Goal: Task Accomplishment & Management: Manage account settings

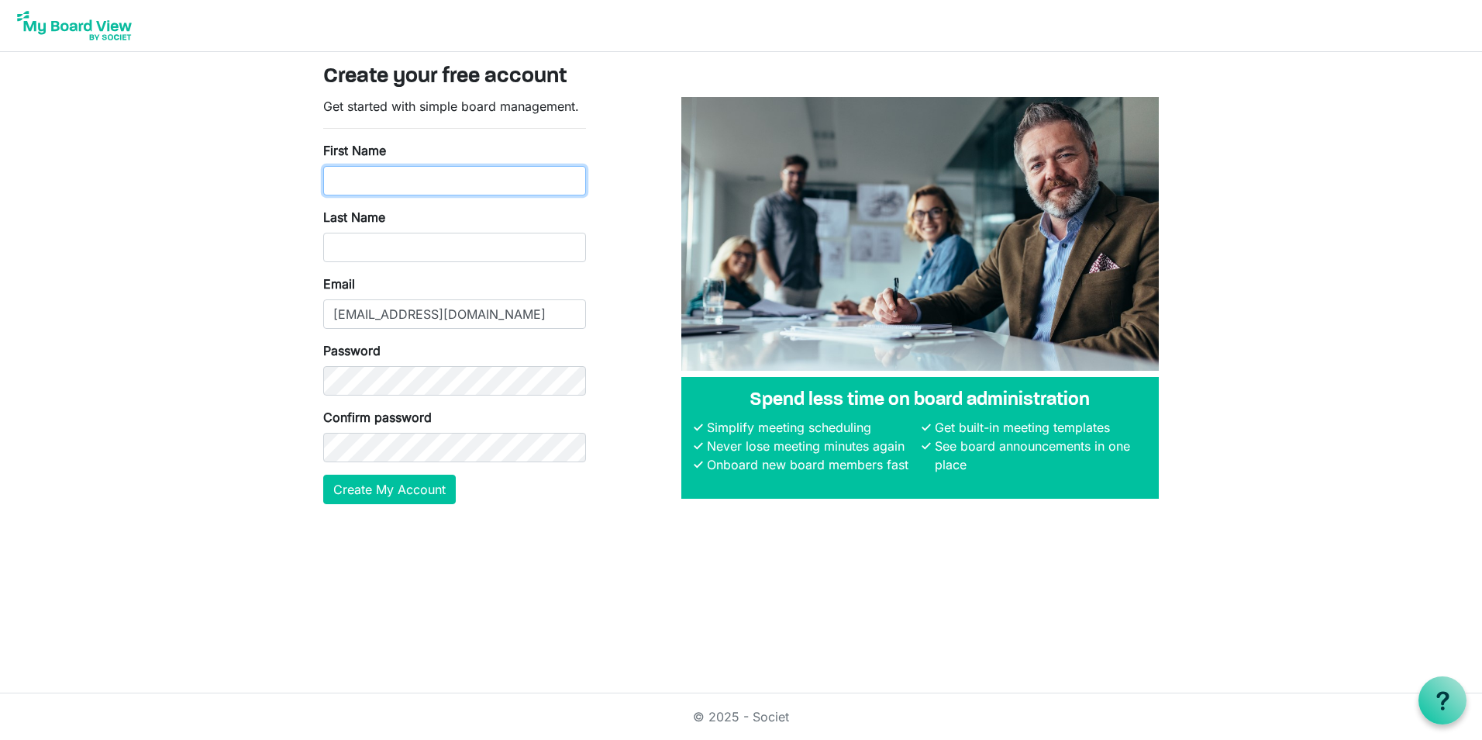
click at [424, 179] on input "First Name" at bounding box center [454, 180] width 263 height 29
type input "Monique"
type input "Gregoire"
click at [197, 523] on body "Create your free account Get started with simple board management. First Name M…" at bounding box center [741, 264] width 1482 height 529
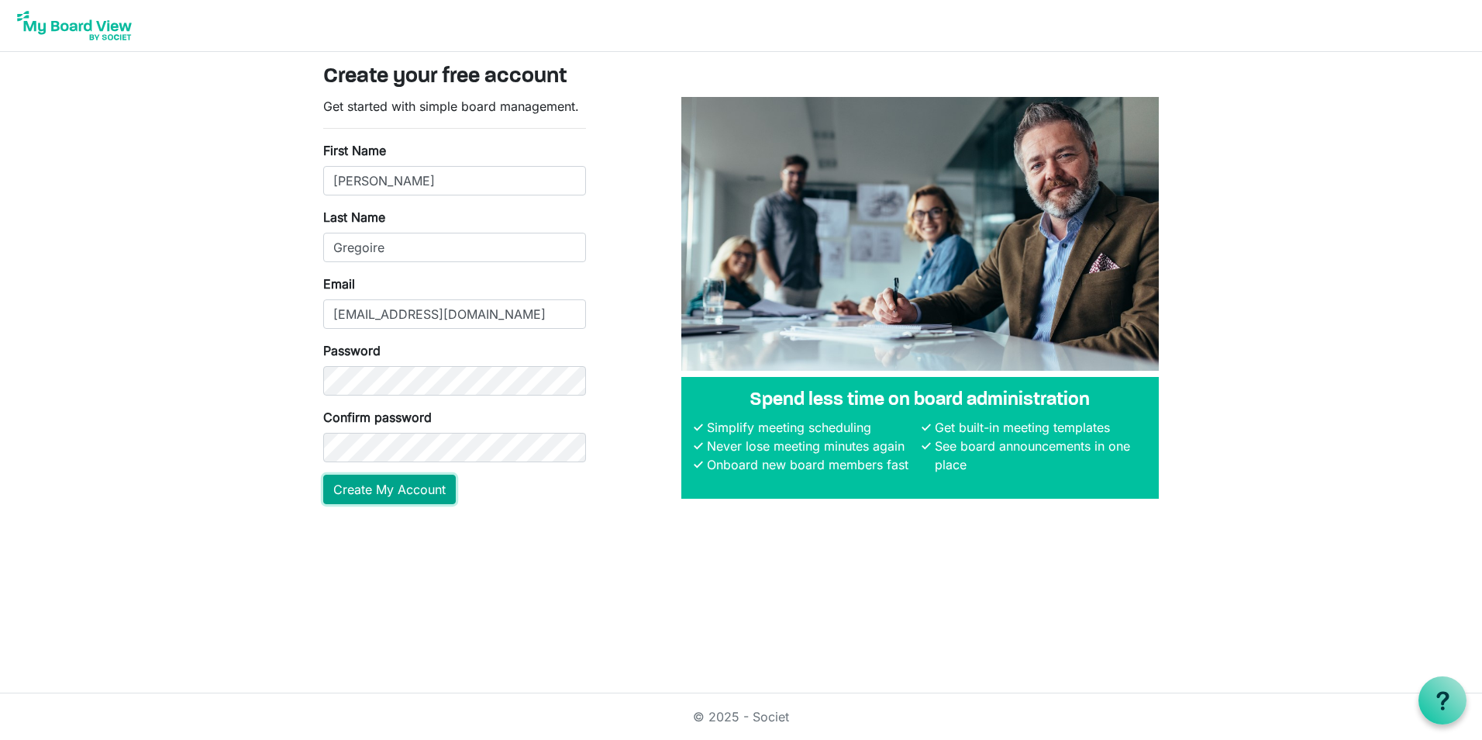
click at [401, 491] on button "Create My Account" at bounding box center [389, 488] width 133 height 29
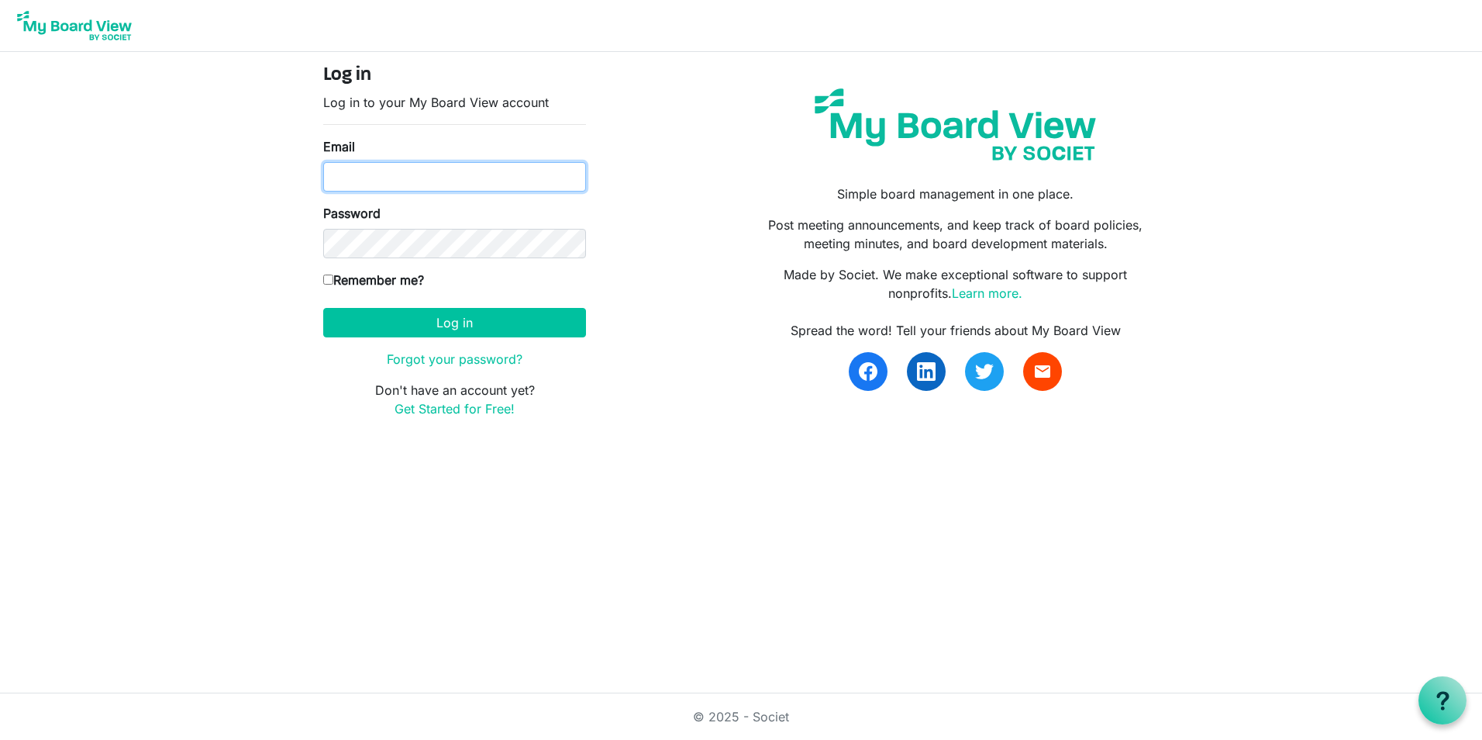
type input "mgregoire@namisela.org"
click at [333, 280] on label "Remember me?" at bounding box center [373, 280] width 101 height 19
click at [333, 280] on input "Remember me?" at bounding box center [328, 279] width 10 height 10
checkbox input "true"
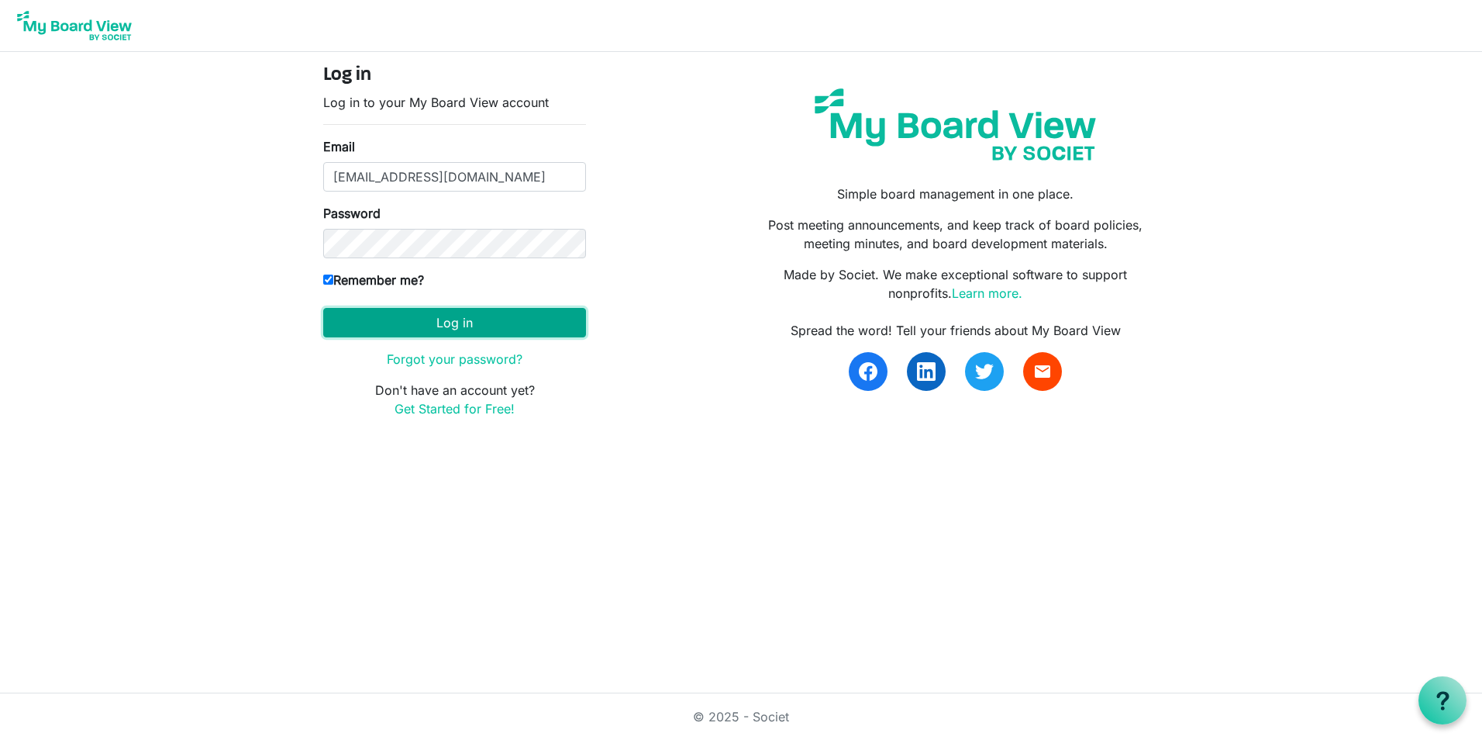
click at [401, 329] on button "Log in" at bounding box center [454, 322] width 263 height 29
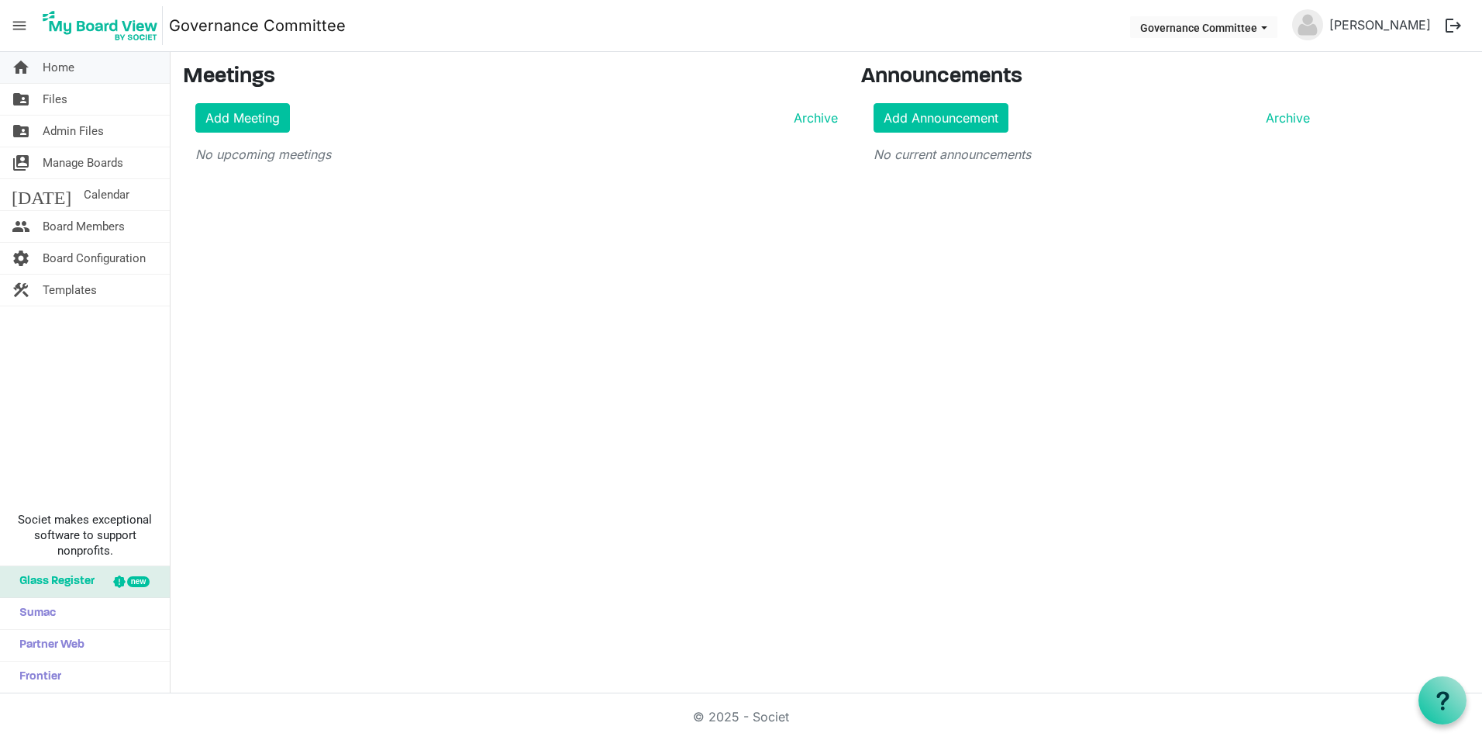
click at [70, 74] on span "Home" at bounding box center [59, 67] width 32 height 31
click at [67, 98] on link "folder_shared Files" at bounding box center [85, 99] width 170 height 31
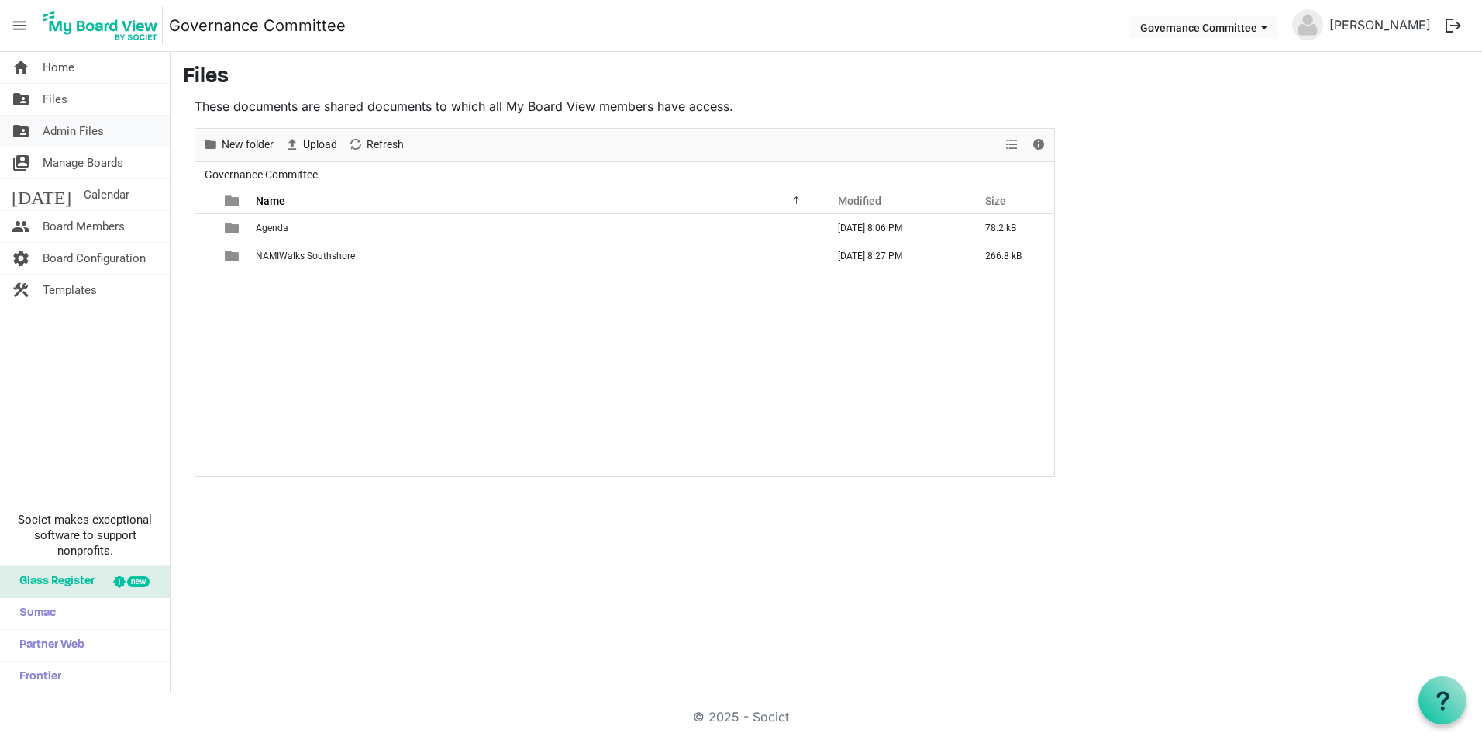
click at [69, 129] on span "Admin Files" at bounding box center [73, 131] width 61 height 31
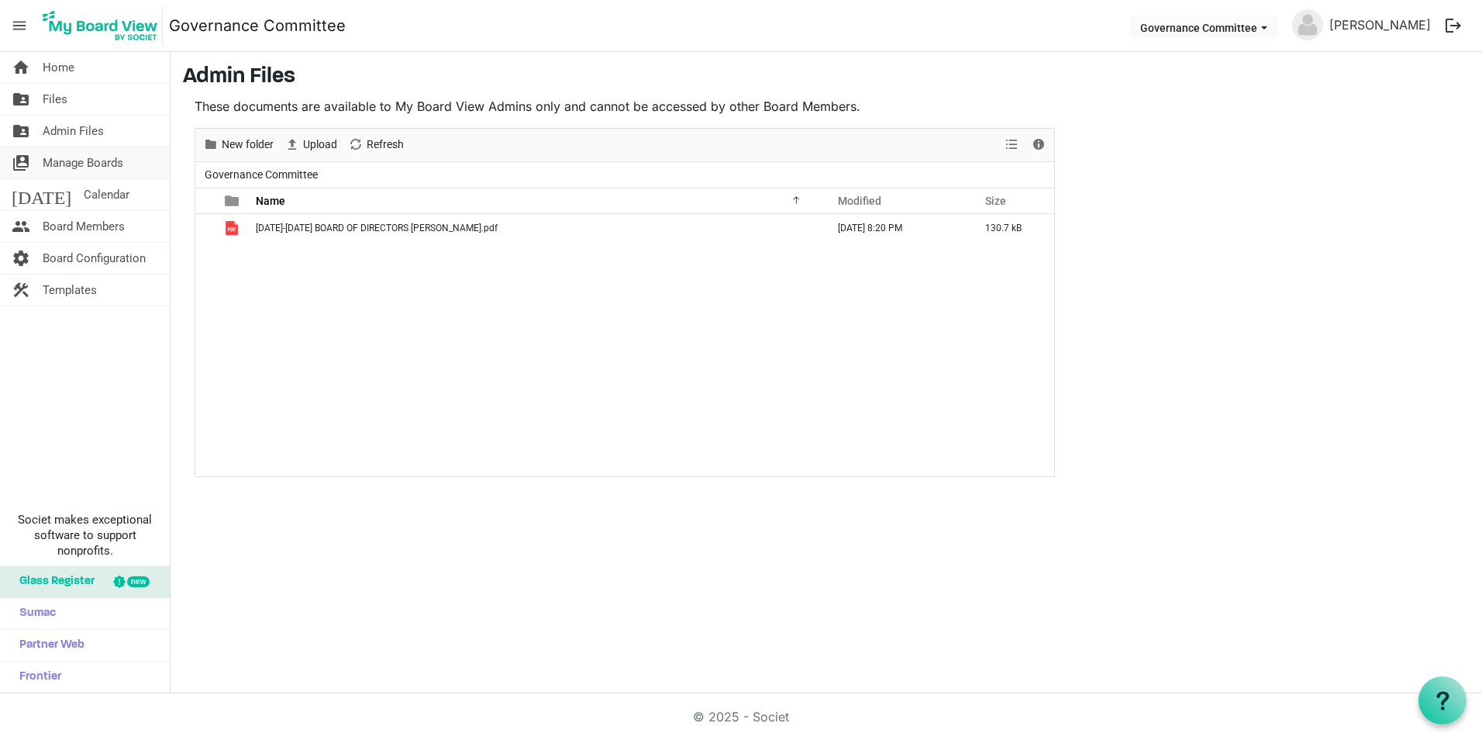
click at [74, 164] on span "Manage Boards" at bounding box center [83, 162] width 81 height 31
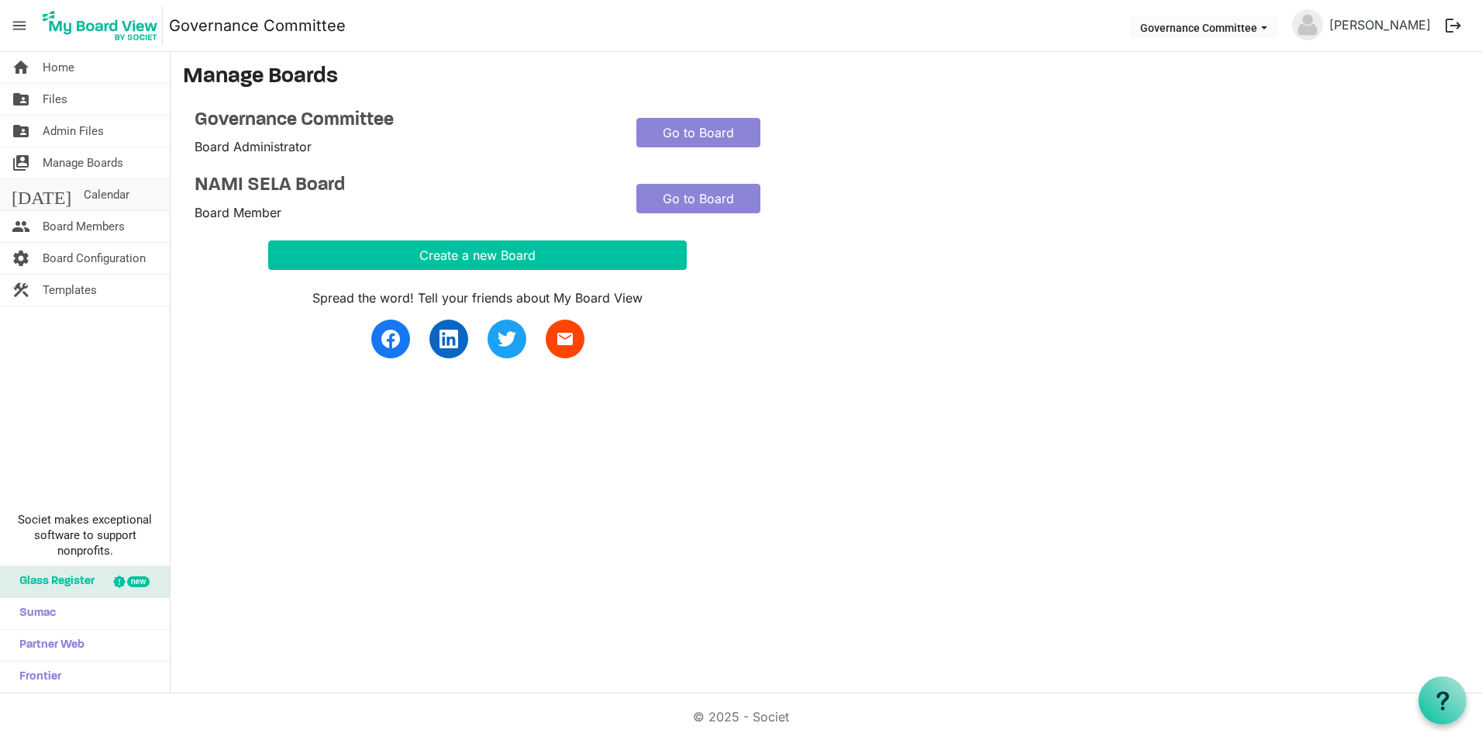
click at [84, 188] on span "Calendar" at bounding box center [107, 194] width 46 height 31
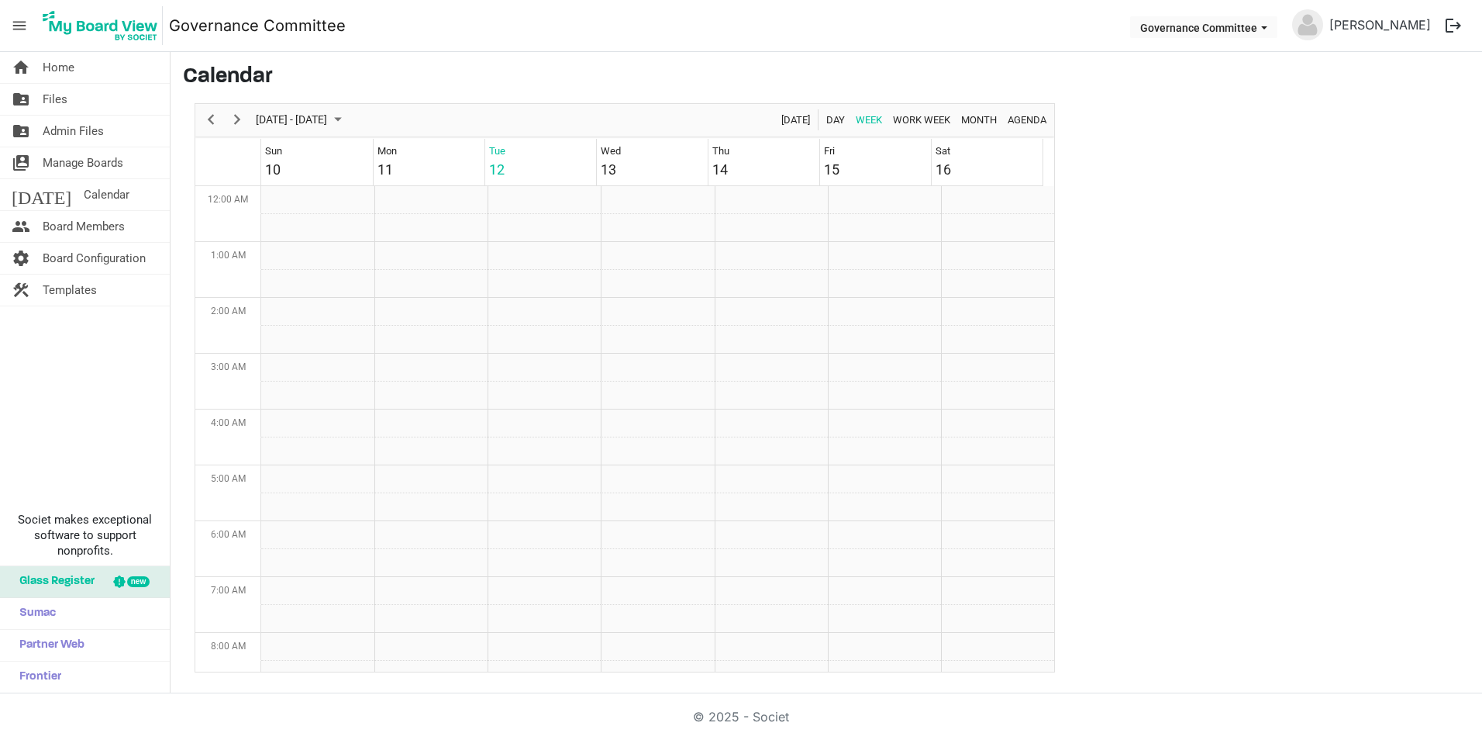
scroll to position [502, 0]
click at [236, 115] on span "Next" at bounding box center [237, 119] width 19 height 19
click at [441, 546] on td "Week of August 19, 2025" at bounding box center [430, 547] width 113 height 28
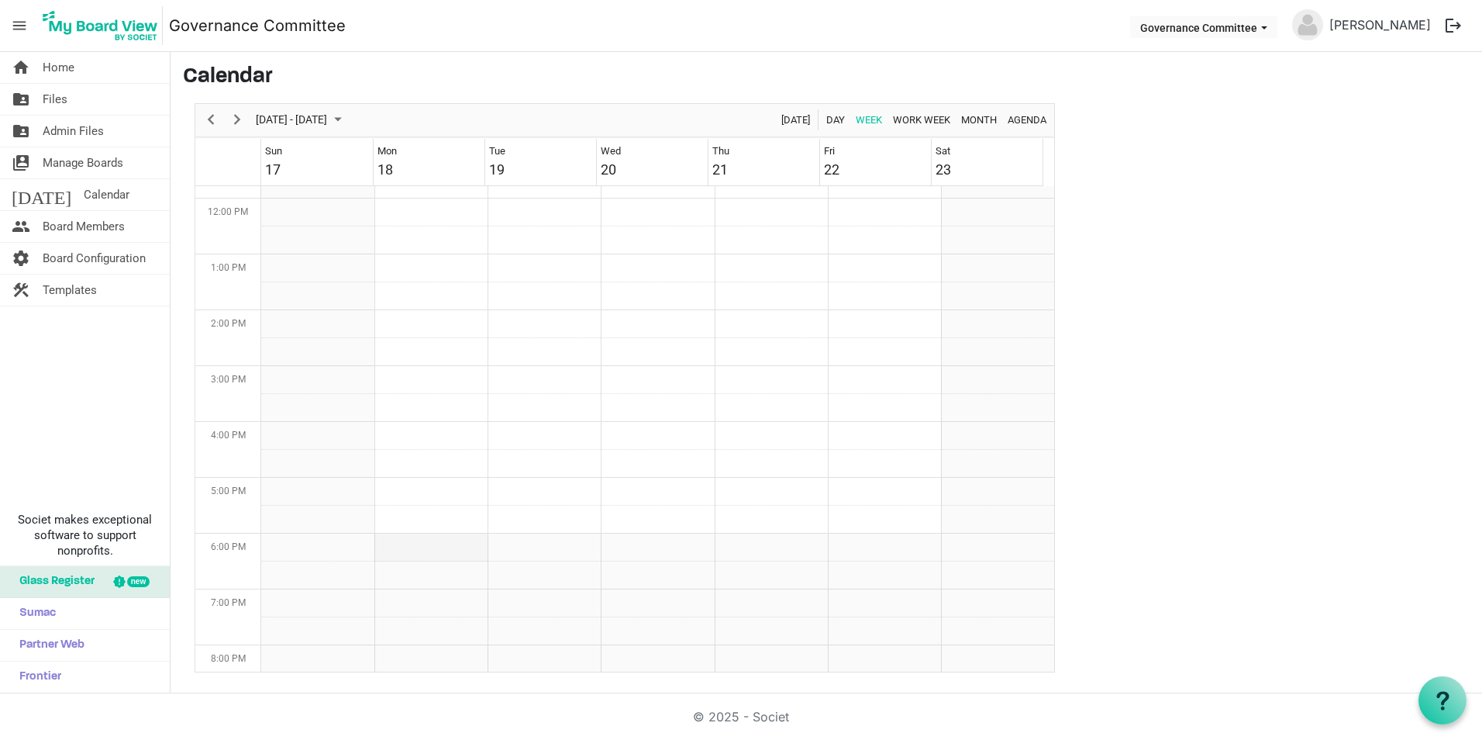
click at [441, 546] on td "Week of August 19, 2025" at bounding box center [430, 547] width 113 height 28
drag, startPoint x: 1416, startPoint y: 440, endPoint x: 1416, endPoint y: 432, distance: 8.6
click at [1416, 432] on main "Calendar August 17 - 23, 2025 Today Day Week Work Week Month Agenda Sun 17 Mon …" at bounding box center [827, 368] width 1312 height 633
click at [124, 229] on span "Board Members" at bounding box center [84, 226] width 82 height 31
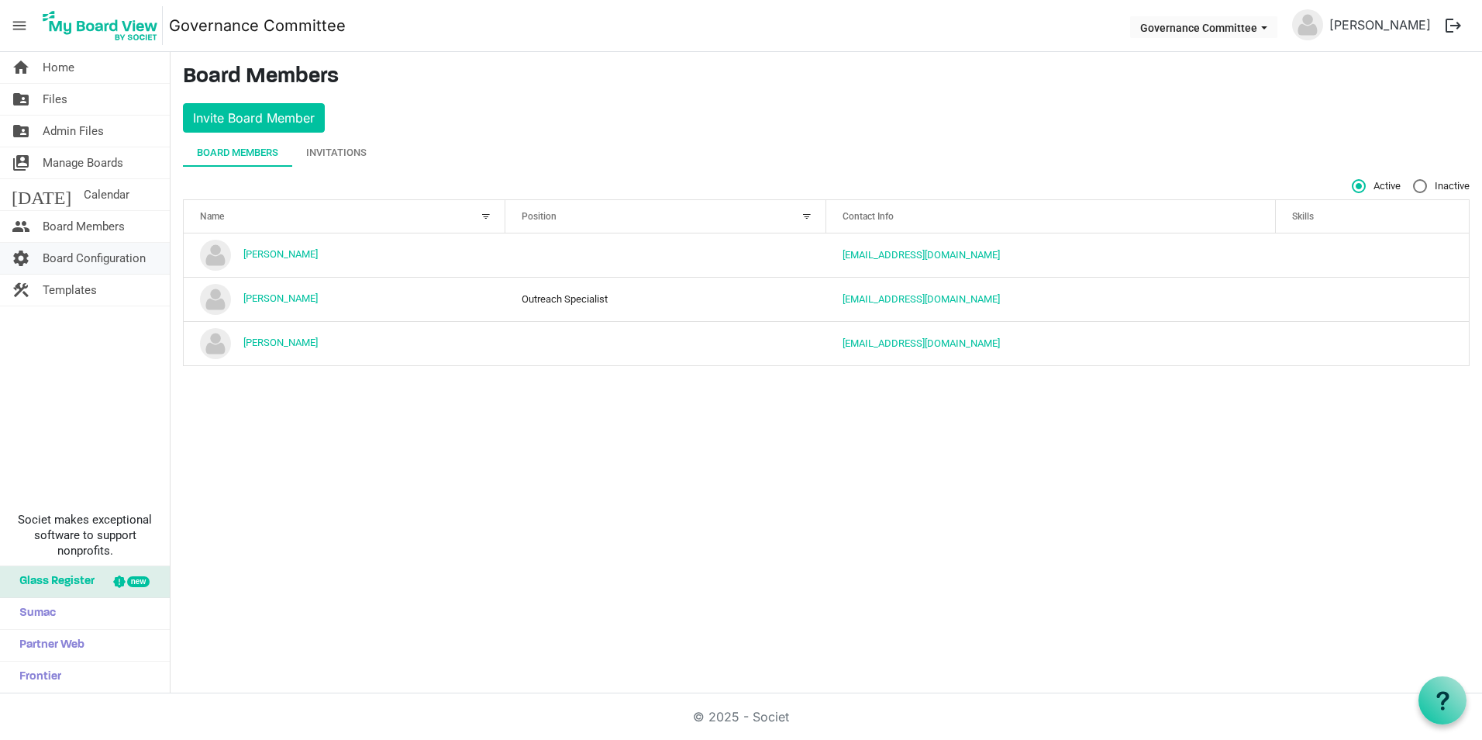
click at [124, 270] on span "Board Configuration" at bounding box center [94, 258] width 103 height 31
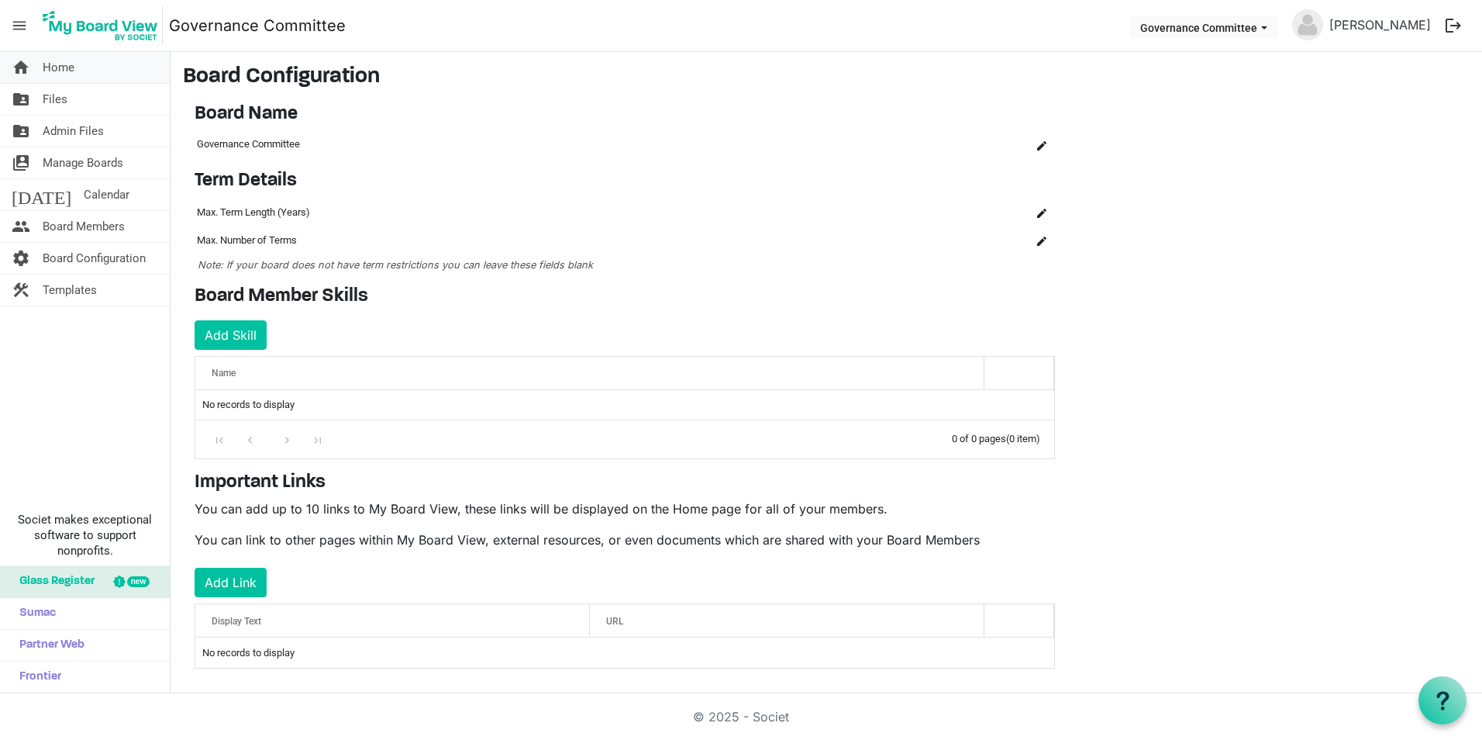
click at [97, 71] on link "home Home" at bounding box center [85, 67] width 170 height 31
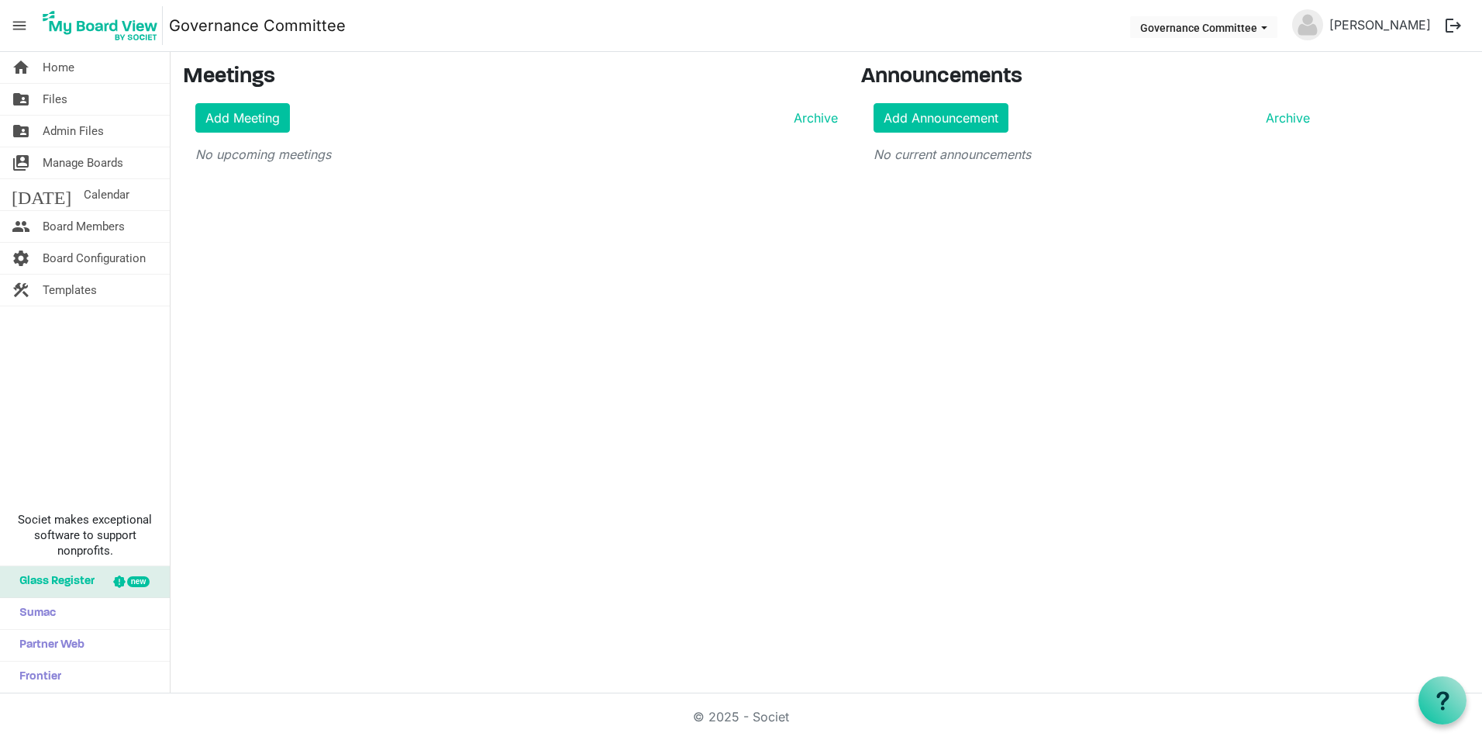
drag, startPoint x: 667, startPoint y: 389, endPoint x: 345, endPoint y: 211, distance: 367.8
click at [667, 389] on div "home Home folder_shared Files folder_shared Admin Files switch_account Manage B…" at bounding box center [741, 372] width 1482 height 641
click at [66, 59] on span "Home" at bounding box center [59, 67] width 32 height 31
click at [63, 166] on span "Manage Boards" at bounding box center [83, 162] width 81 height 31
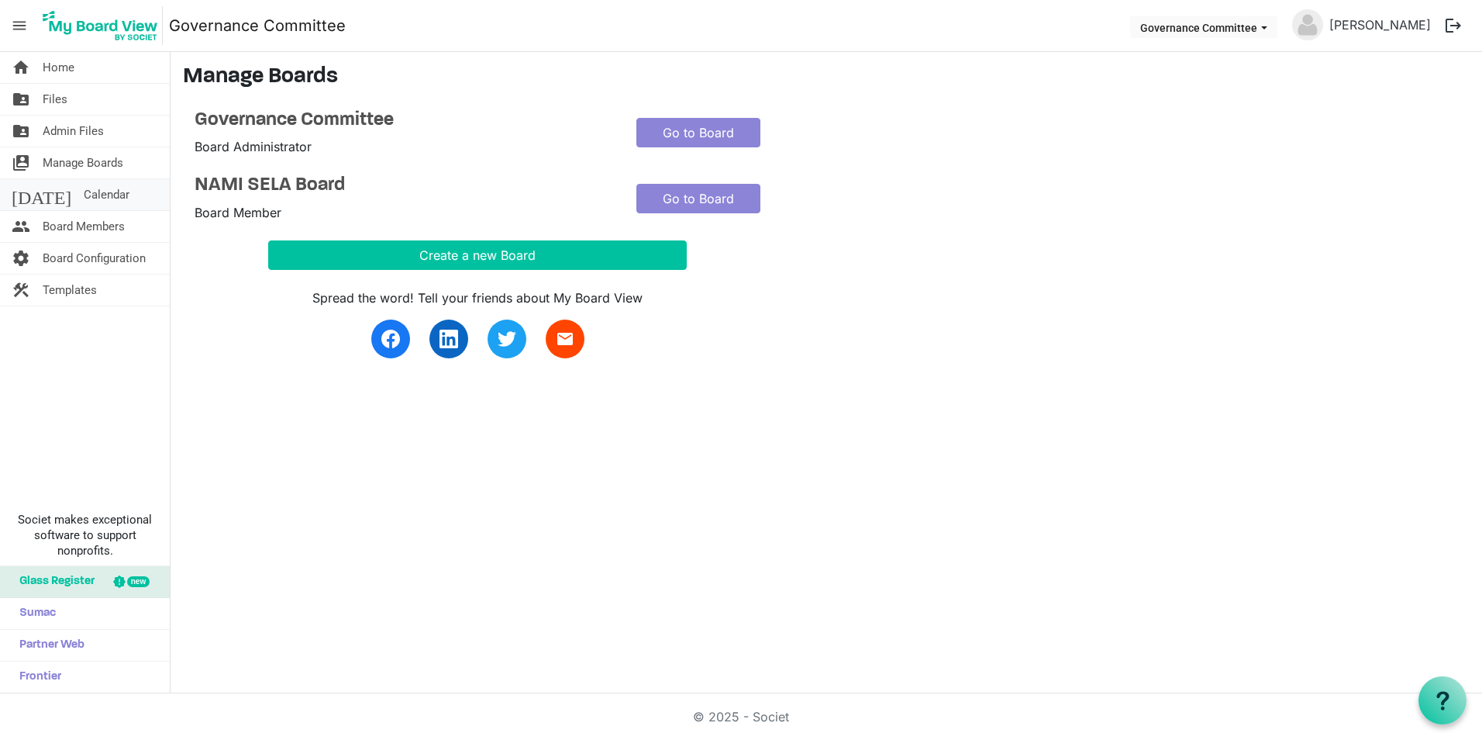
click at [112, 192] on link "[DATE] Calendar" at bounding box center [85, 194] width 170 height 31
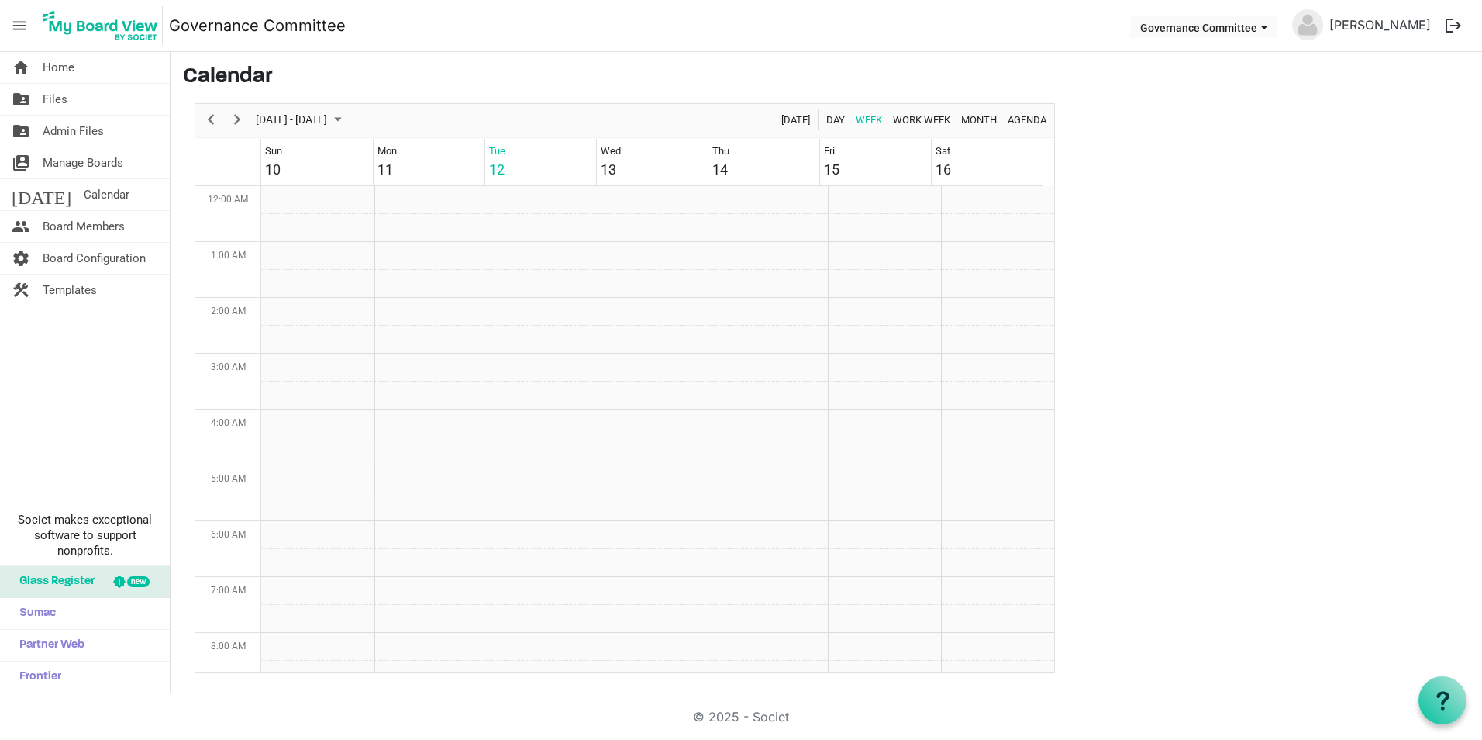
scroll to position [502, 0]
click at [116, 163] on span "Manage Boards" at bounding box center [83, 162] width 81 height 31
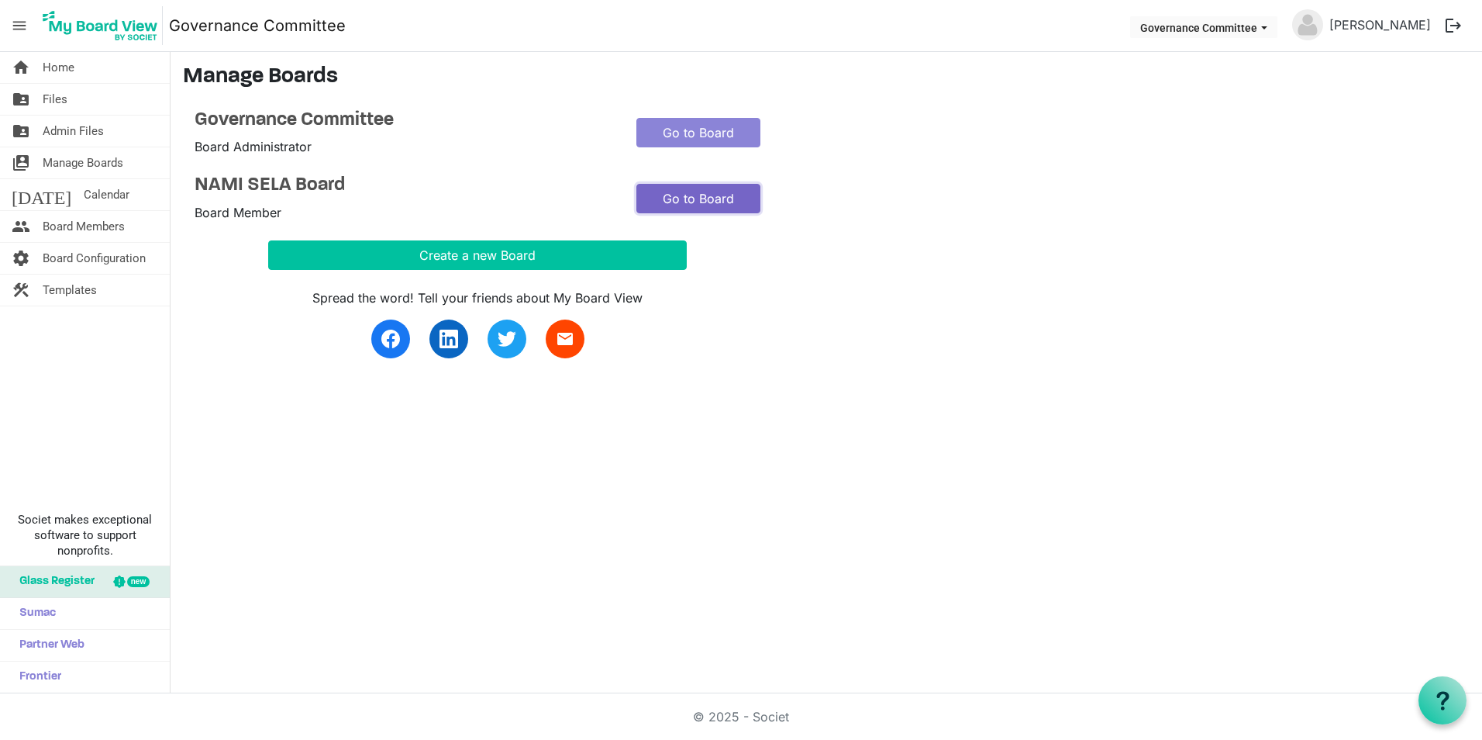
click at [710, 196] on link "Go to Board" at bounding box center [699, 198] width 124 height 29
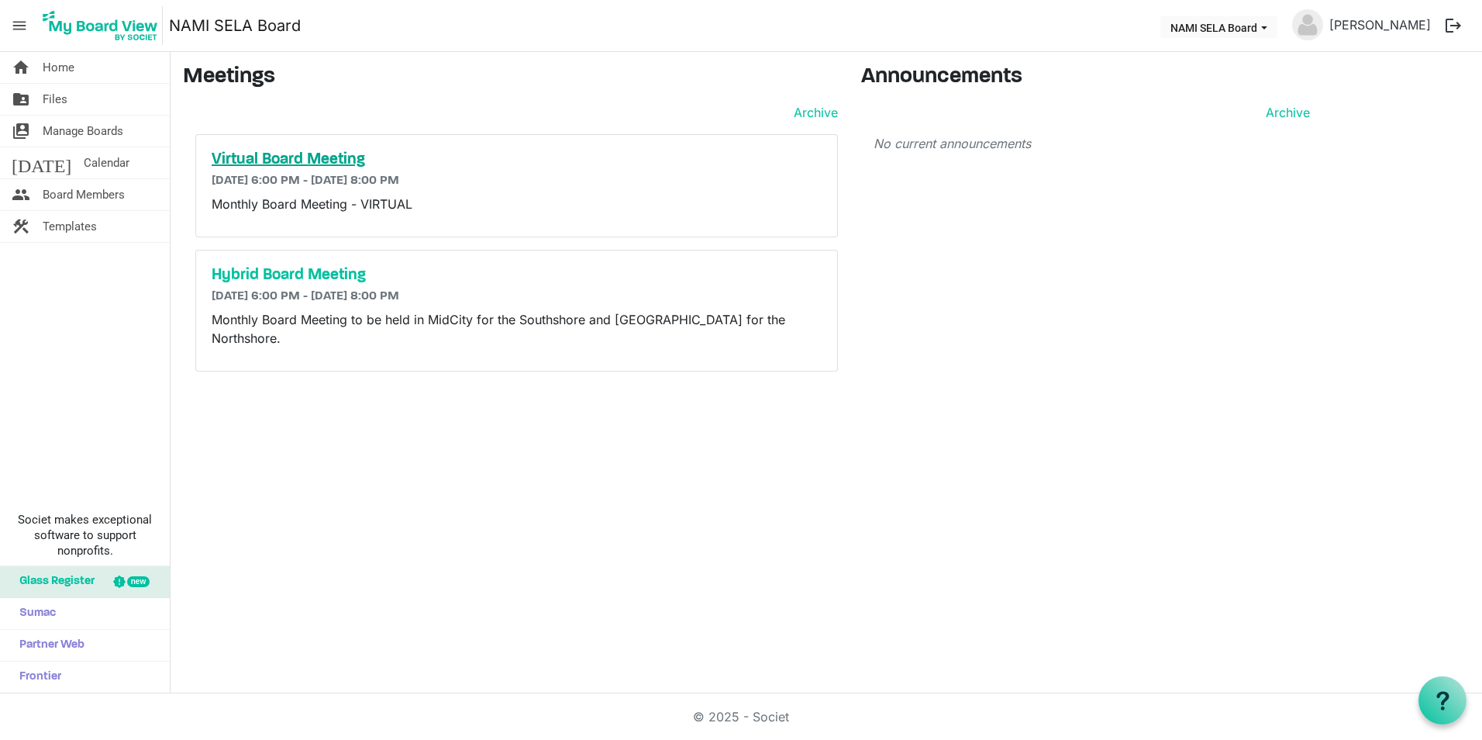
click at [307, 162] on h5 "Virtual Board Meeting" at bounding box center [517, 159] width 610 height 19
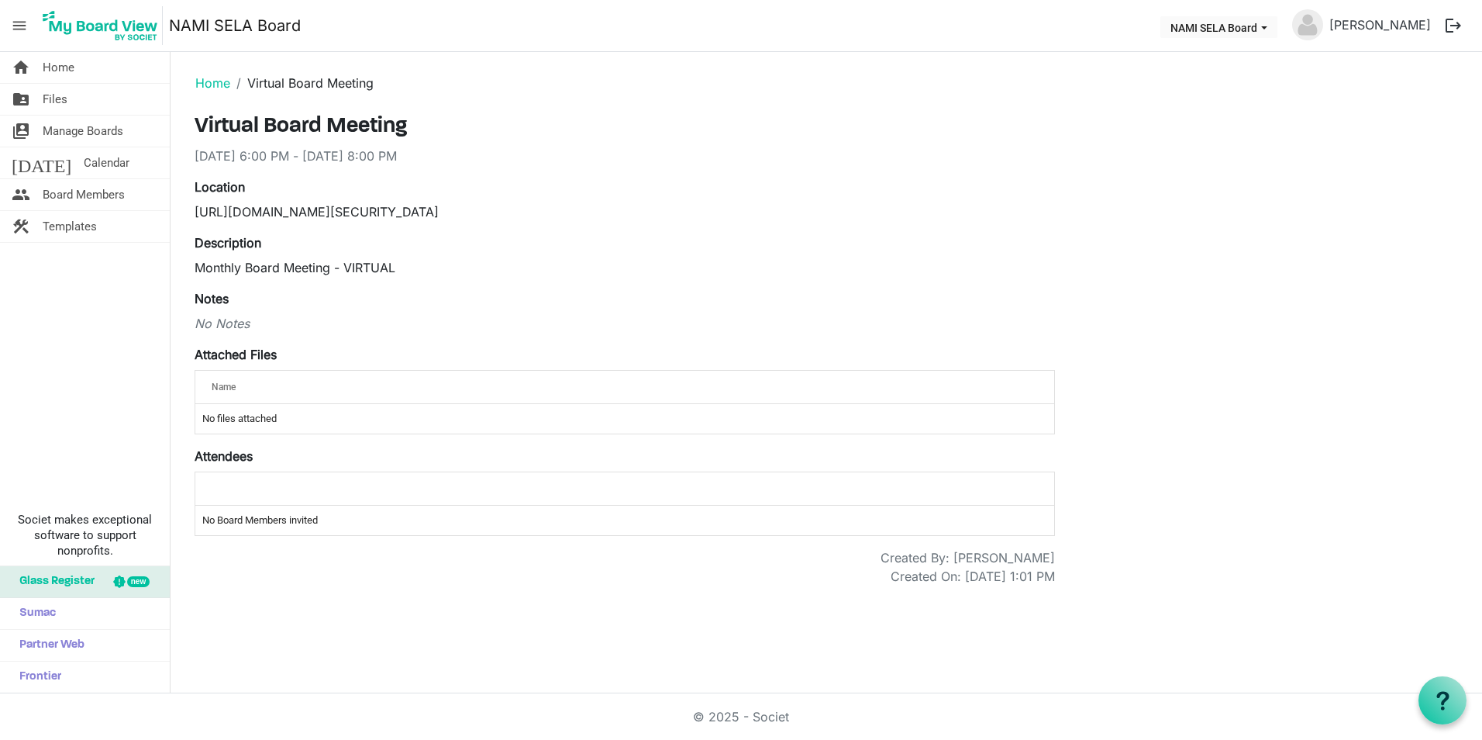
click at [331, 212] on div "[URL][DOMAIN_NAME][SECURITY_DATA]" at bounding box center [625, 211] width 861 height 19
click at [253, 206] on div "[URL][DOMAIN_NAME][SECURITY_DATA]" at bounding box center [625, 211] width 861 height 19
click at [240, 424] on td "No files attached" at bounding box center [624, 418] width 859 height 29
click at [67, 98] on link "folder_shared Files" at bounding box center [85, 99] width 170 height 31
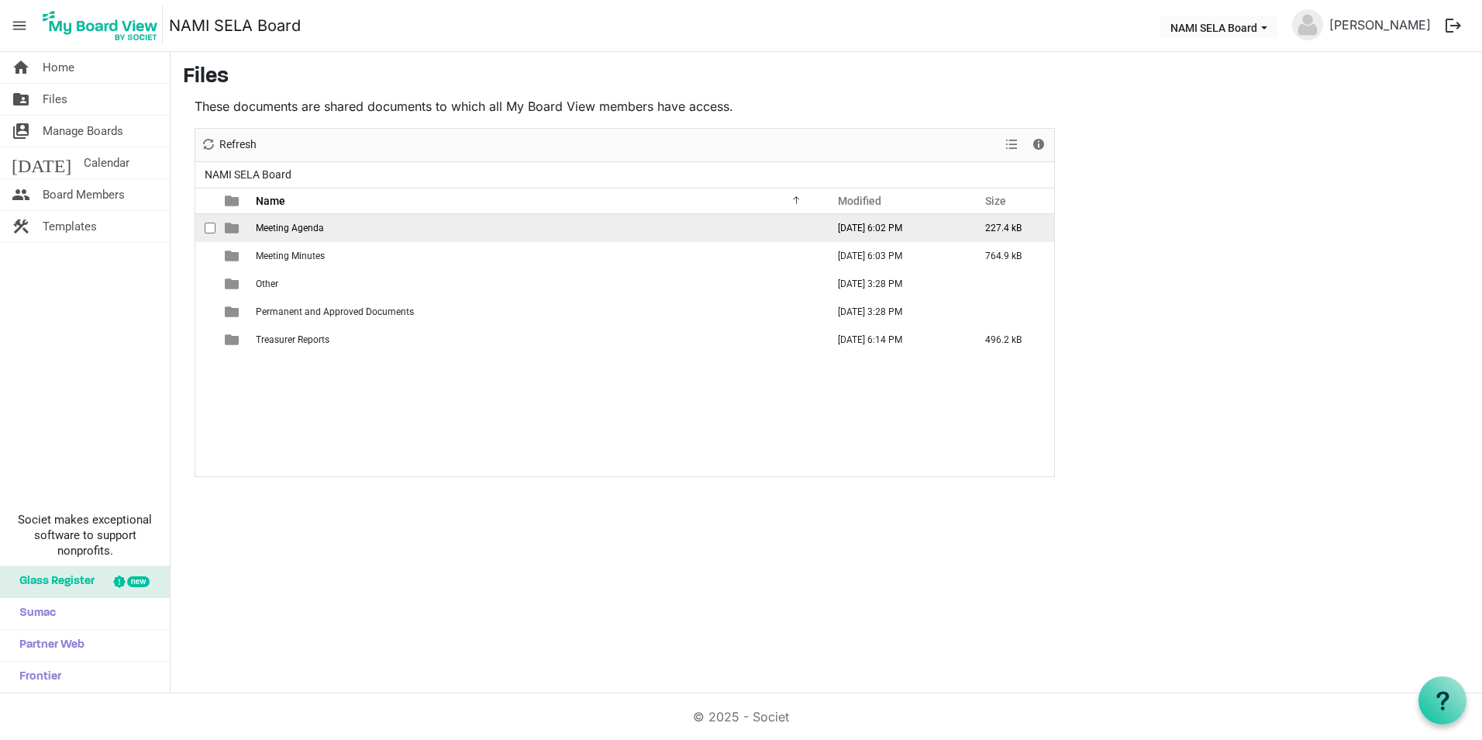
click at [317, 227] on span "Meeting Agenda" at bounding box center [290, 228] width 68 height 11
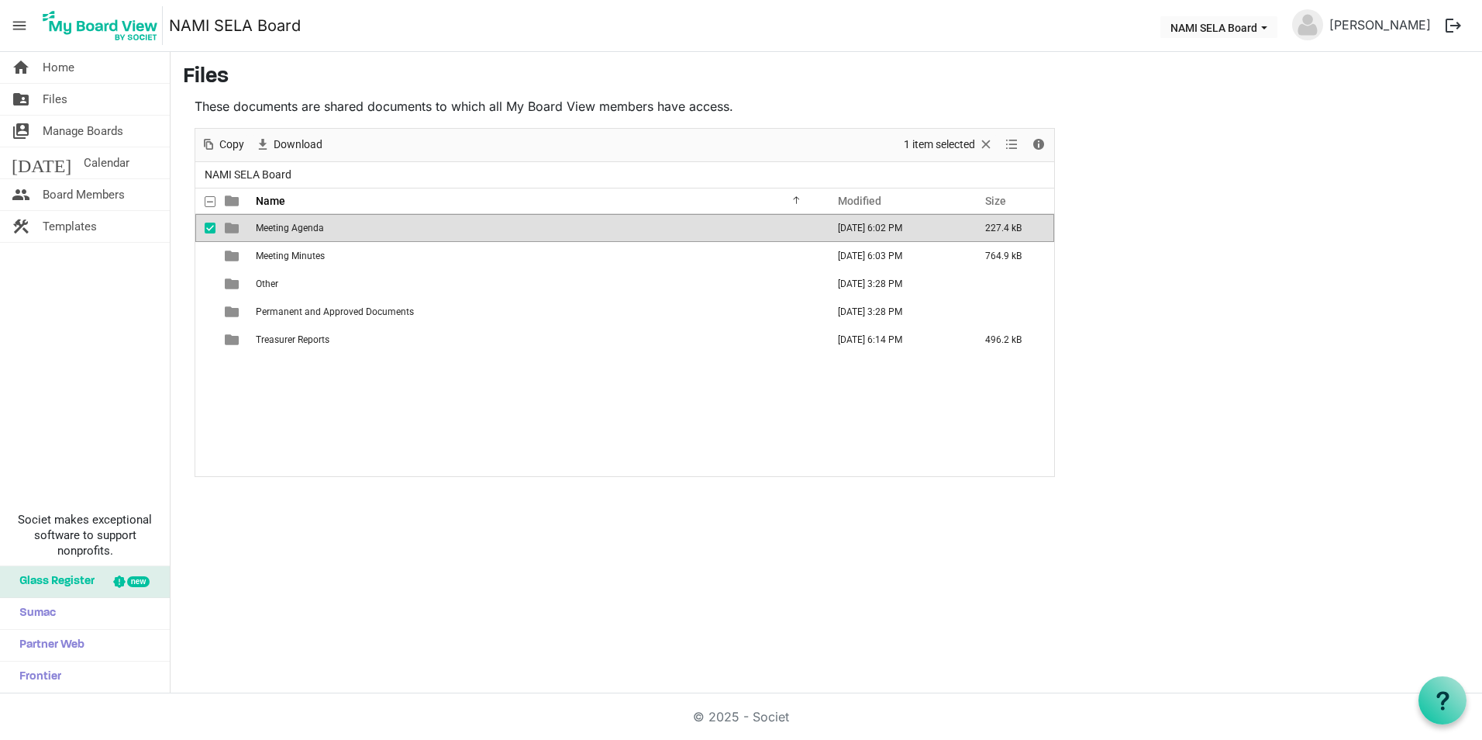
click at [317, 227] on span "Meeting Agenda" at bounding box center [290, 228] width 68 height 11
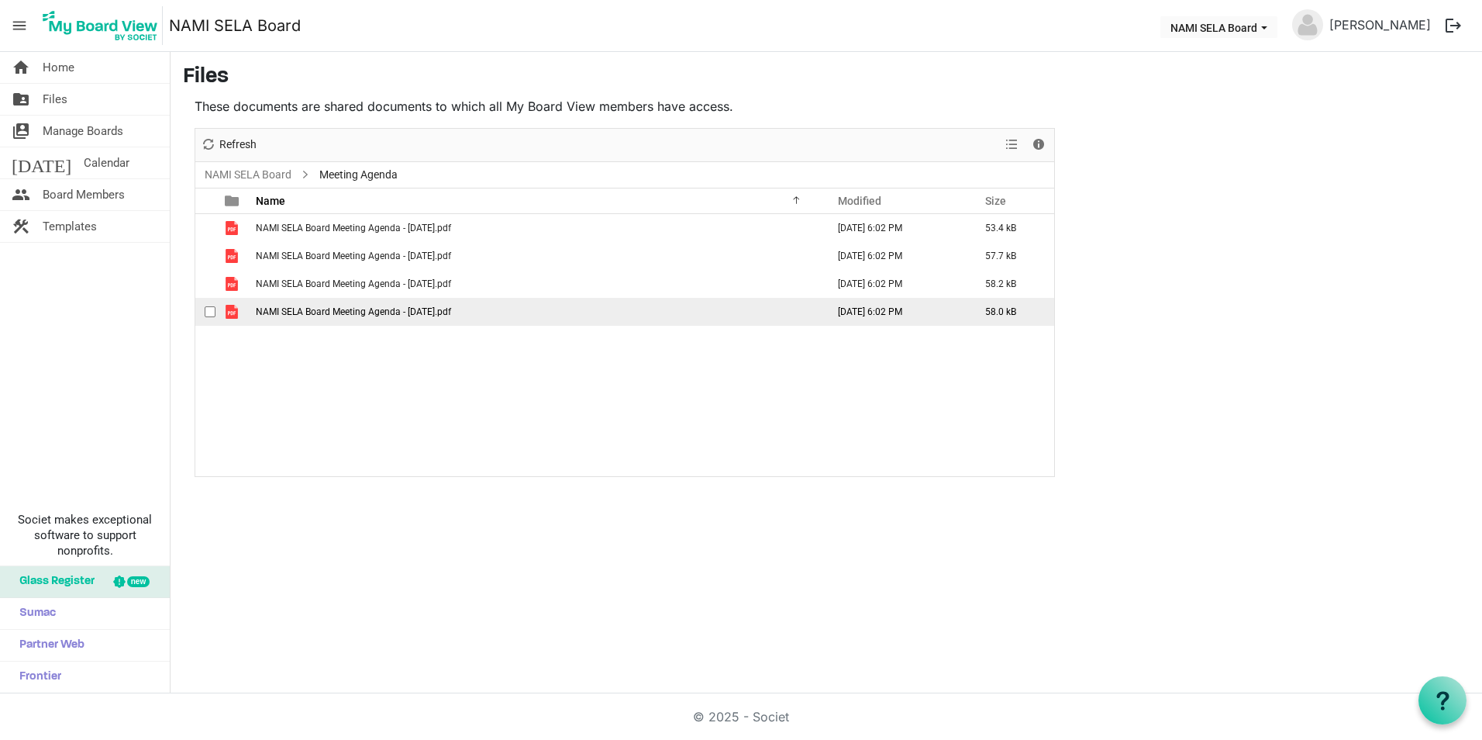
click at [335, 325] on td "NAMI SELA Board Meeting Agenda - 7.21.2025.pdf" at bounding box center [536, 312] width 571 height 28
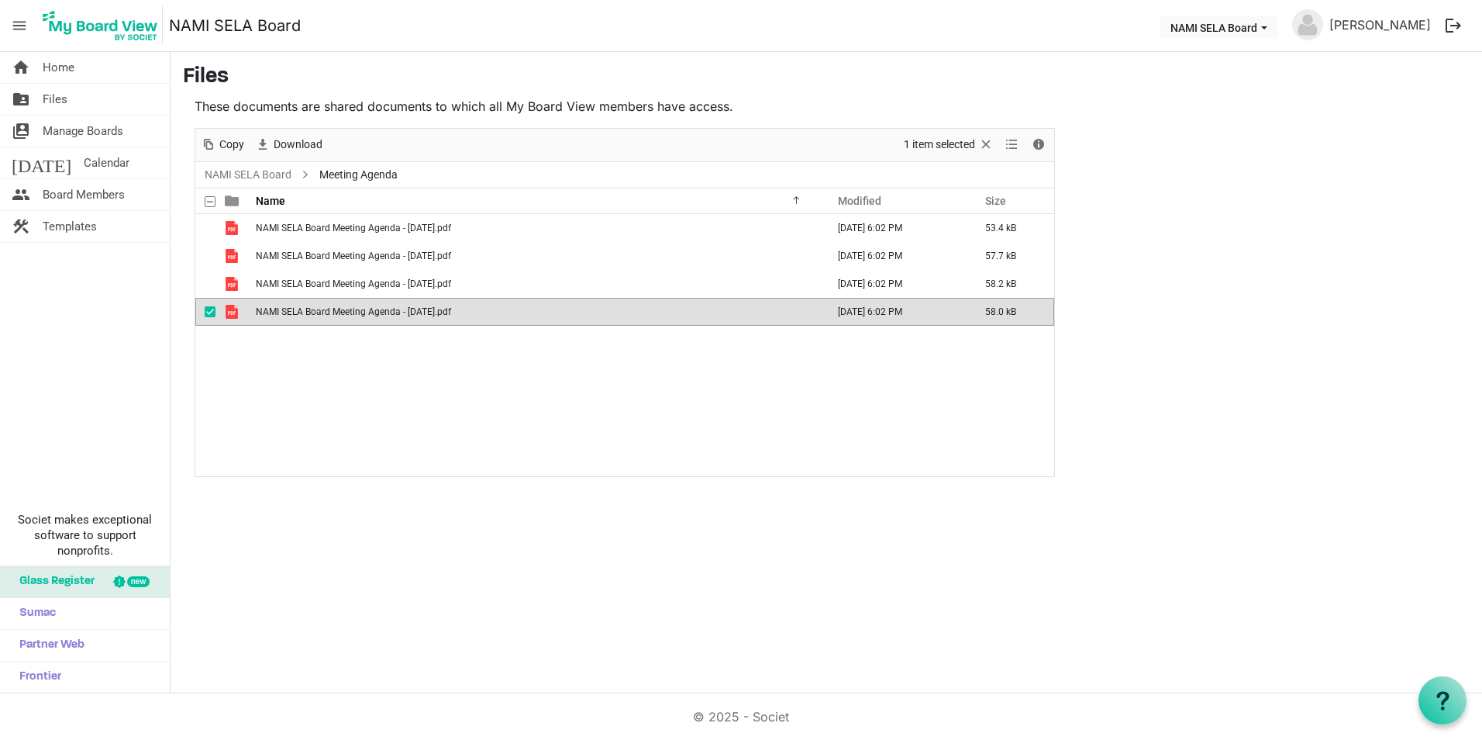
click at [640, 498] on div "home Home folder_shared Files switch_account Manage Boards today Calendar peopl…" at bounding box center [741, 372] width 1482 height 641
click at [273, 176] on link "NAMI SELA Board" at bounding box center [248, 174] width 93 height 19
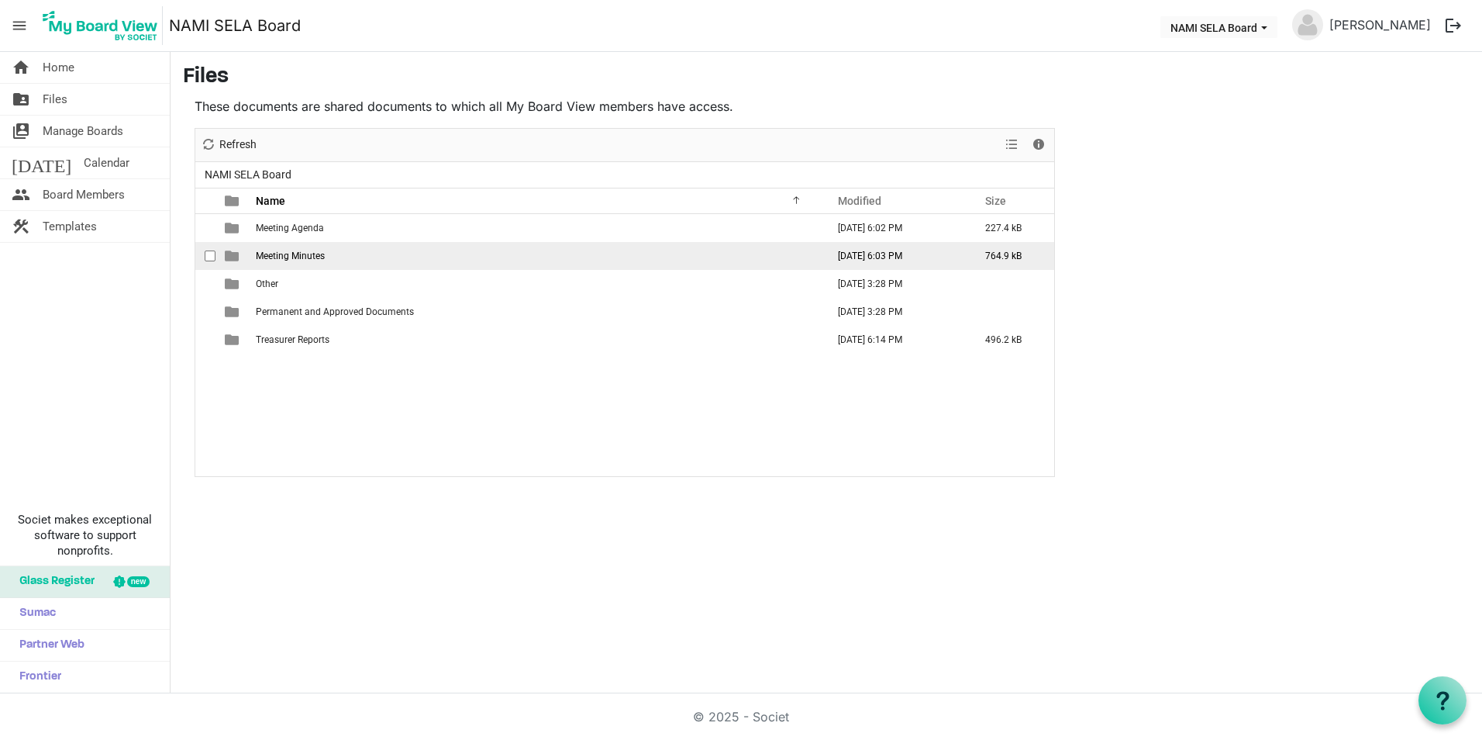
click at [370, 262] on td "Meeting Minutes" at bounding box center [536, 256] width 571 height 28
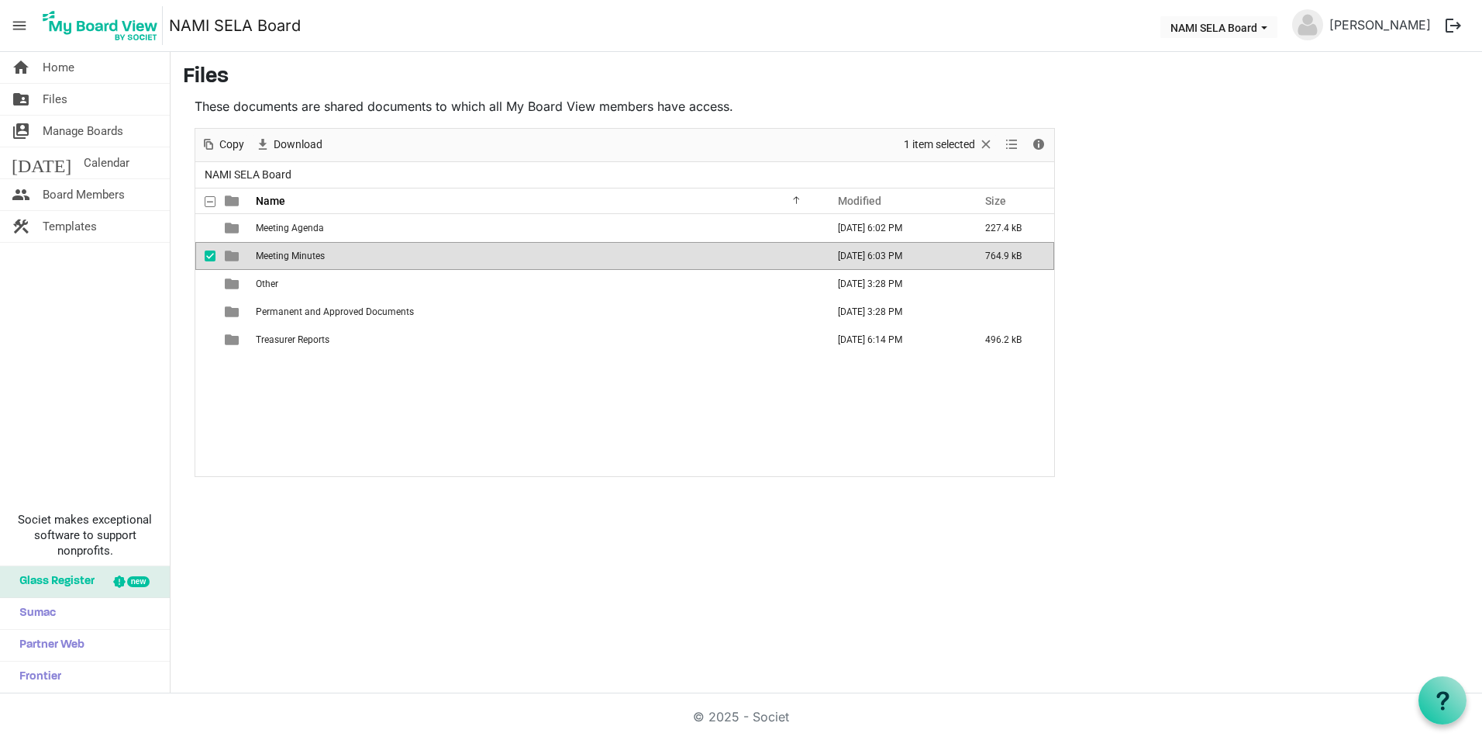
click at [370, 262] on td "Meeting Minutes" at bounding box center [536, 256] width 571 height 28
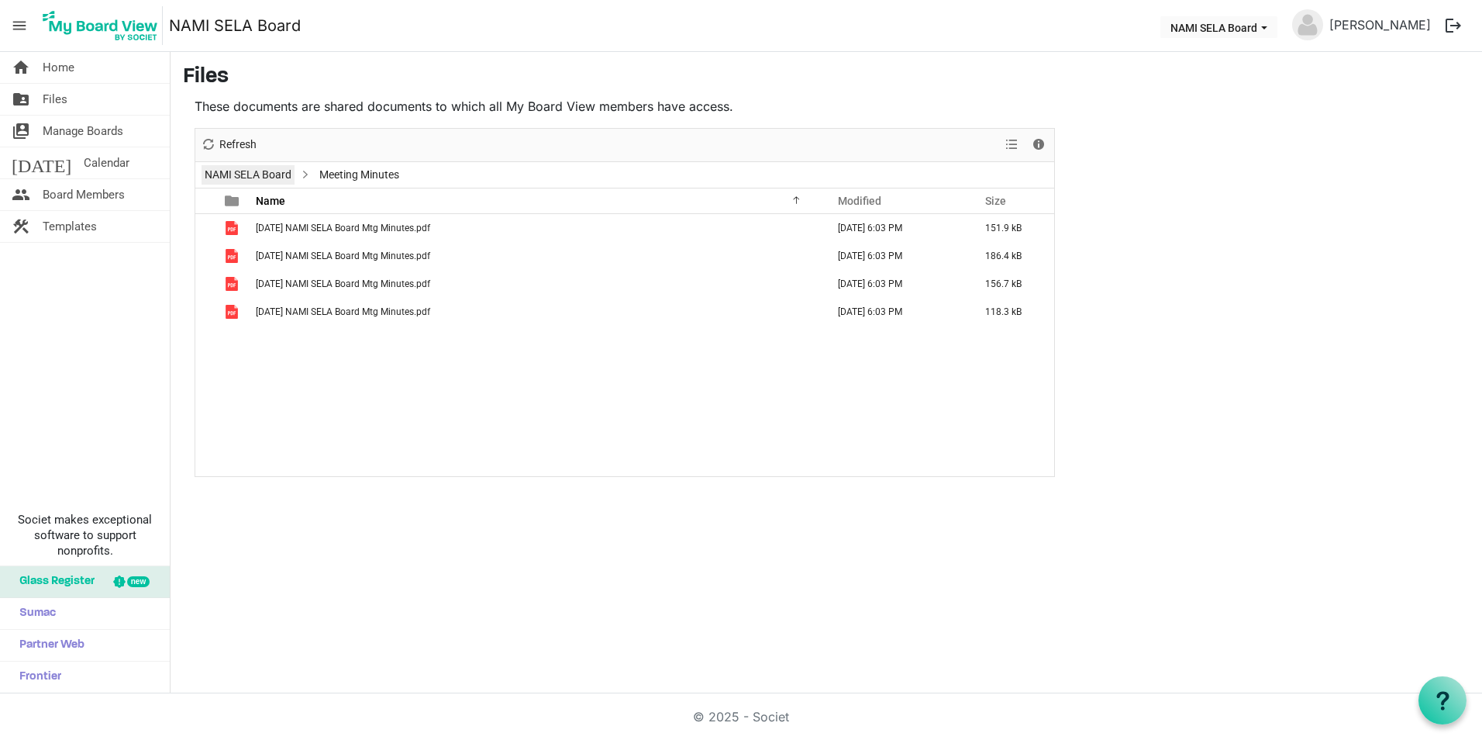
click at [285, 168] on link "NAMI SELA Board" at bounding box center [248, 174] width 93 height 19
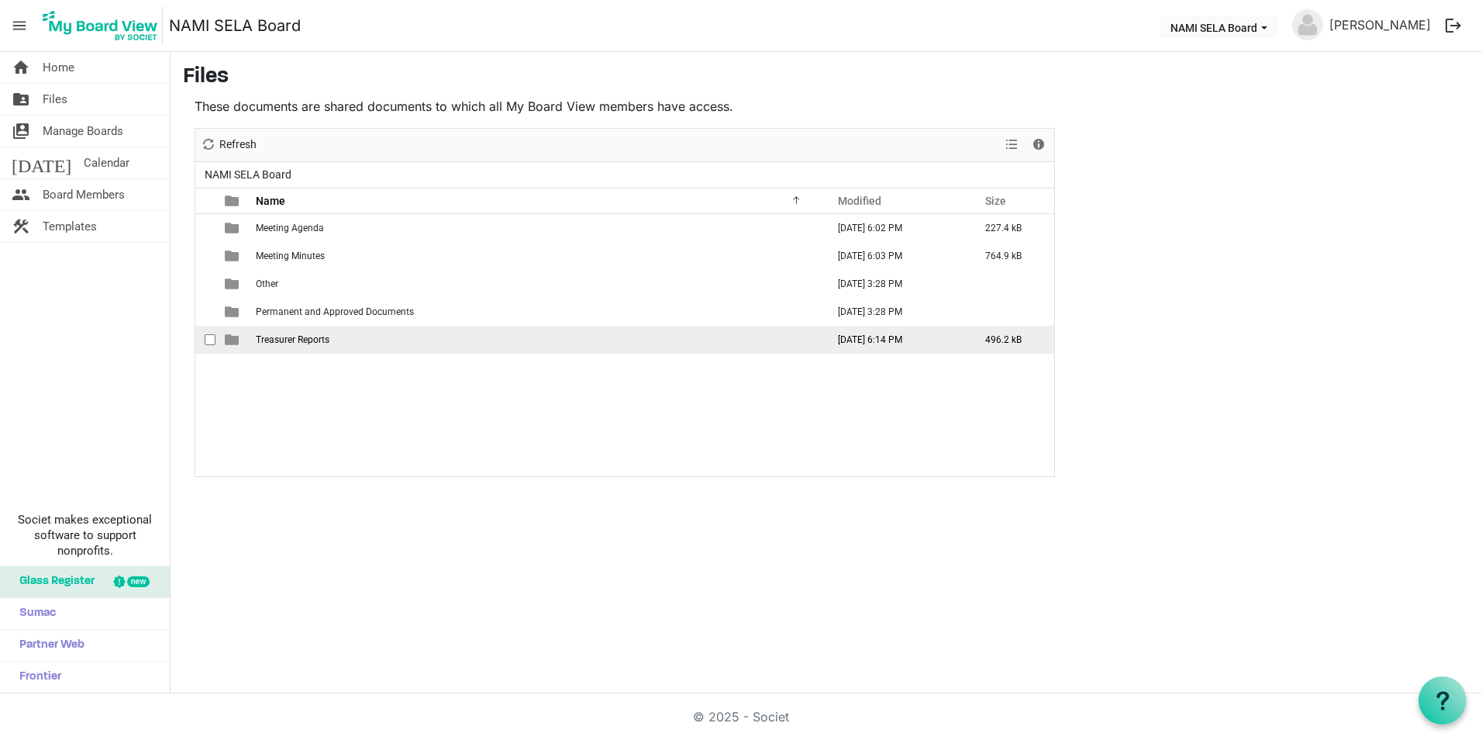
click at [312, 337] on span "Treasurer Reports" at bounding box center [293, 339] width 74 height 11
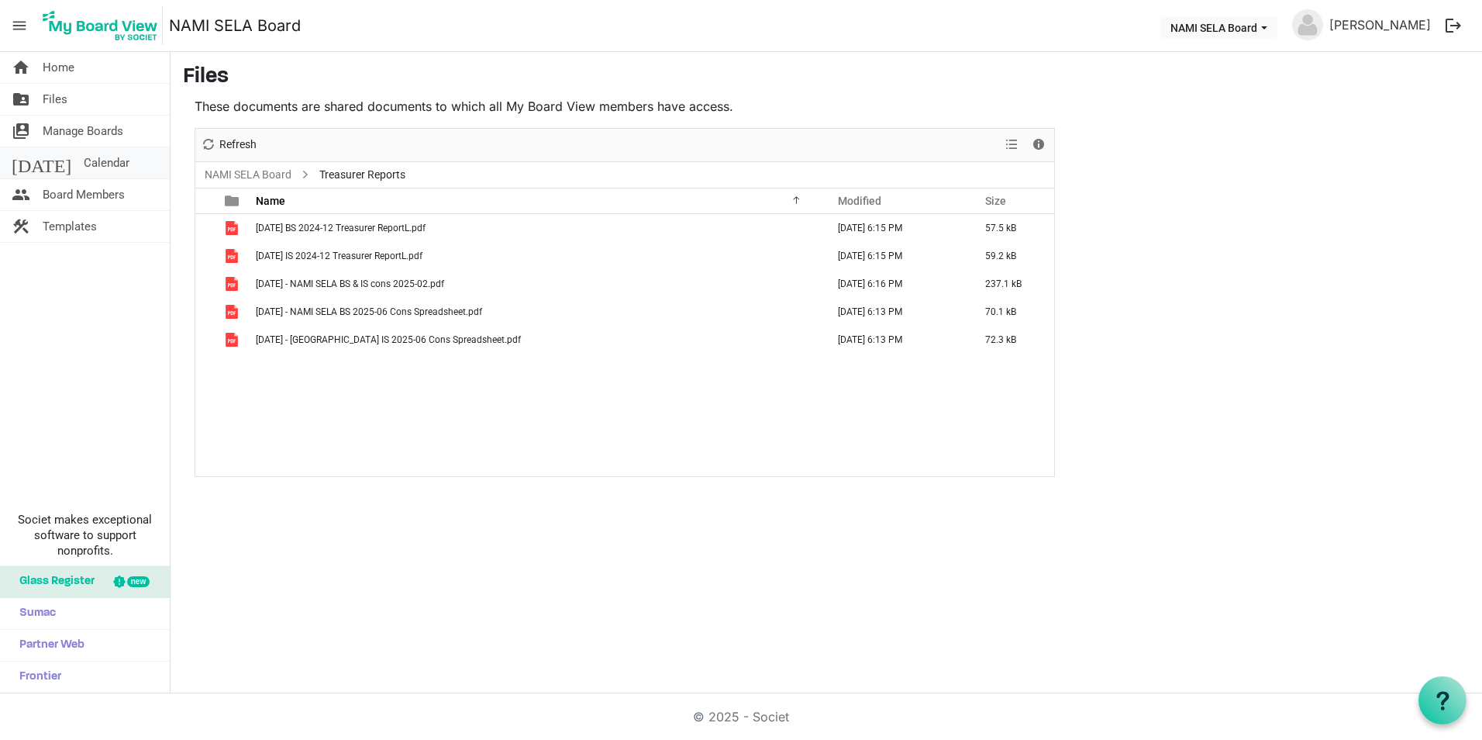
click at [84, 170] on span "Calendar" at bounding box center [107, 162] width 46 height 31
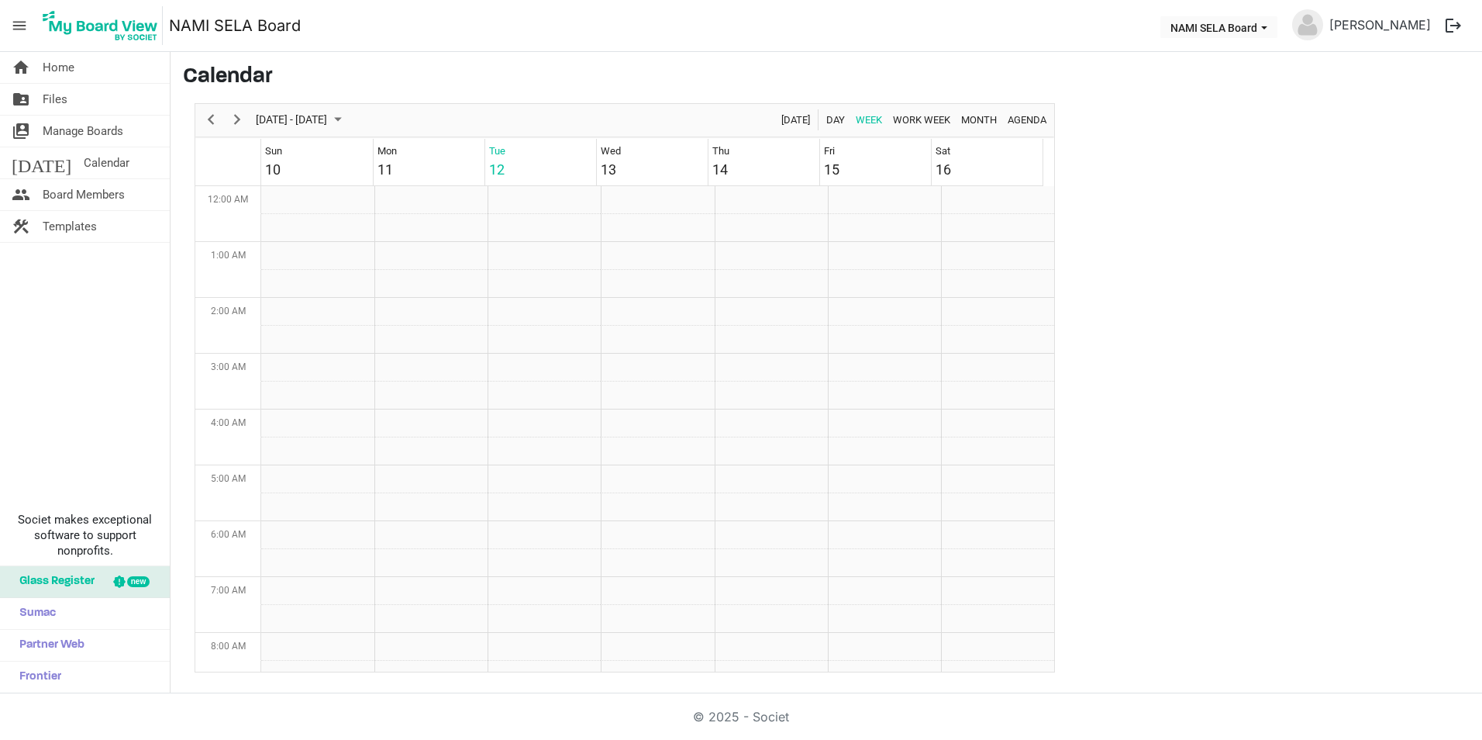
scroll to position [502, 0]
click at [238, 116] on span "Next" at bounding box center [237, 119] width 19 height 19
click at [430, 393] on td "Week of August 19, 2025" at bounding box center [430, 392] width 113 height 28
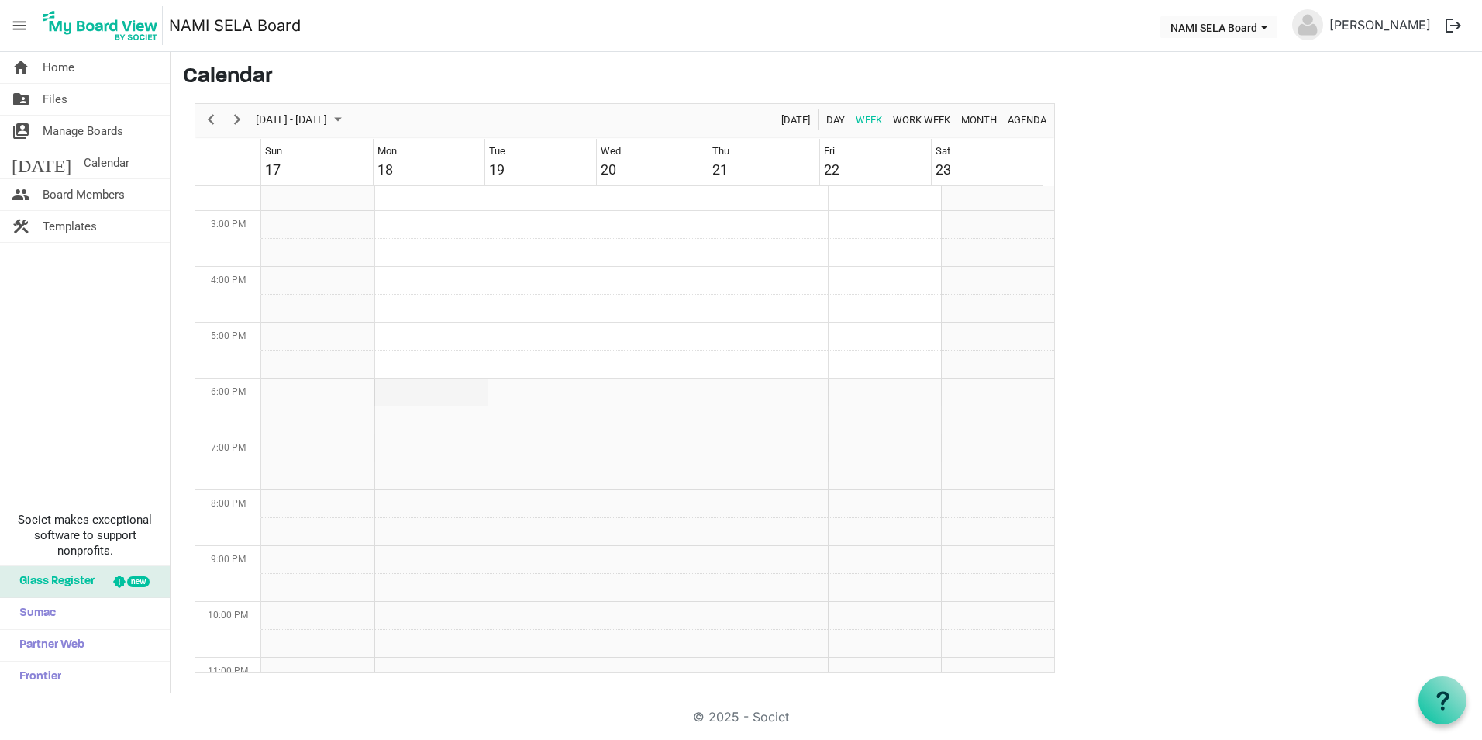
click at [430, 393] on td "Week of August 19, 2025" at bounding box center [430, 392] width 113 height 28
click at [91, 77] on link "home Home" at bounding box center [85, 67] width 170 height 31
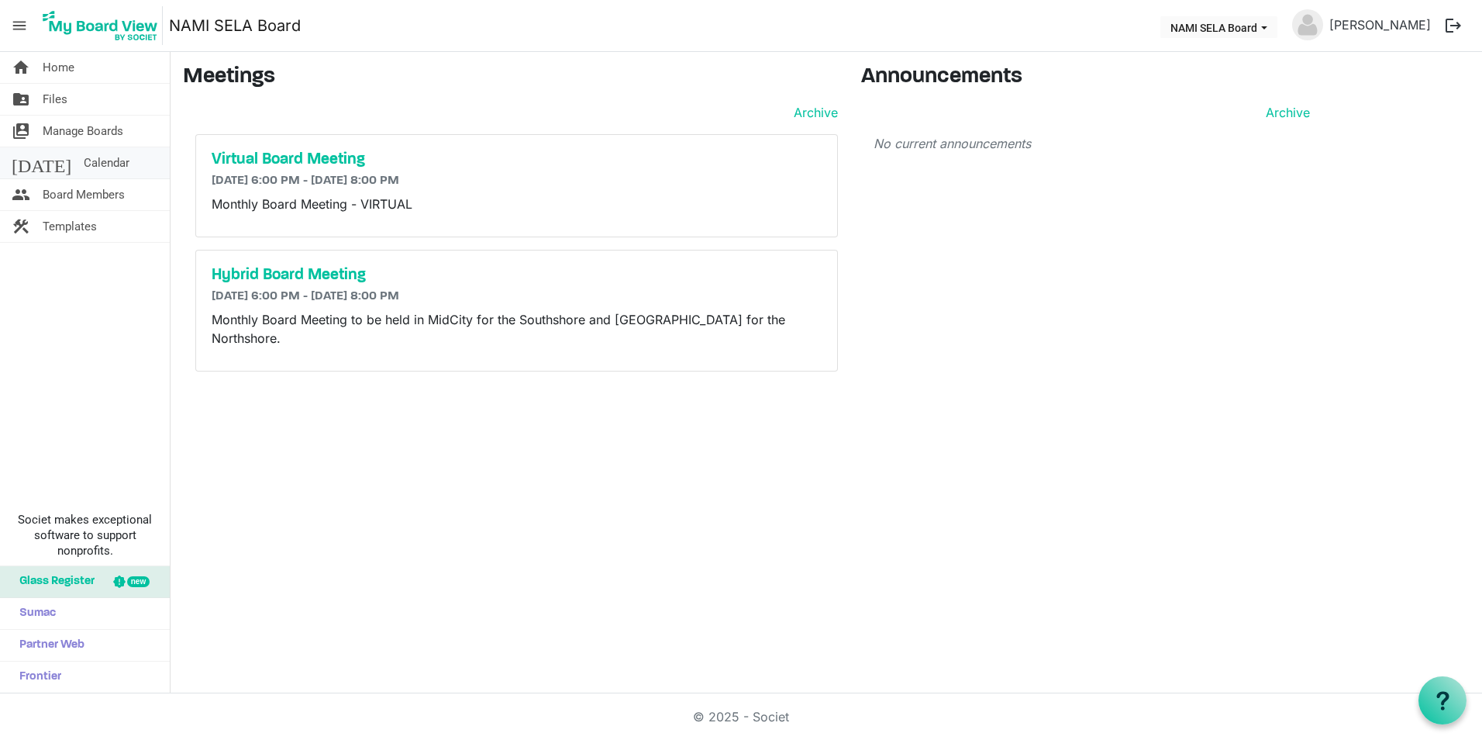
click at [91, 172] on link "[DATE] Calendar" at bounding box center [85, 162] width 170 height 31
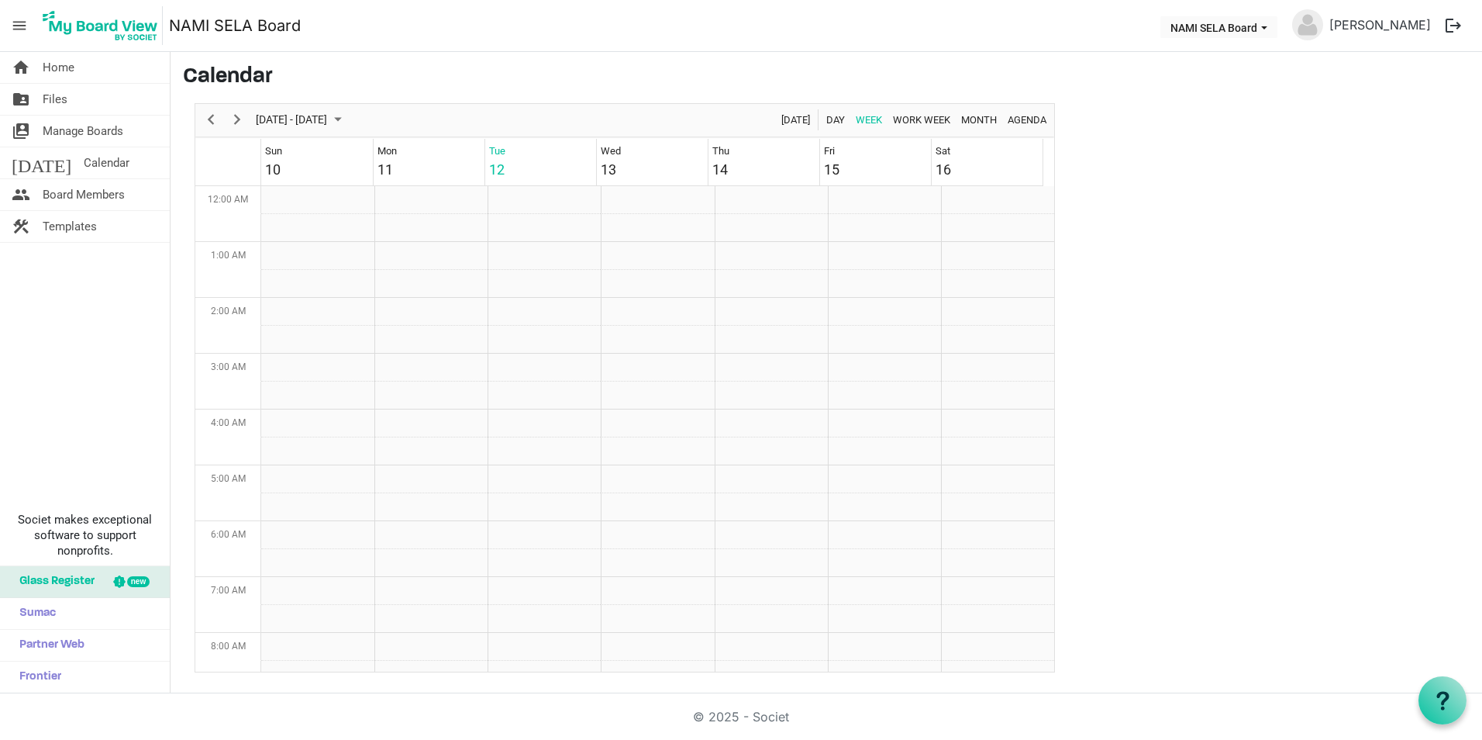
scroll to position [502, 0]
click at [244, 122] on span "Next" at bounding box center [237, 119] width 19 height 19
click at [95, 134] on span "Manage Boards" at bounding box center [83, 131] width 81 height 31
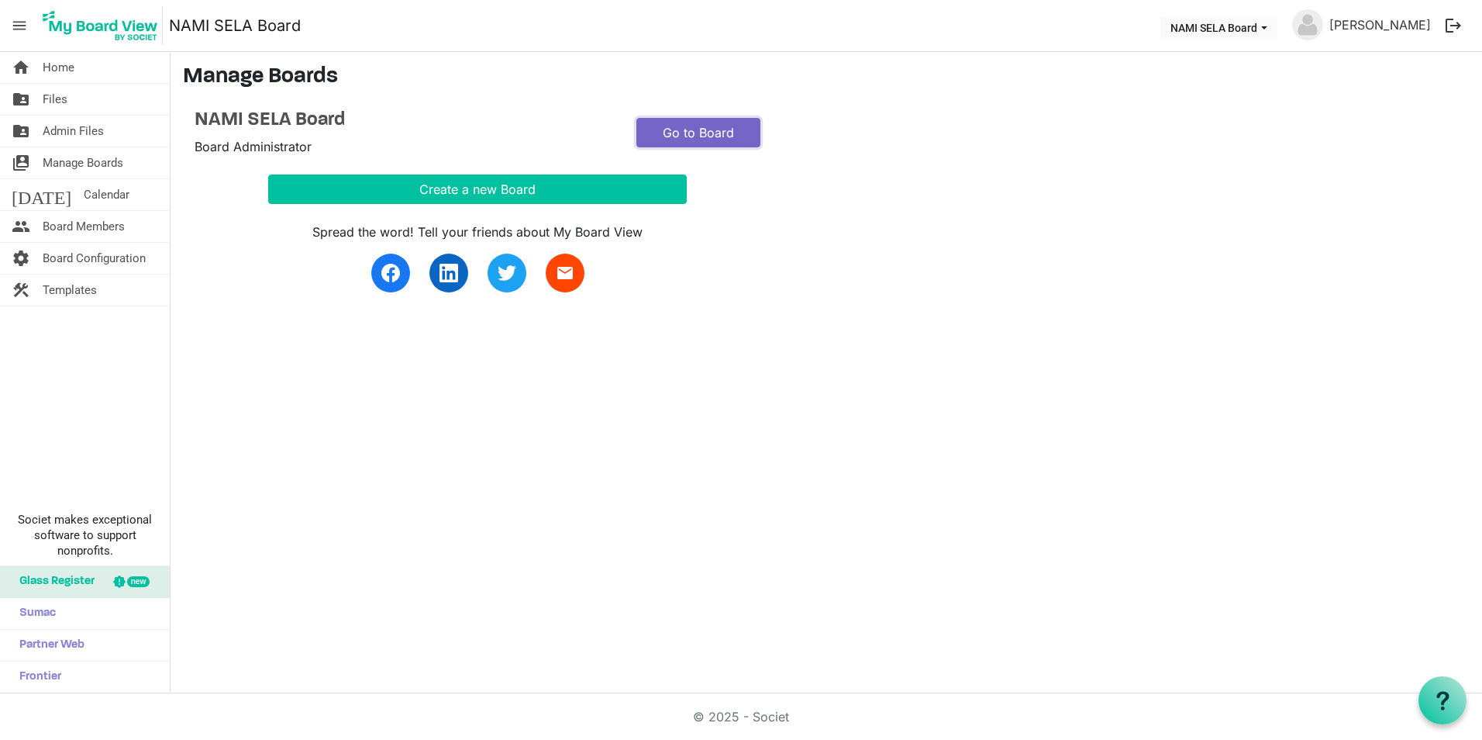
click at [725, 137] on link "Go to Board" at bounding box center [699, 132] width 124 height 29
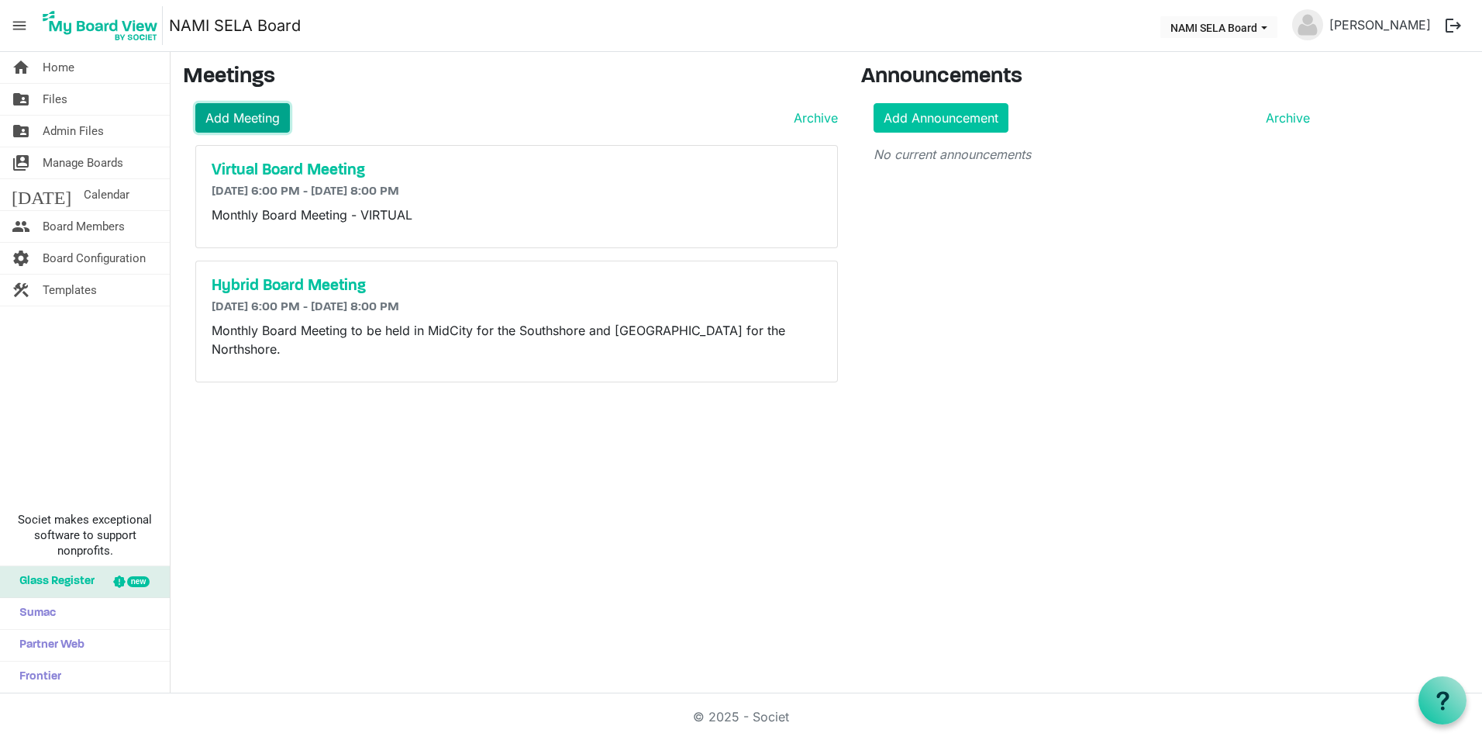
click at [235, 112] on link "Add Meeting" at bounding box center [242, 117] width 95 height 29
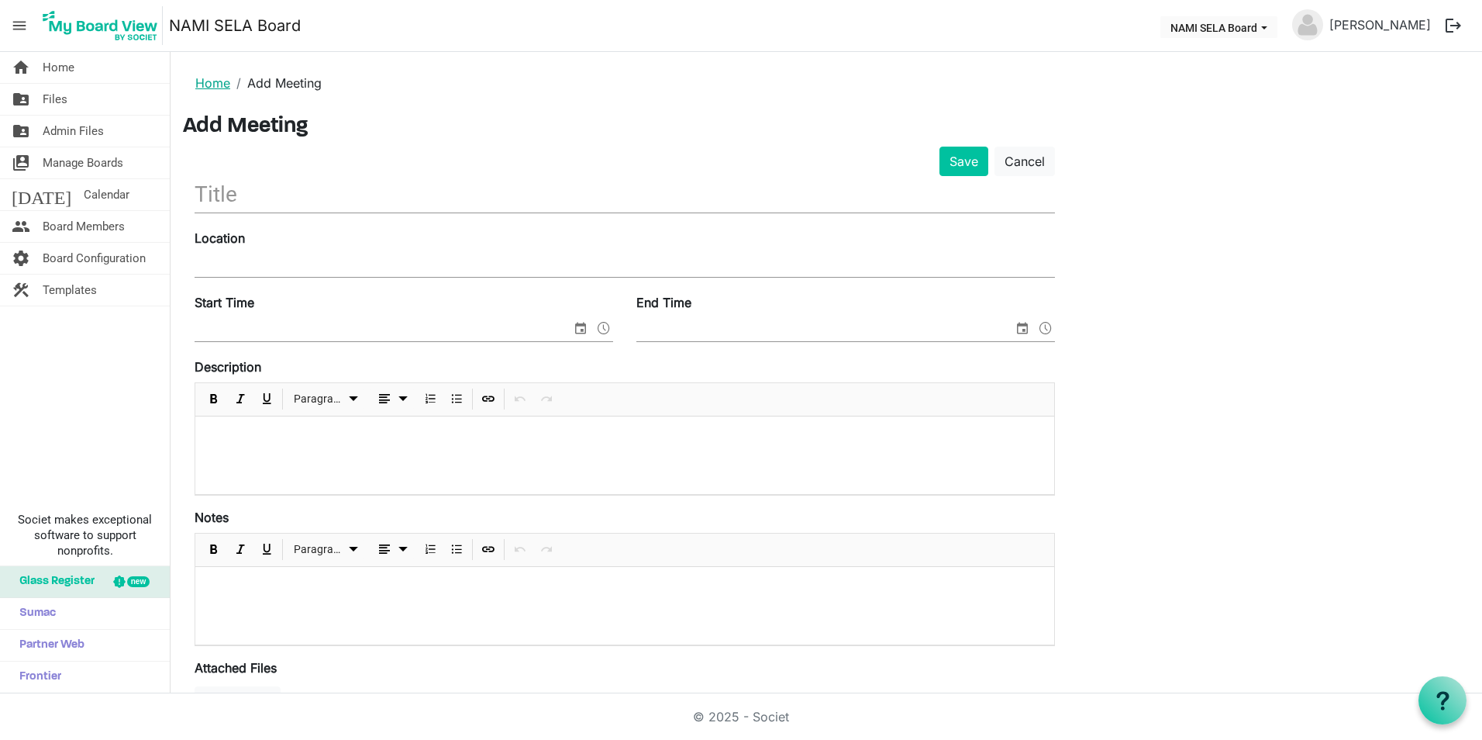
click at [218, 81] on link "Home" at bounding box center [212, 83] width 35 height 16
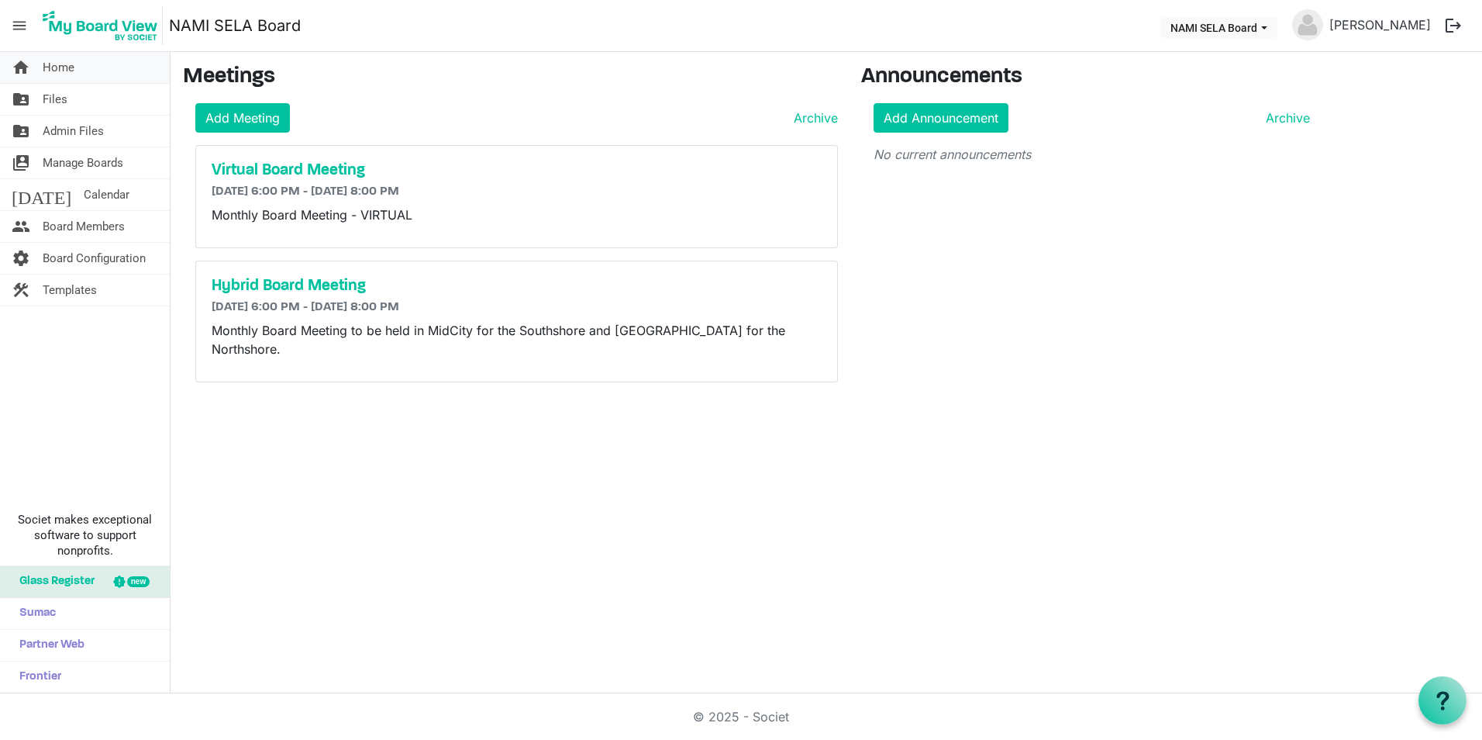
click at [88, 67] on link "home Home" at bounding box center [85, 67] width 170 height 31
click at [88, 161] on span "Manage Boards" at bounding box center [83, 162] width 81 height 31
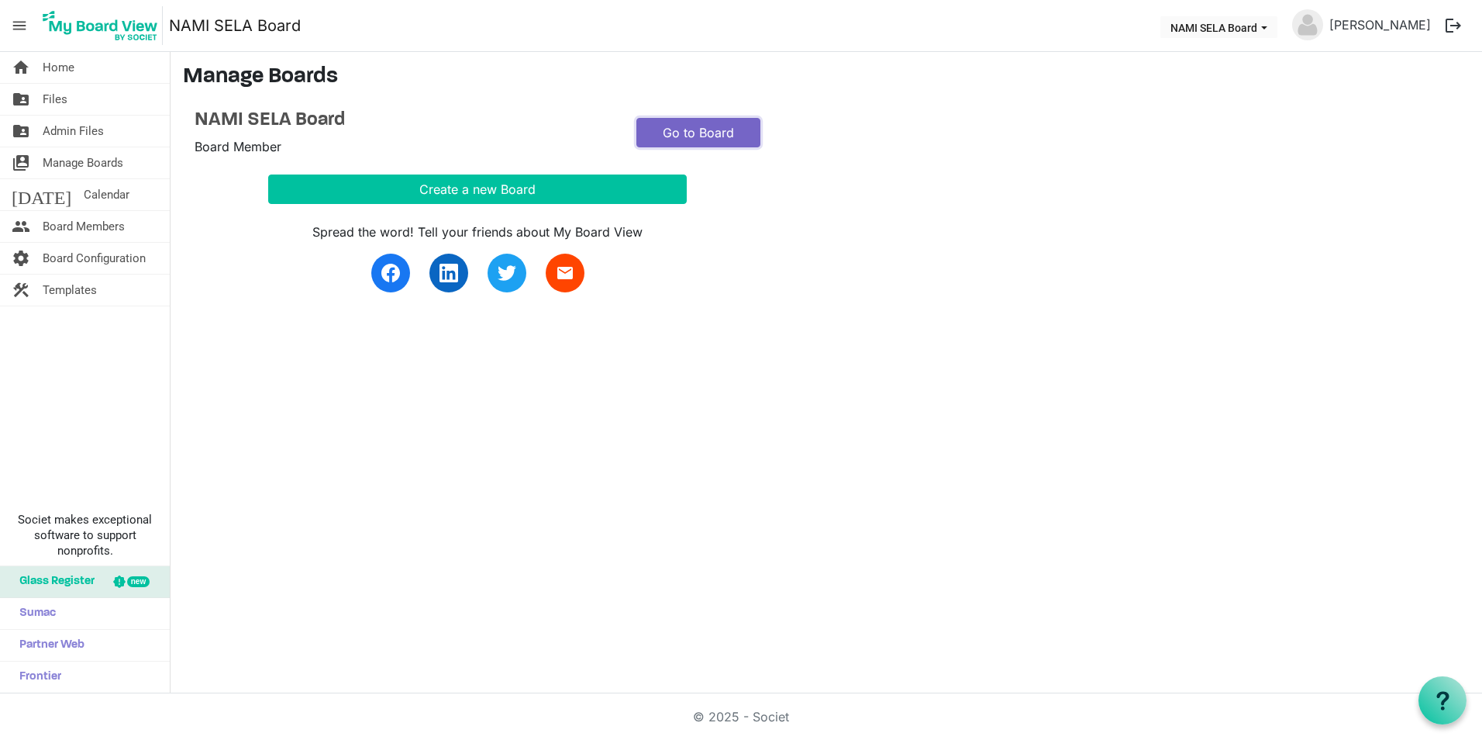
click at [719, 126] on link "Go to Board" at bounding box center [699, 132] width 124 height 29
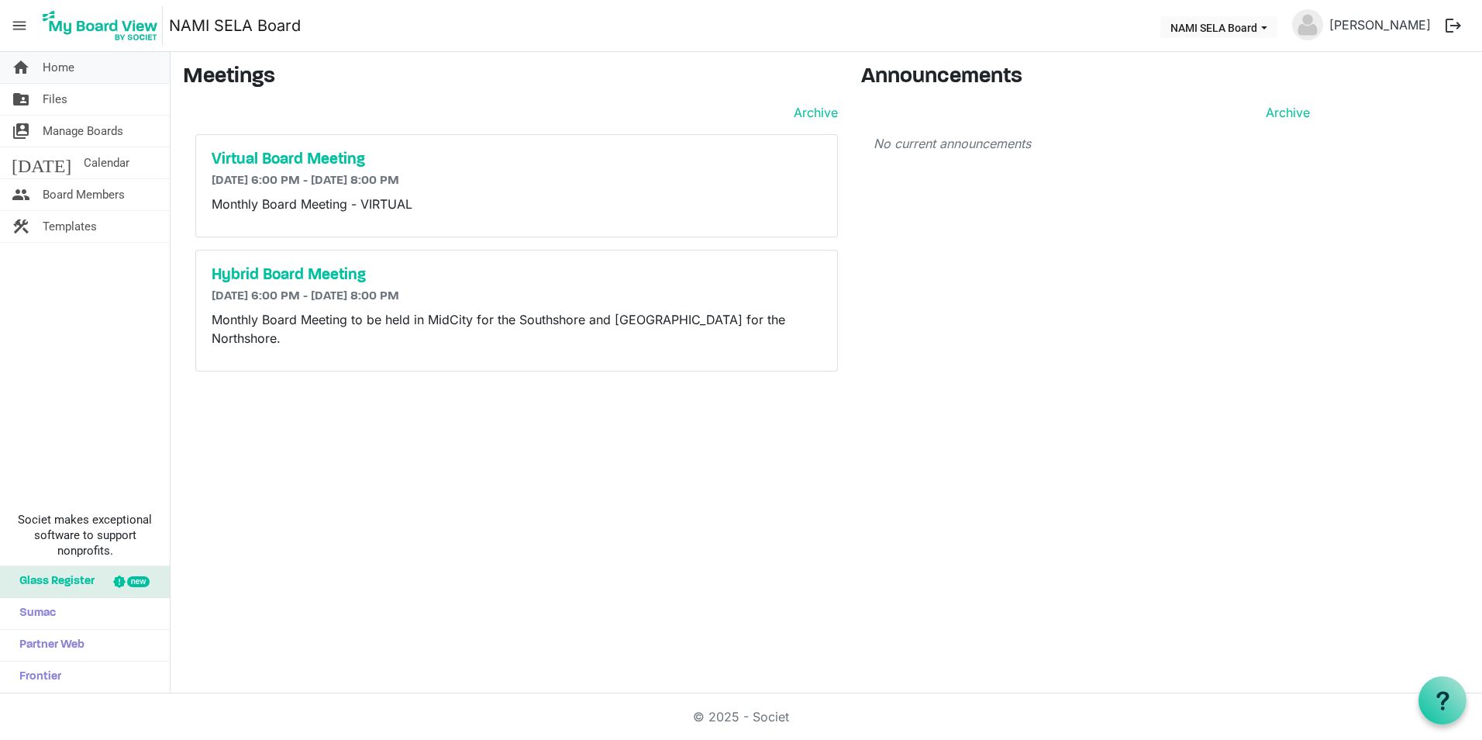
click at [82, 68] on link "home Home" at bounding box center [85, 67] width 170 height 31
click at [90, 133] on span "Manage Boards" at bounding box center [83, 131] width 81 height 31
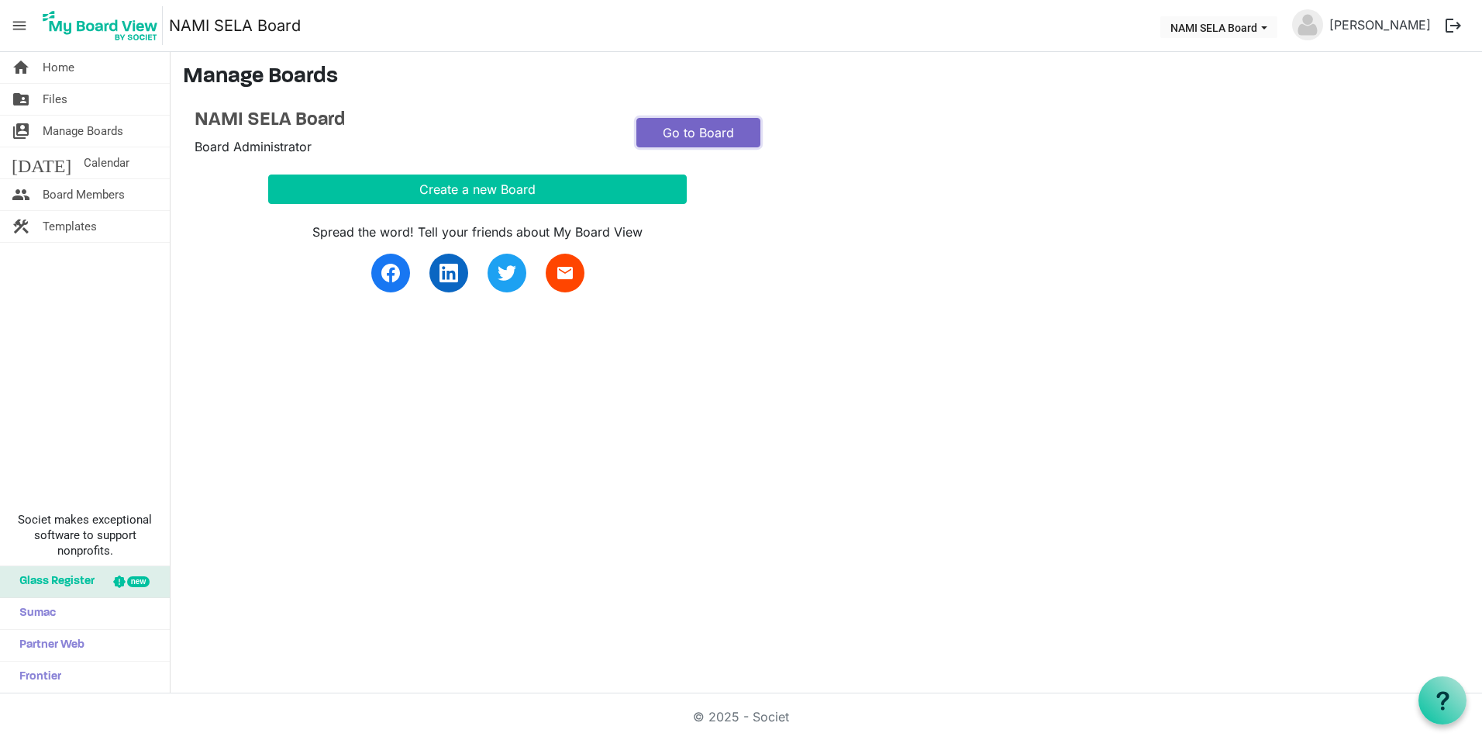
click at [733, 130] on link "Go to Board" at bounding box center [699, 132] width 124 height 29
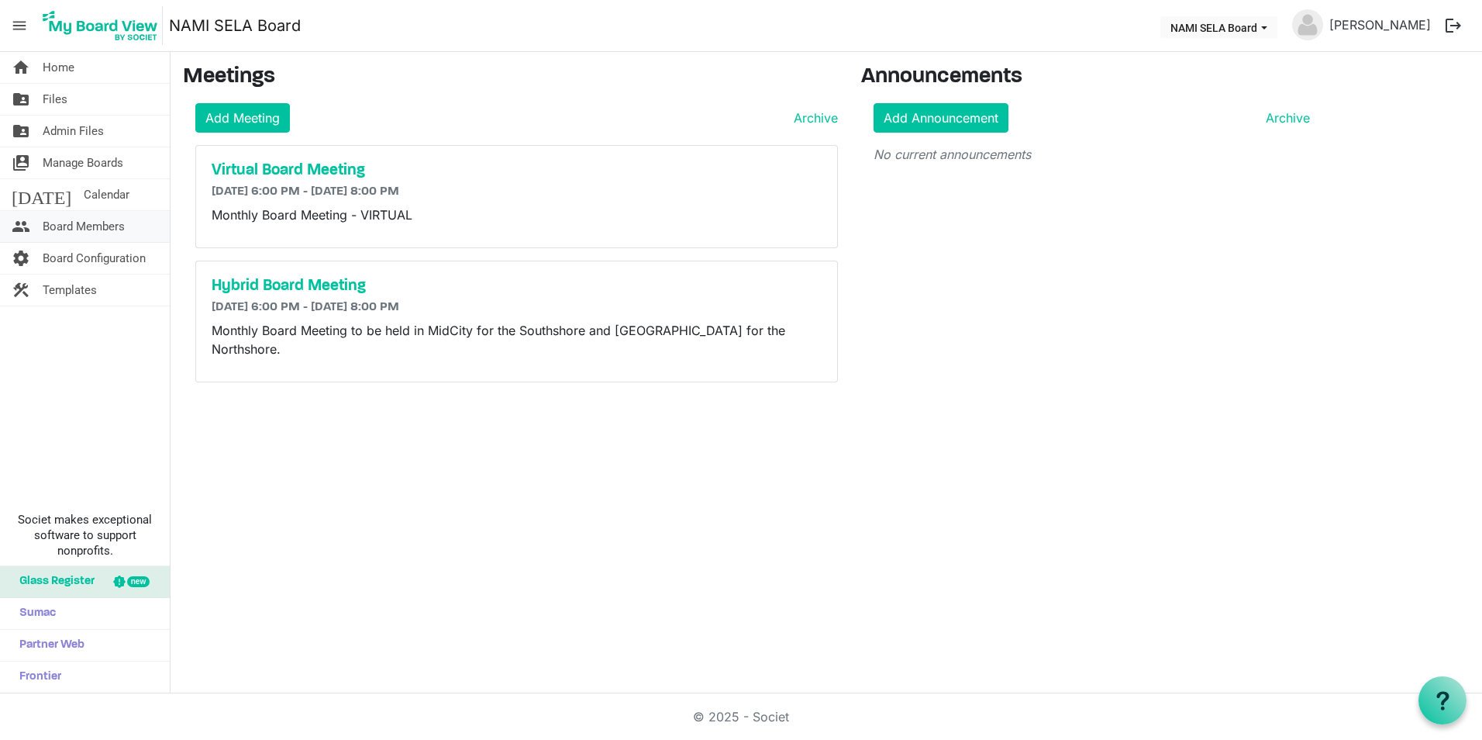
click at [78, 223] on span "Board Members" at bounding box center [84, 226] width 82 height 31
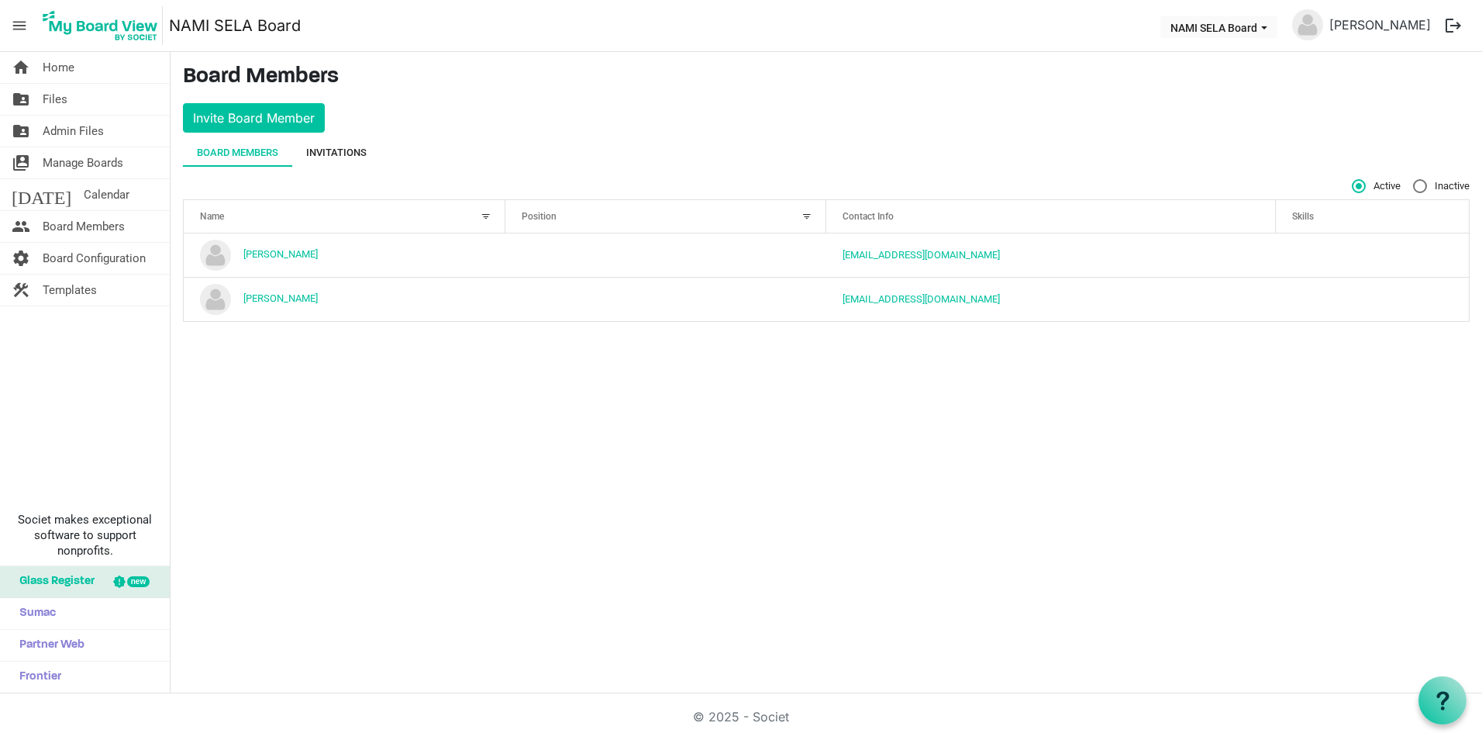
click at [349, 151] on div "Invitations" at bounding box center [336, 153] width 60 height 16
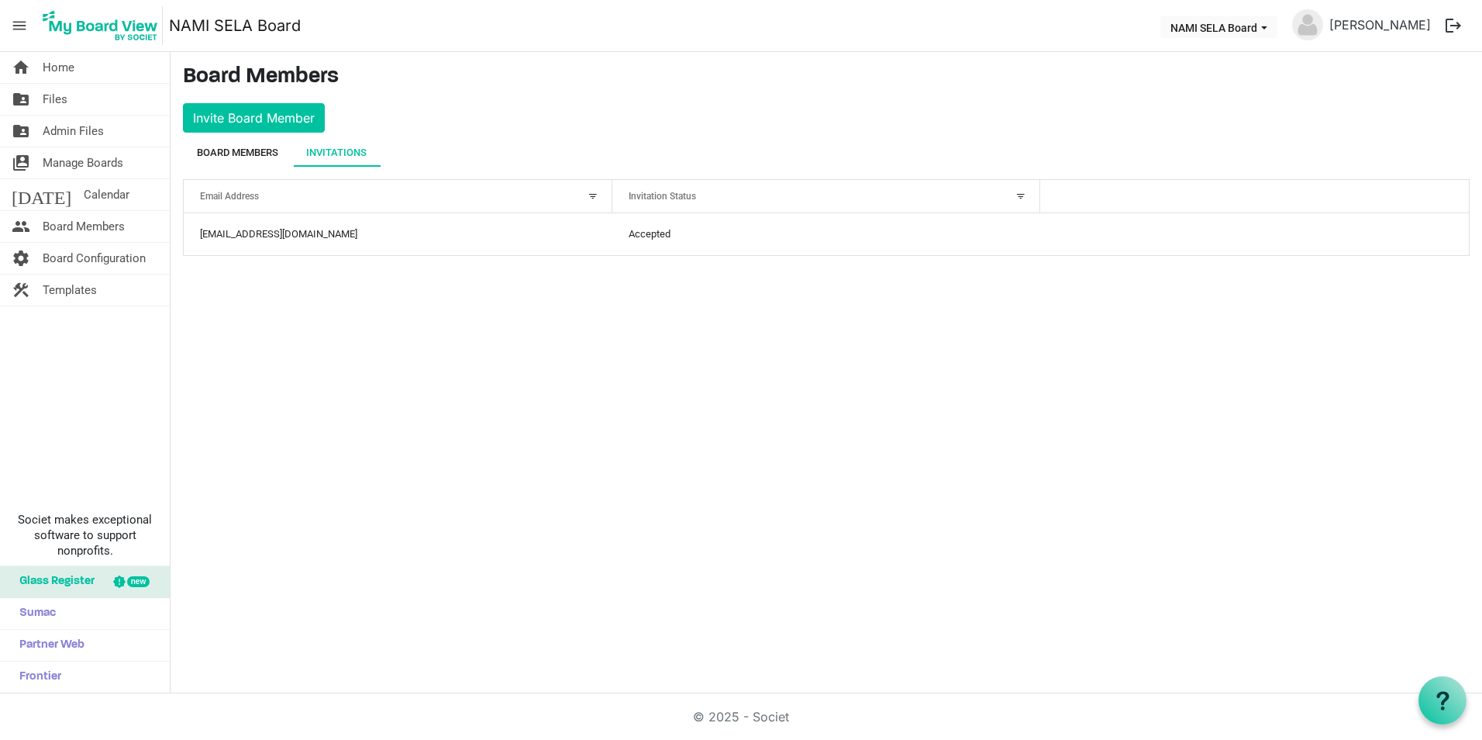
click at [245, 154] on div "Board Members" at bounding box center [237, 153] width 81 height 16
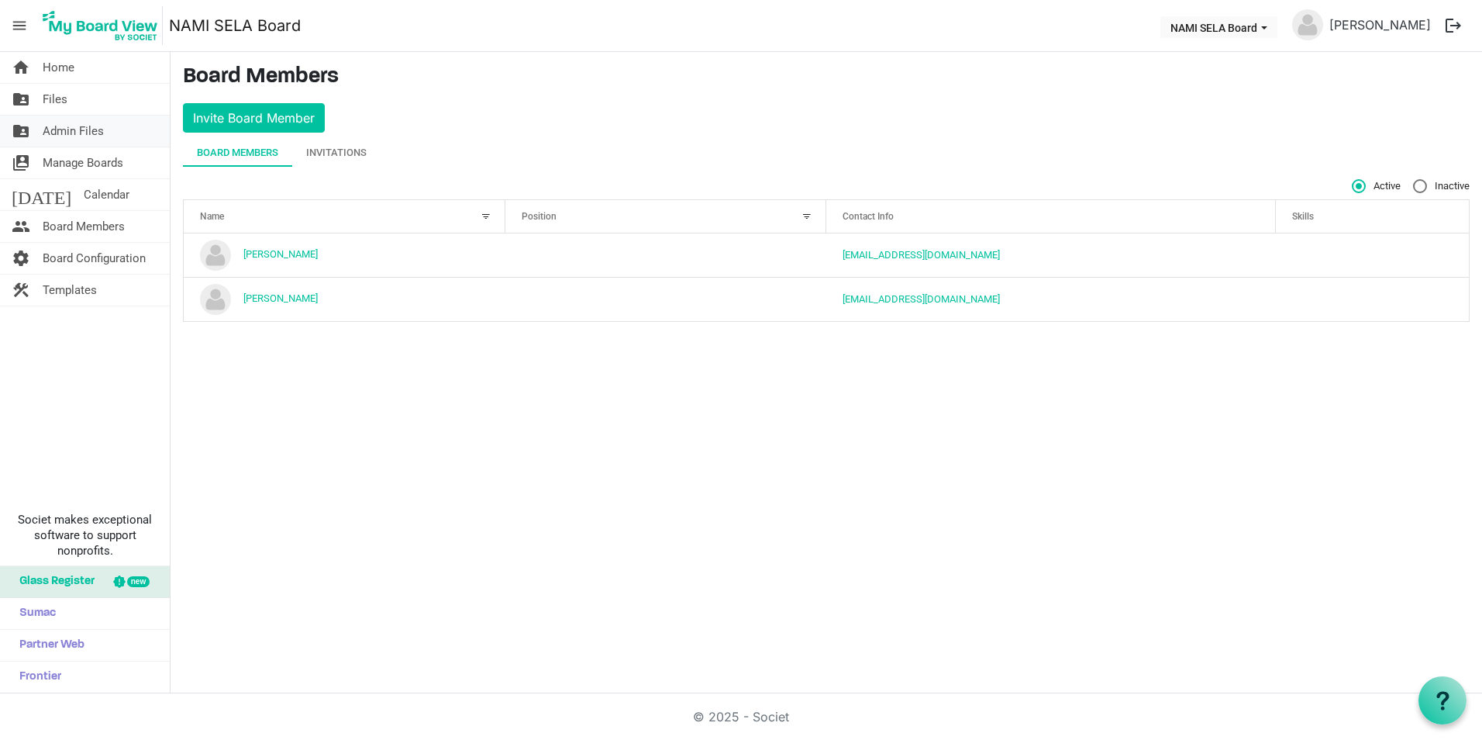
click at [109, 139] on link "folder_shared Admin Files" at bounding box center [85, 131] width 170 height 31
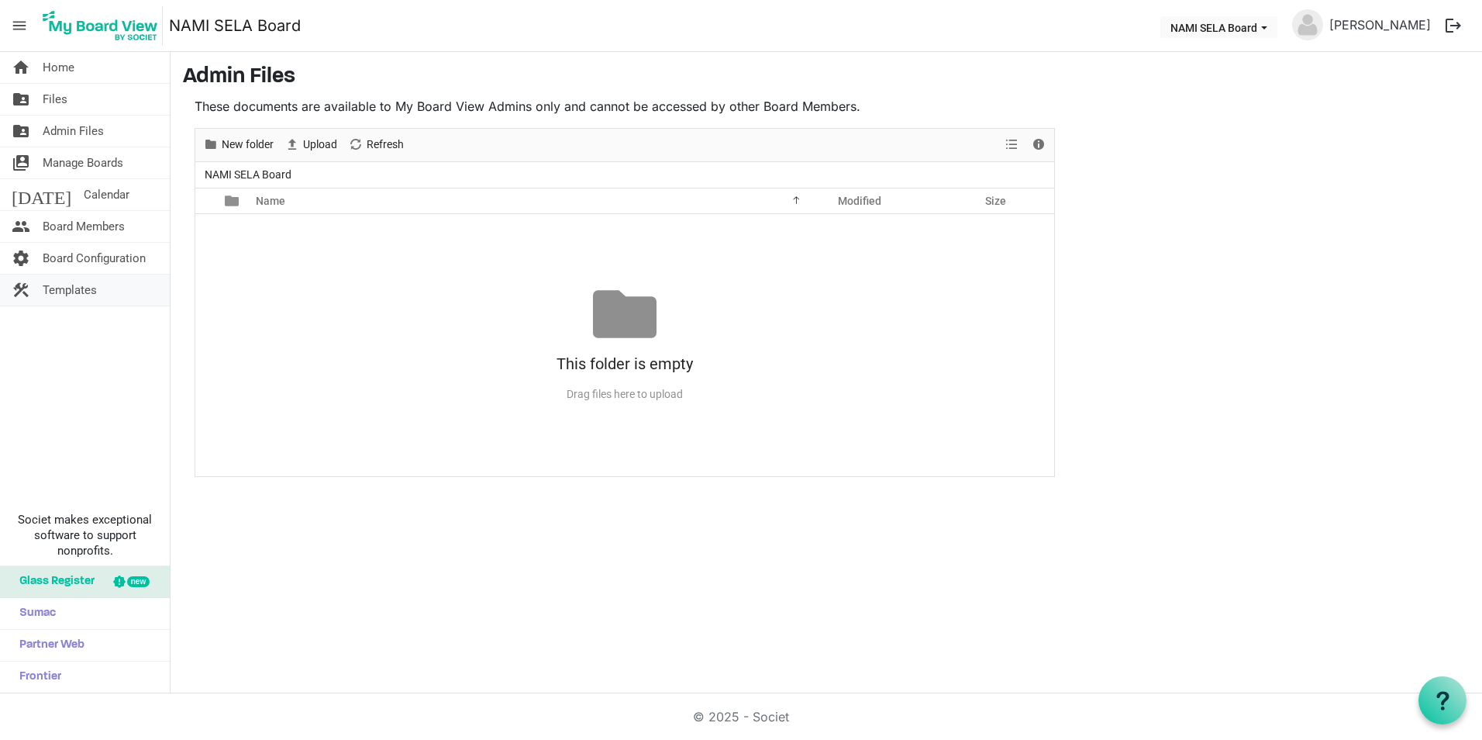
click at [95, 292] on span "Templates" at bounding box center [70, 289] width 54 height 31
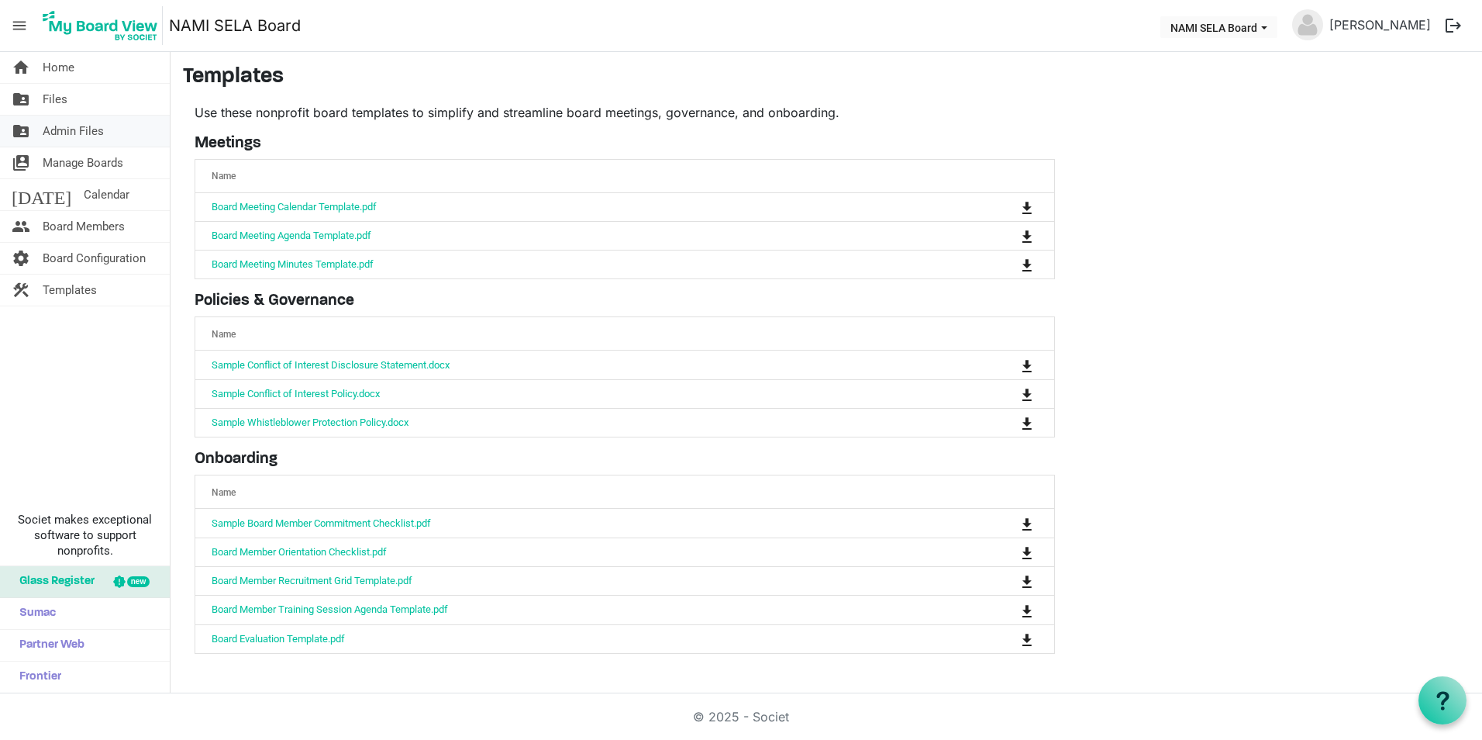
click at [85, 140] on span "Admin Files" at bounding box center [73, 131] width 61 height 31
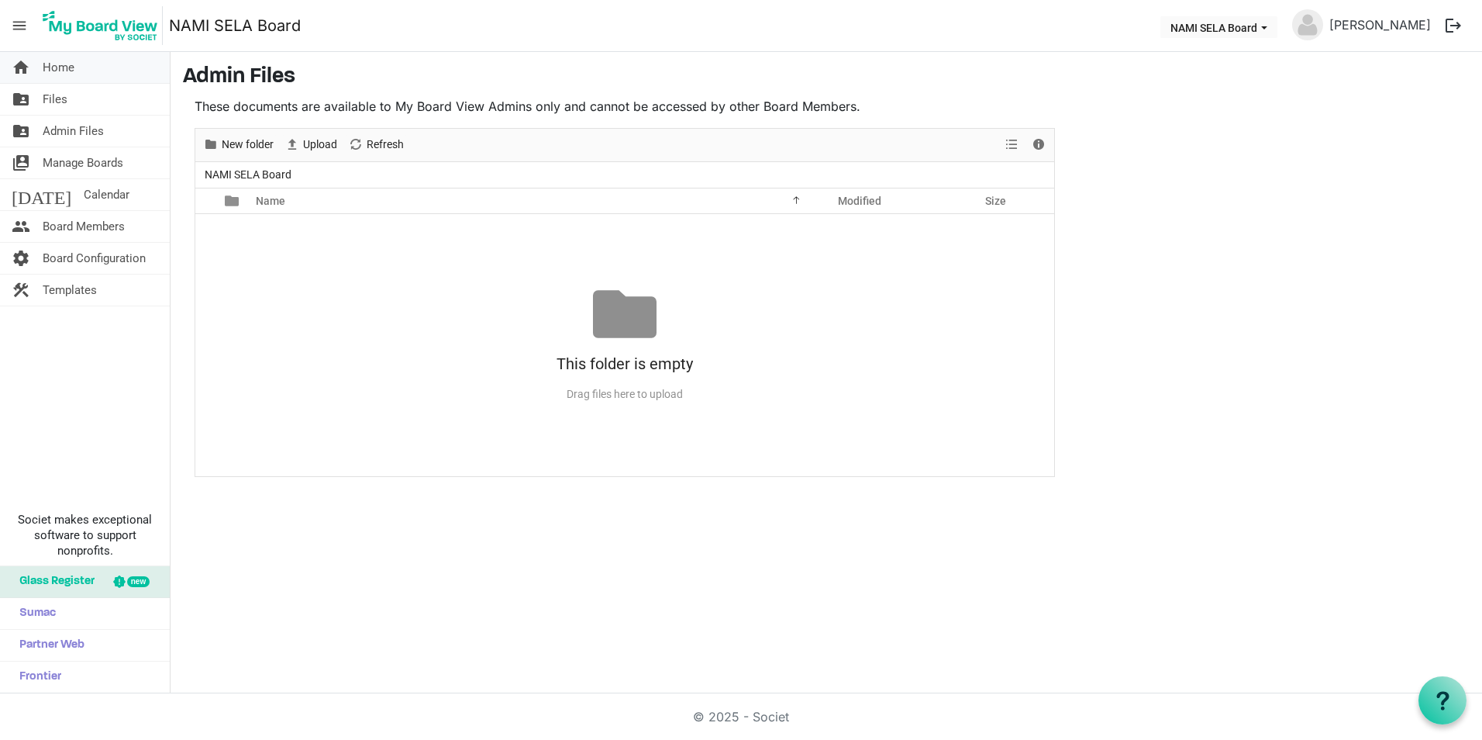
click at [71, 65] on span "Home" at bounding box center [59, 67] width 32 height 31
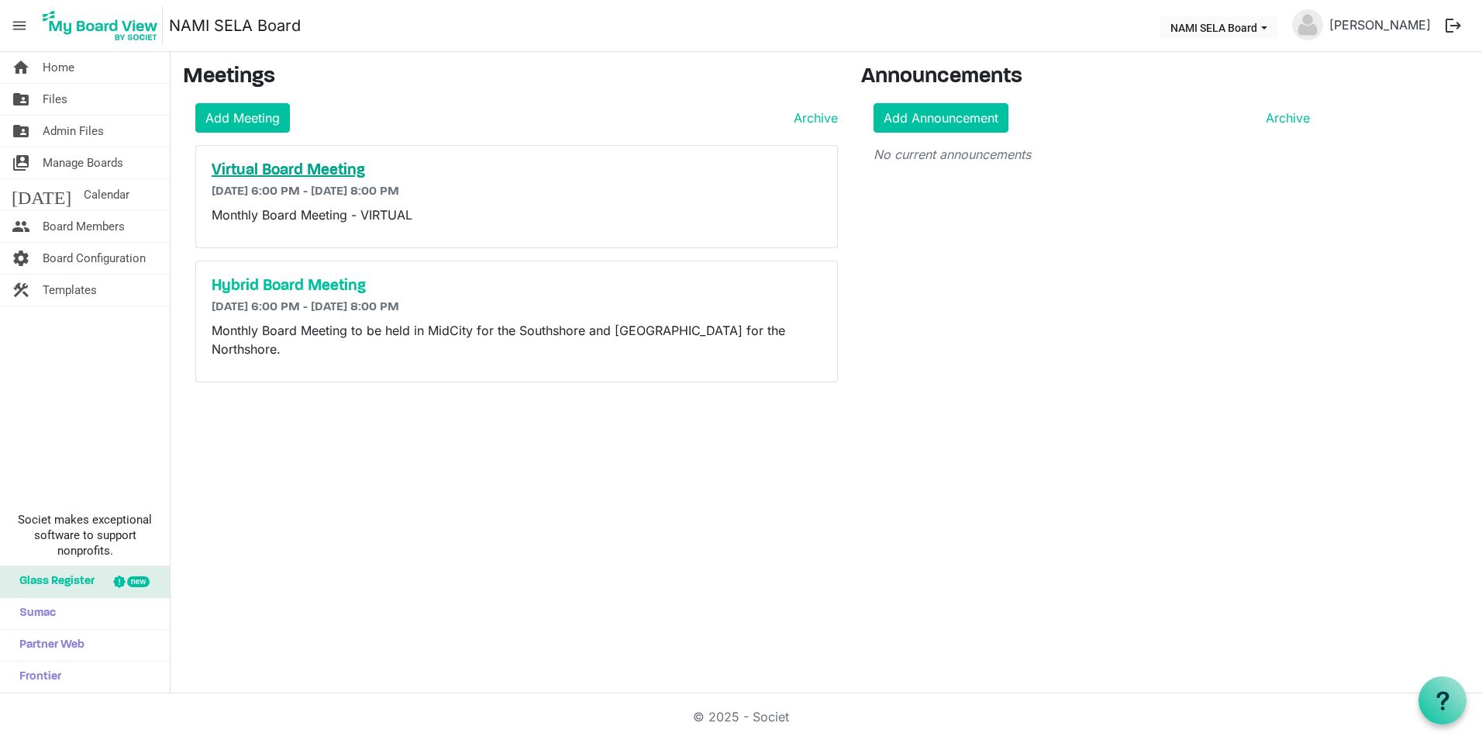
click at [354, 178] on h5 "Virtual Board Meeting" at bounding box center [517, 170] width 610 height 19
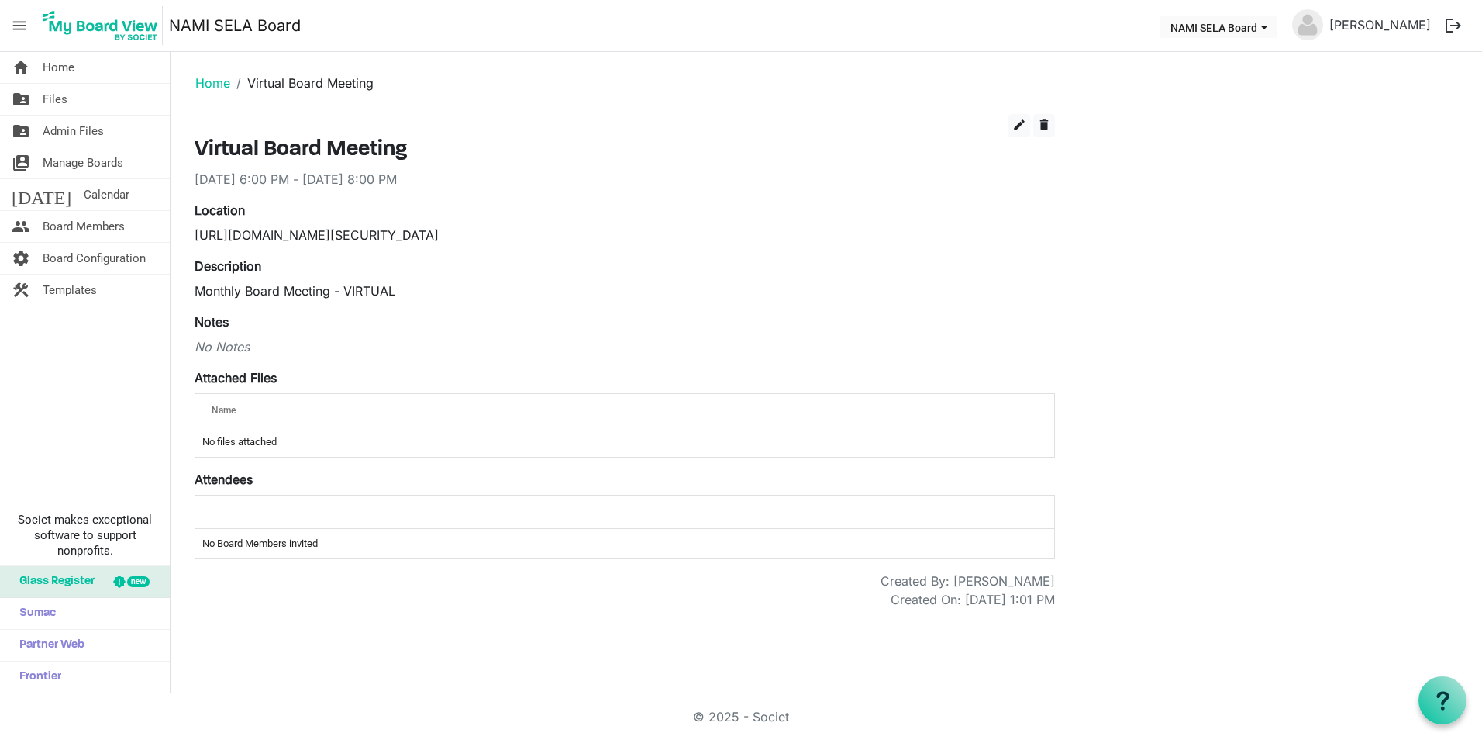
click at [271, 443] on td "No files attached" at bounding box center [624, 441] width 859 height 29
click at [1260, 21] on button "NAMI SELA Board" at bounding box center [1219, 27] width 117 height 22
click at [1187, 278] on div "edit delete Virtual Board Meeting 8/18/2025 6:00 PM - 8/18/2025 8:00 PM Locatio…" at bounding box center [826, 361] width 1287 height 495
click at [1020, 131] on span "edit" at bounding box center [1020, 125] width 14 height 14
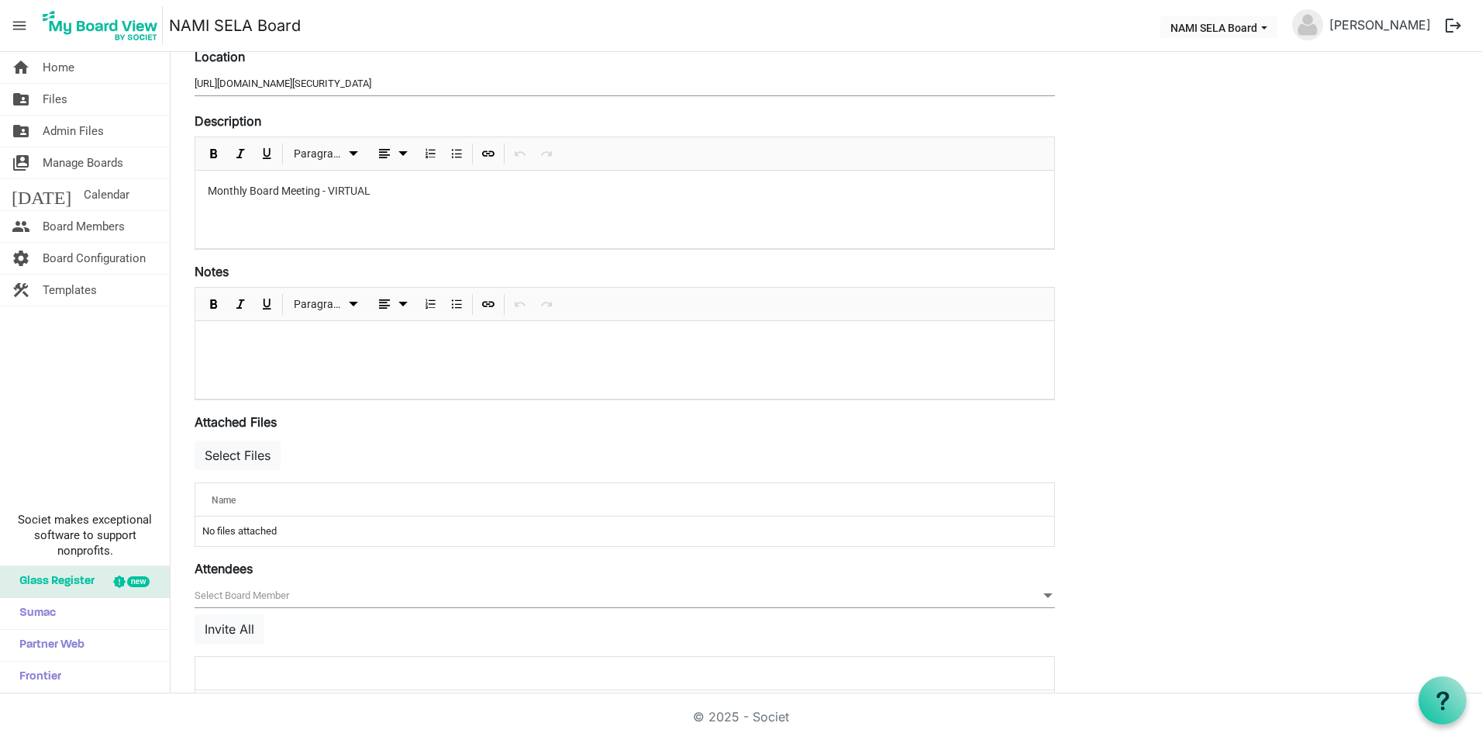
scroll to position [233, 0]
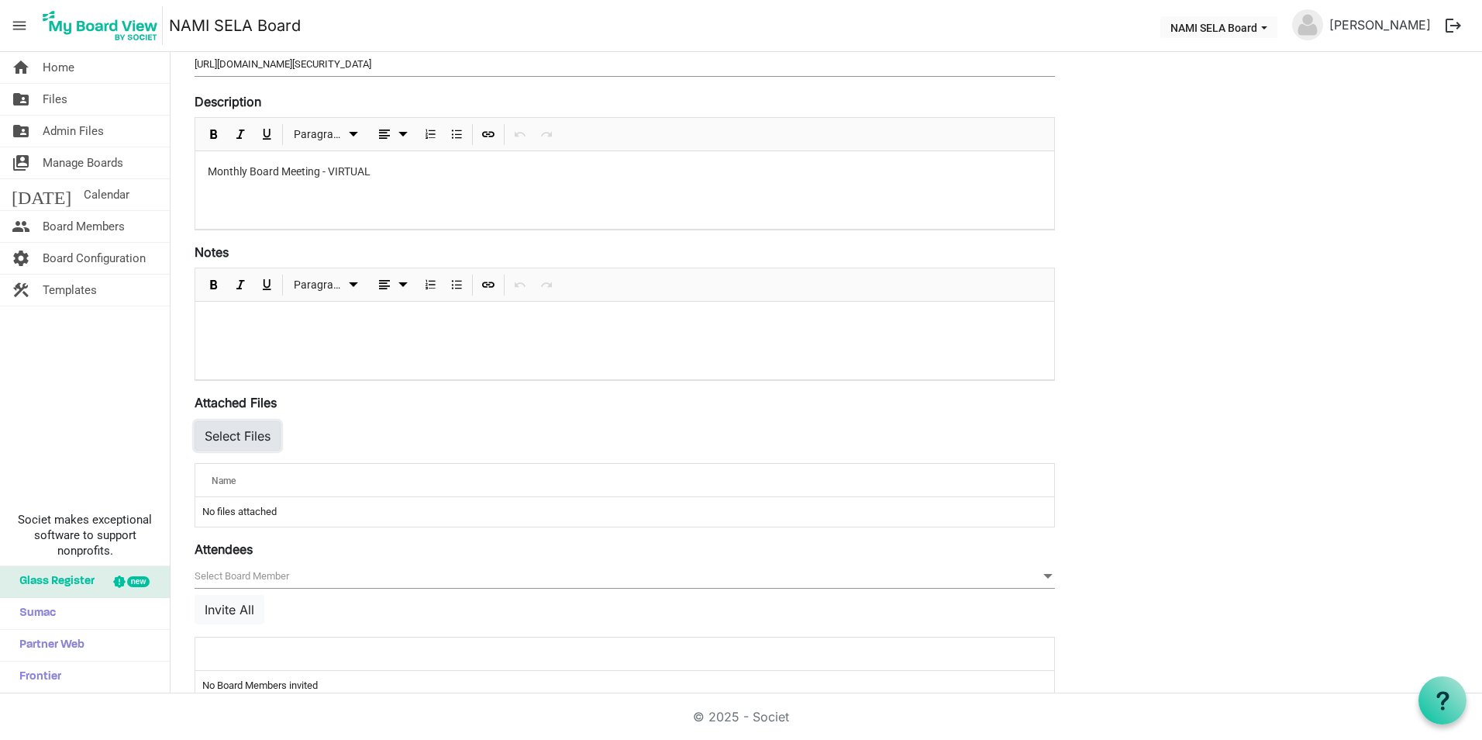
click at [232, 431] on button "Select Files" at bounding box center [238, 435] width 86 height 29
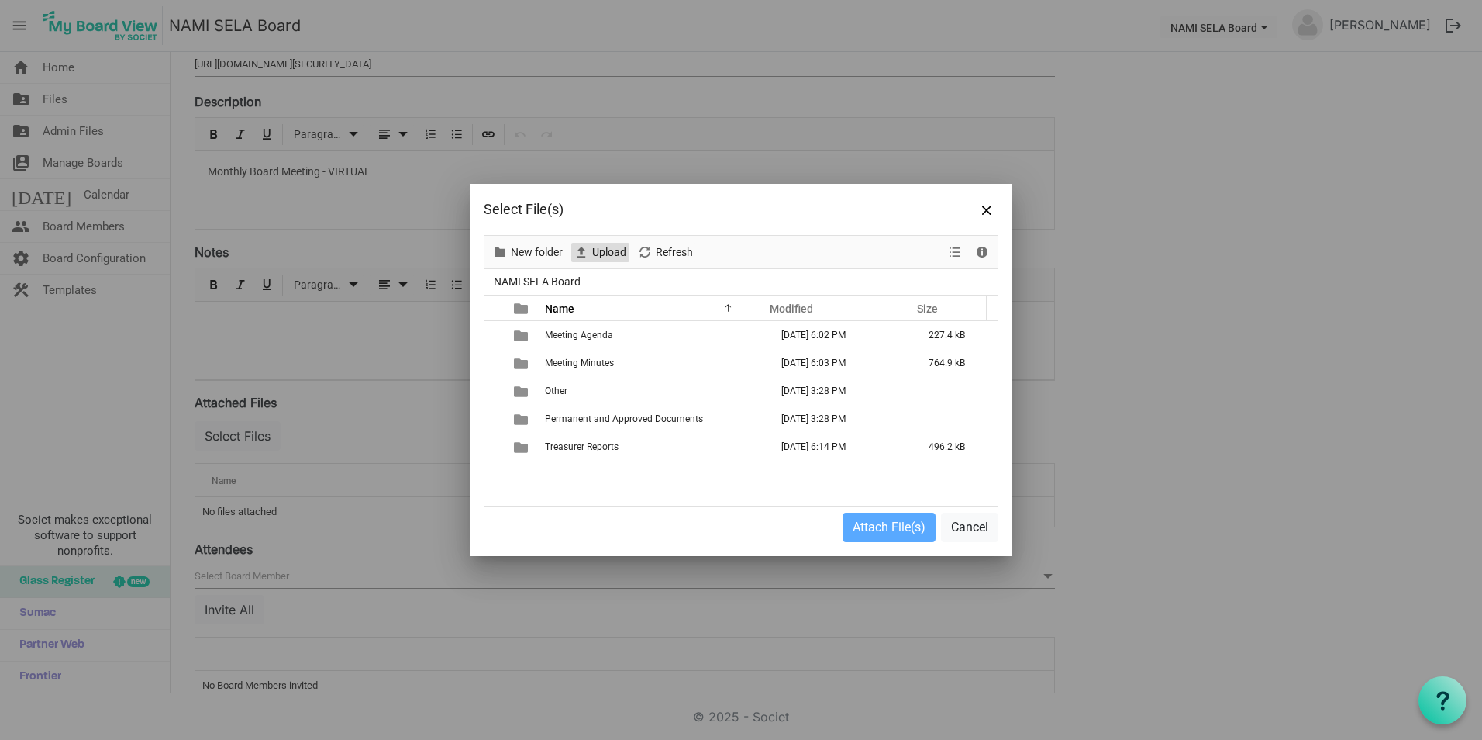
click at [599, 253] on span "Upload" at bounding box center [609, 252] width 37 height 19
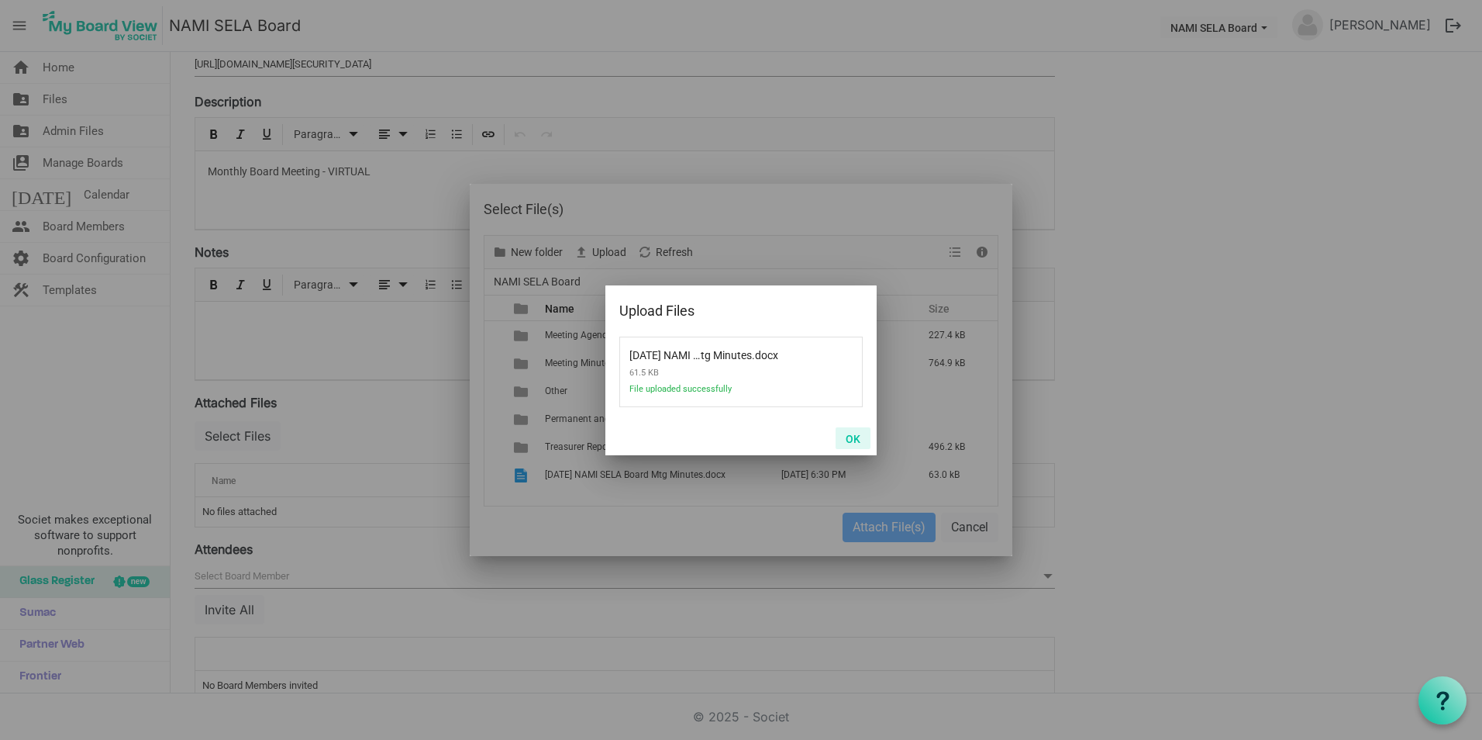
click at [851, 436] on button "OK" at bounding box center [853, 438] width 35 height 22
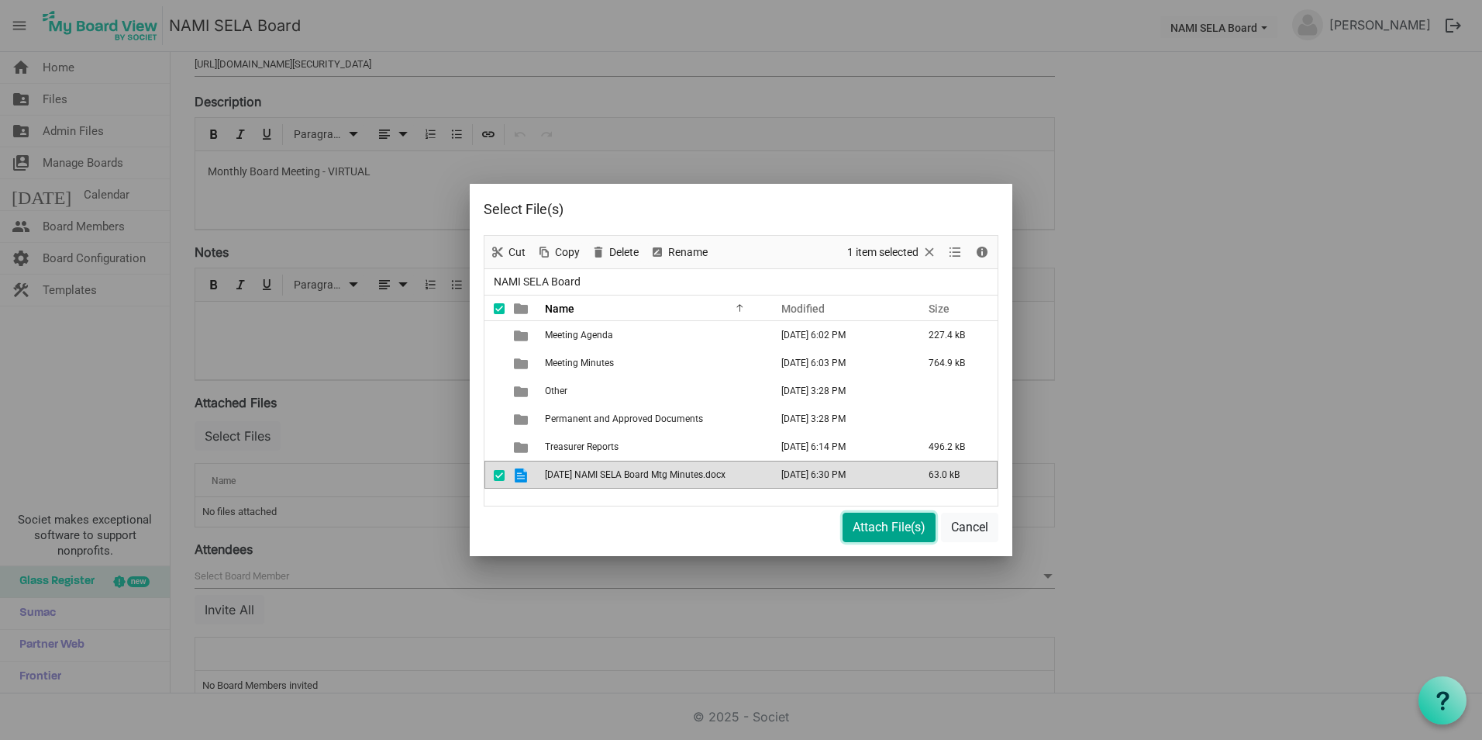
click at [850, 523] on button "Attach File(s)" at bounding box center [889, 526] width 93 height 29
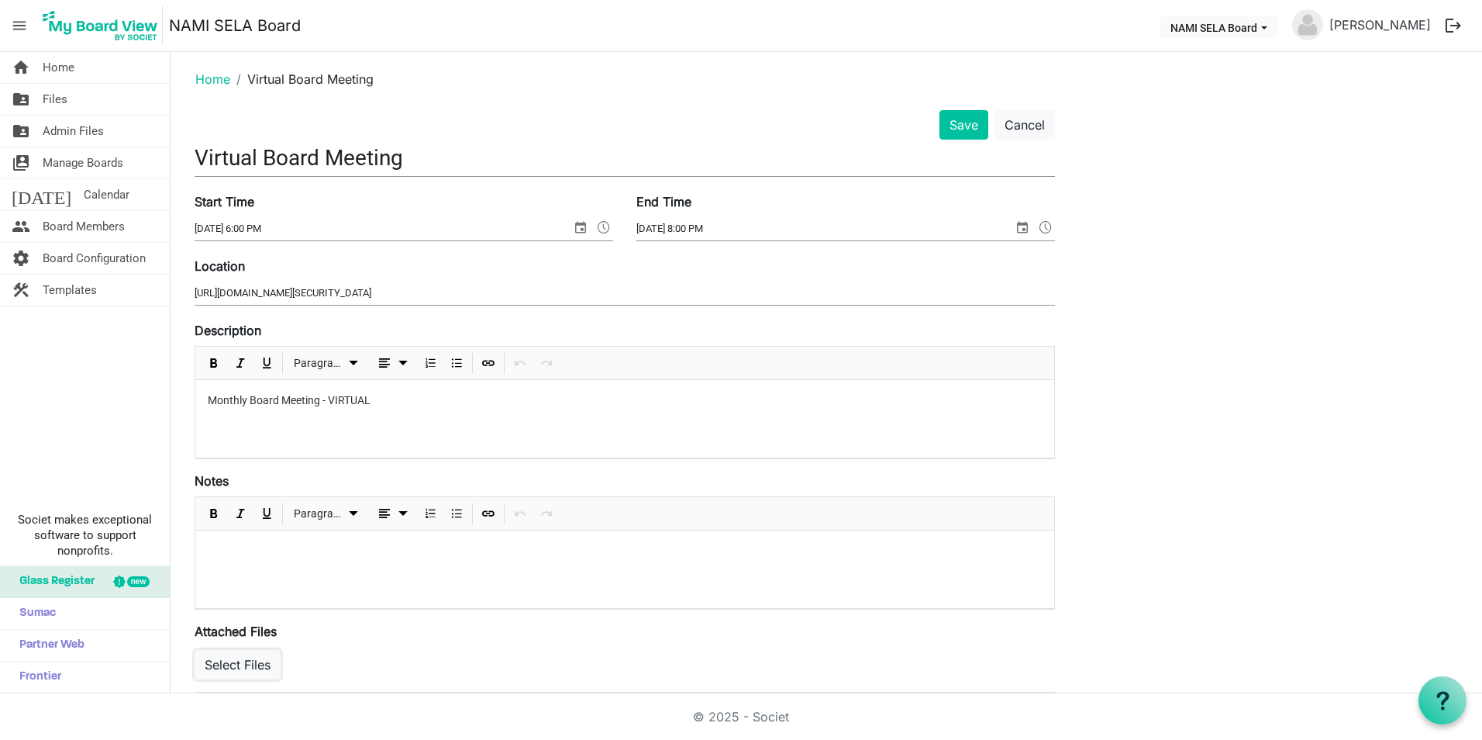
scroll to position [0, 0]
click button "Save"
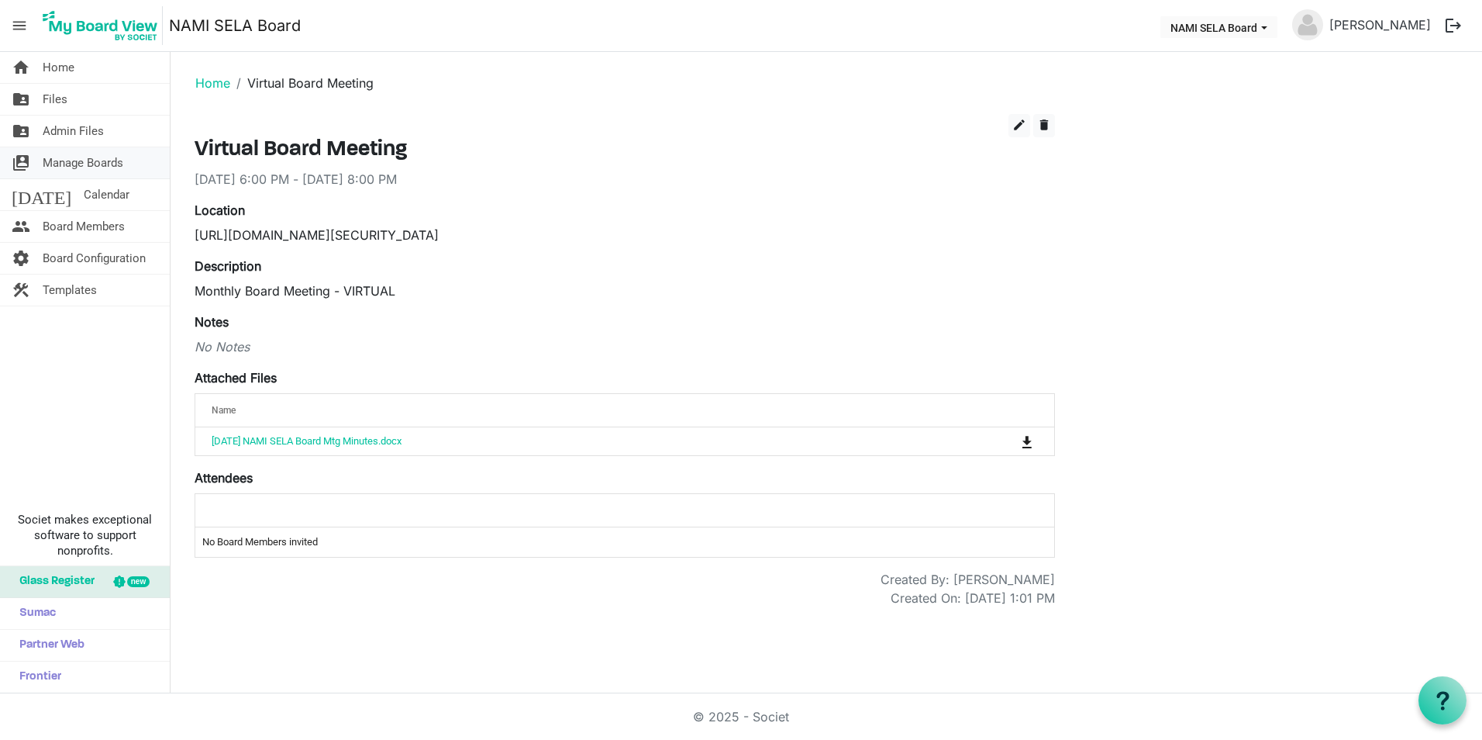
click span "Manage Boards"
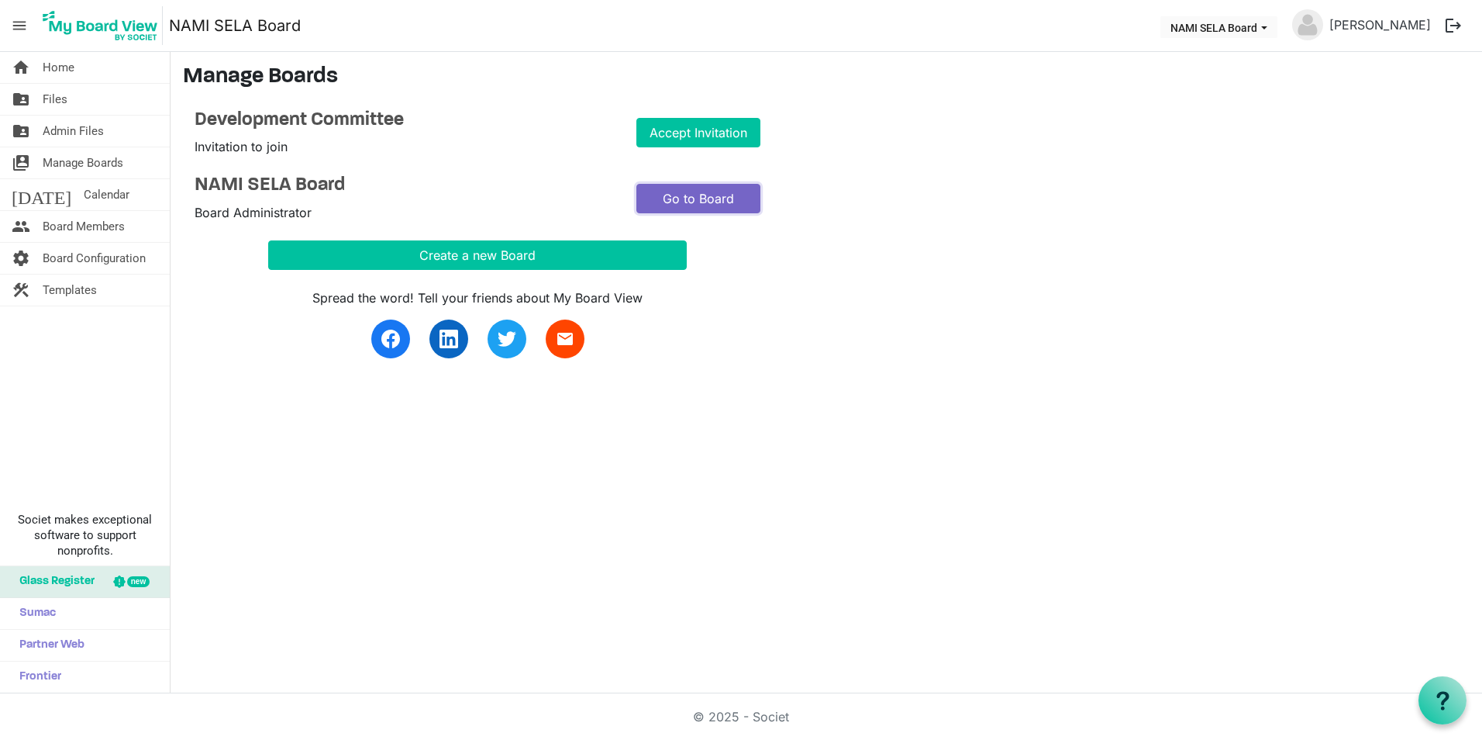
click at [687, 198] on link "Go to Board" at bounding box center [699, 198] width 124 height 29
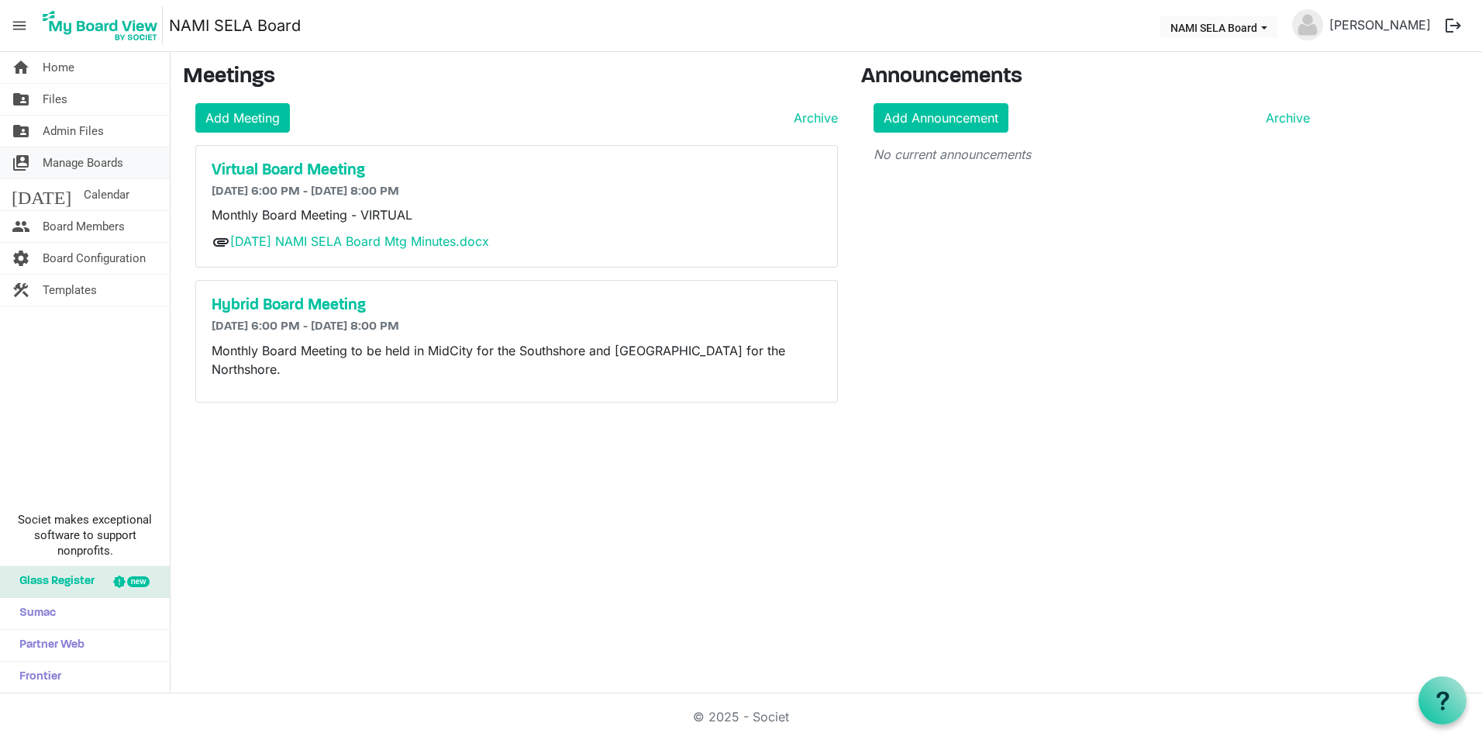
click at [69, 154] on span "Manage Boards" at bounding box center [83, 162] width 81 height 31
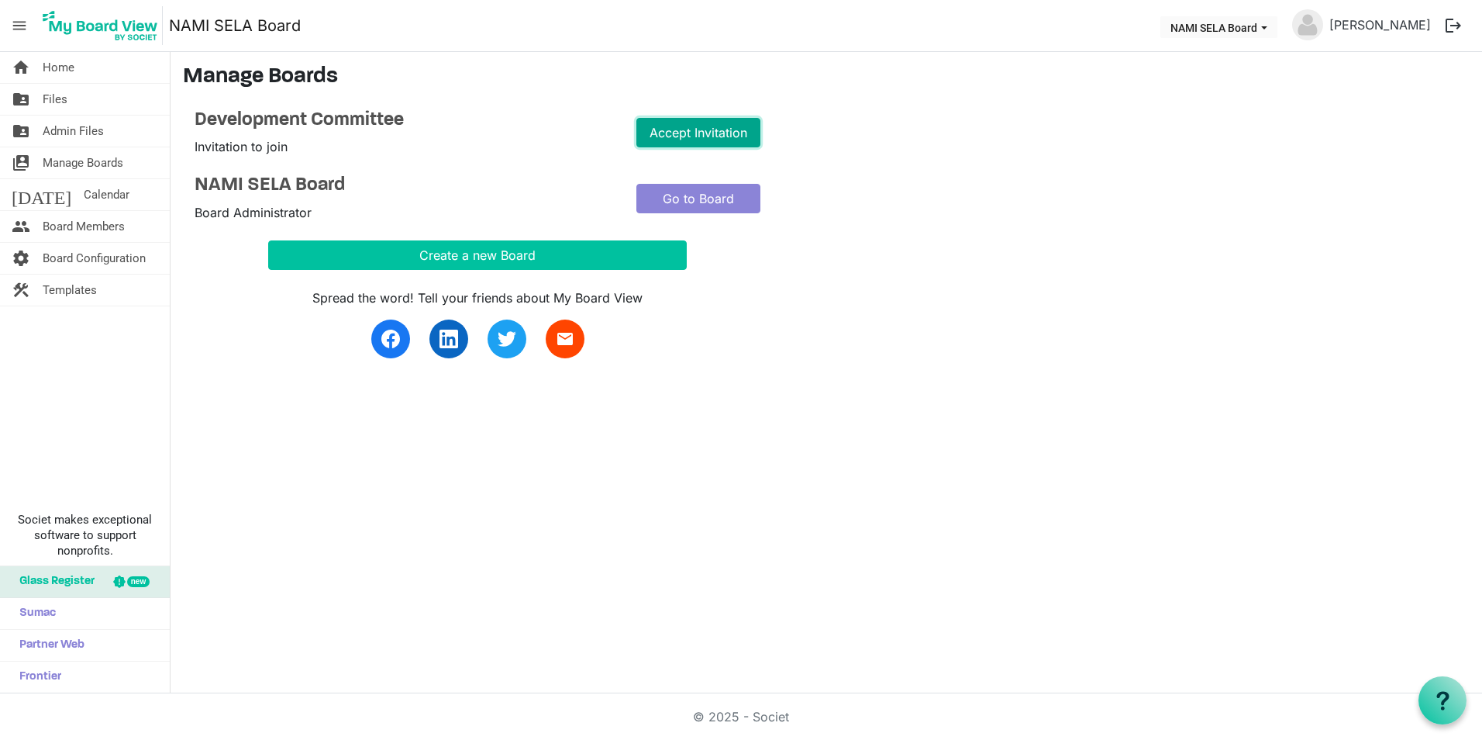
click at [688, 137] on link "Accept Invitation" at bounding box center [699, 132] width 124 height 29
click at [671, 203] on link "Go to Board" at bounding box center [699, 198] width 124 height 29
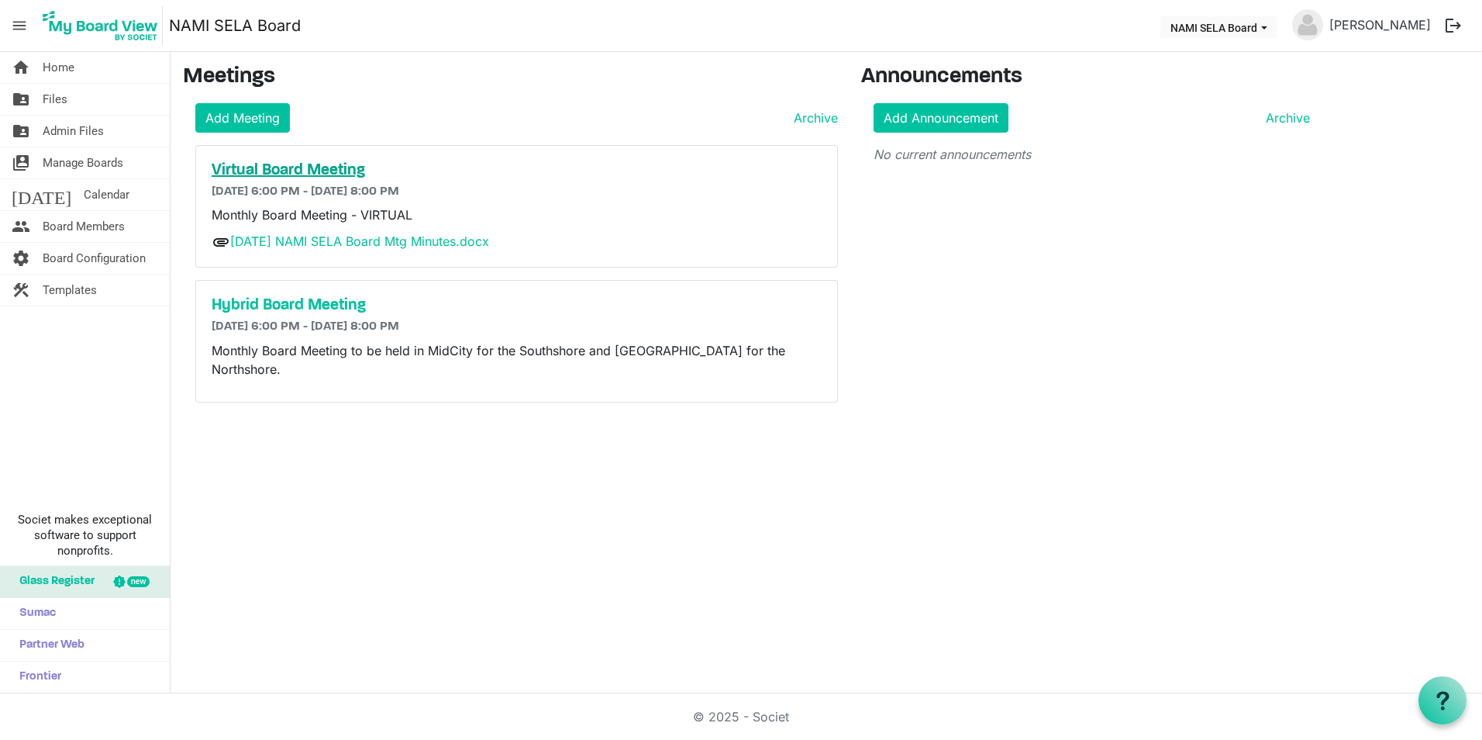
click at [285, 174] on h5 "Virtual Board Meeting" at bounding box center [517, 170] width 610 height 19
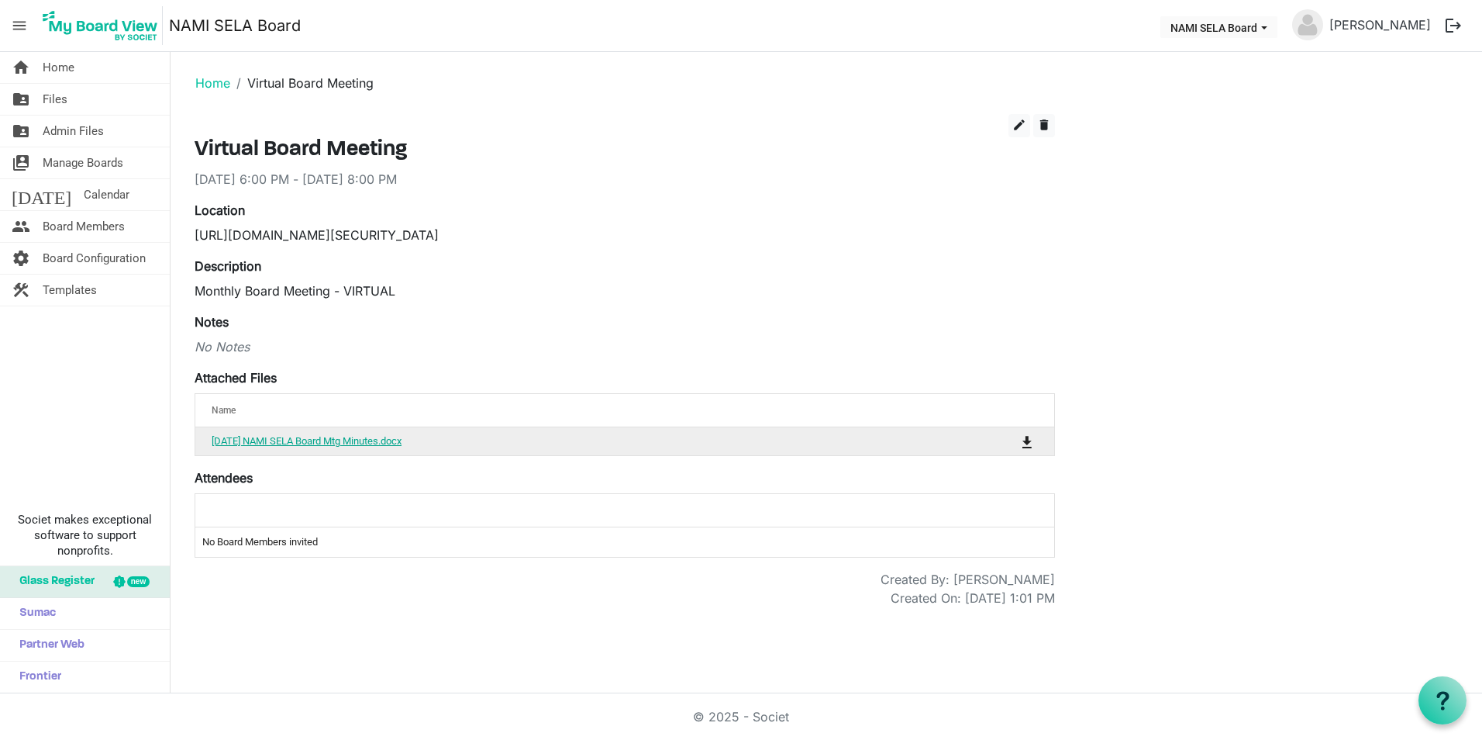
click at [284, 437] on link "[DATE] NAMI SELA Board Mtg Minutes.docx" at bounding box center [307, 441] width 190 height 12
click at [732, 286] on p "Monthly Board Meeting - VIRTUAL" at bounding box center [625, 290] width 861 height 19
click at [360, 235] on div "[URL][DOMAIN_NAME][SECURITY_DATA]" at bounding box center [625, 235] width 861 height 19
click at [307, 554] on td "No Board Members invited" at bounding box center [624, 541] width 859 height 29
click at [85, 67] on link "home Home" at bounding box center [85, 67] width 170 height 31
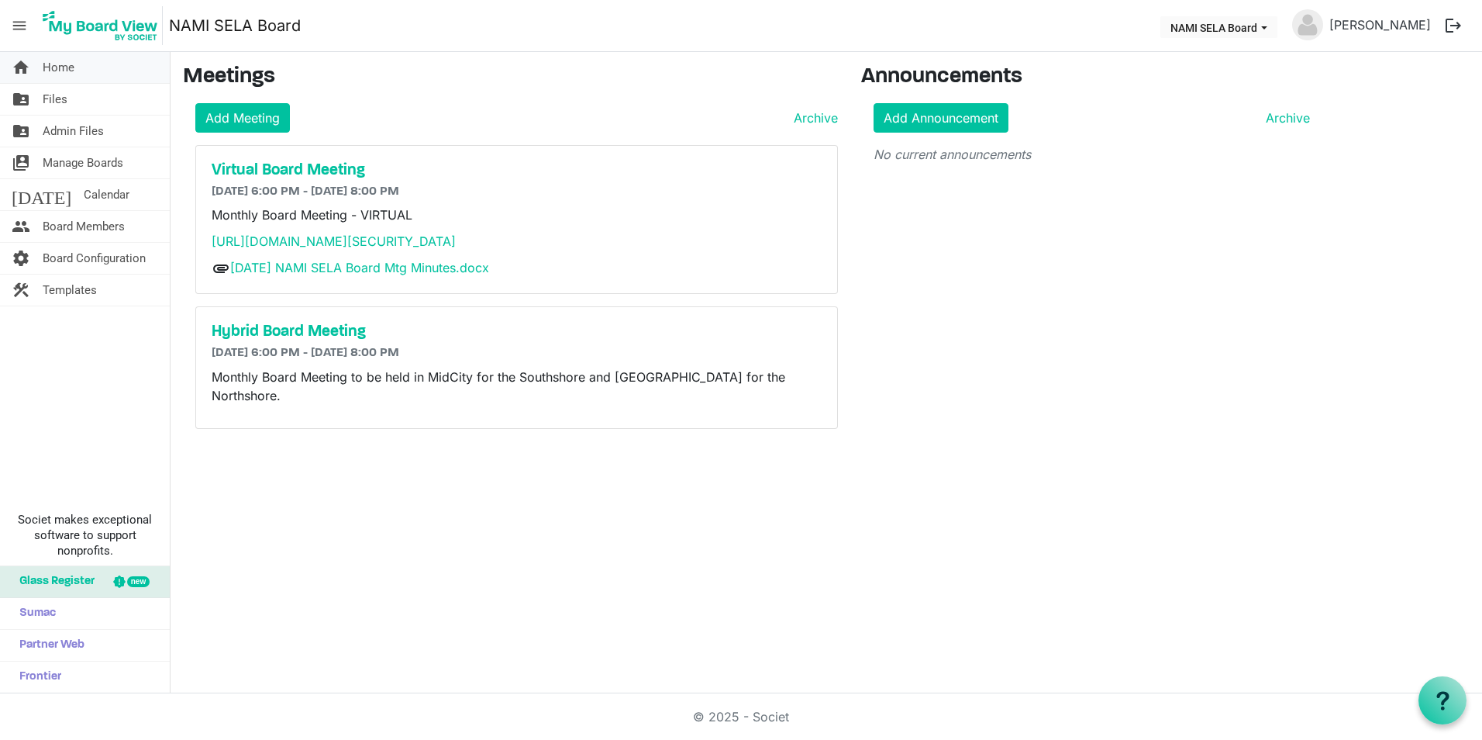
click at [61, 73] on span "Home" at bounding box center [59, 67] width 32 height 31
click at [97, 140] on span "Admin Files" at bounding box center [73, 131] width 61 height 31
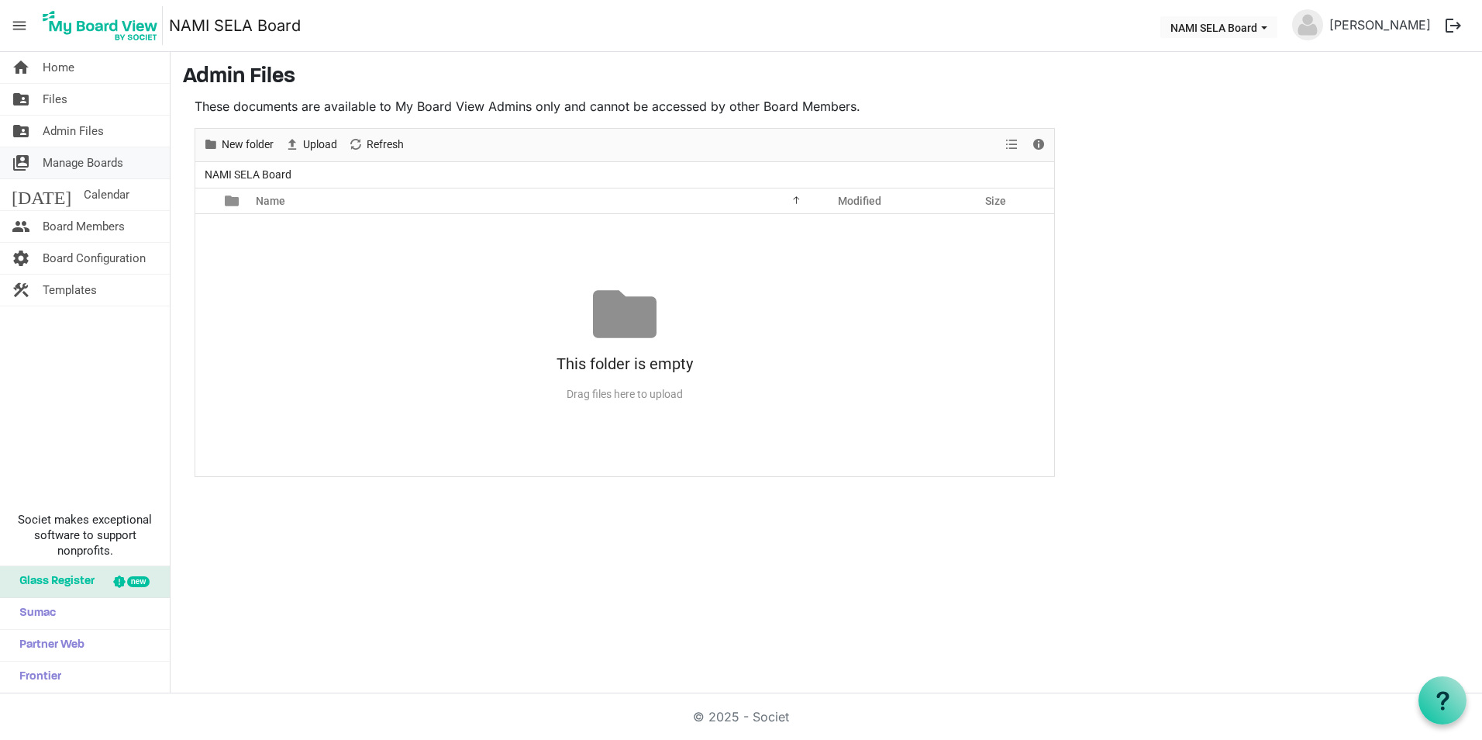
click at [97, 168] on span "Manage Boards" at bounding box center [83, 162] width 81 height 31
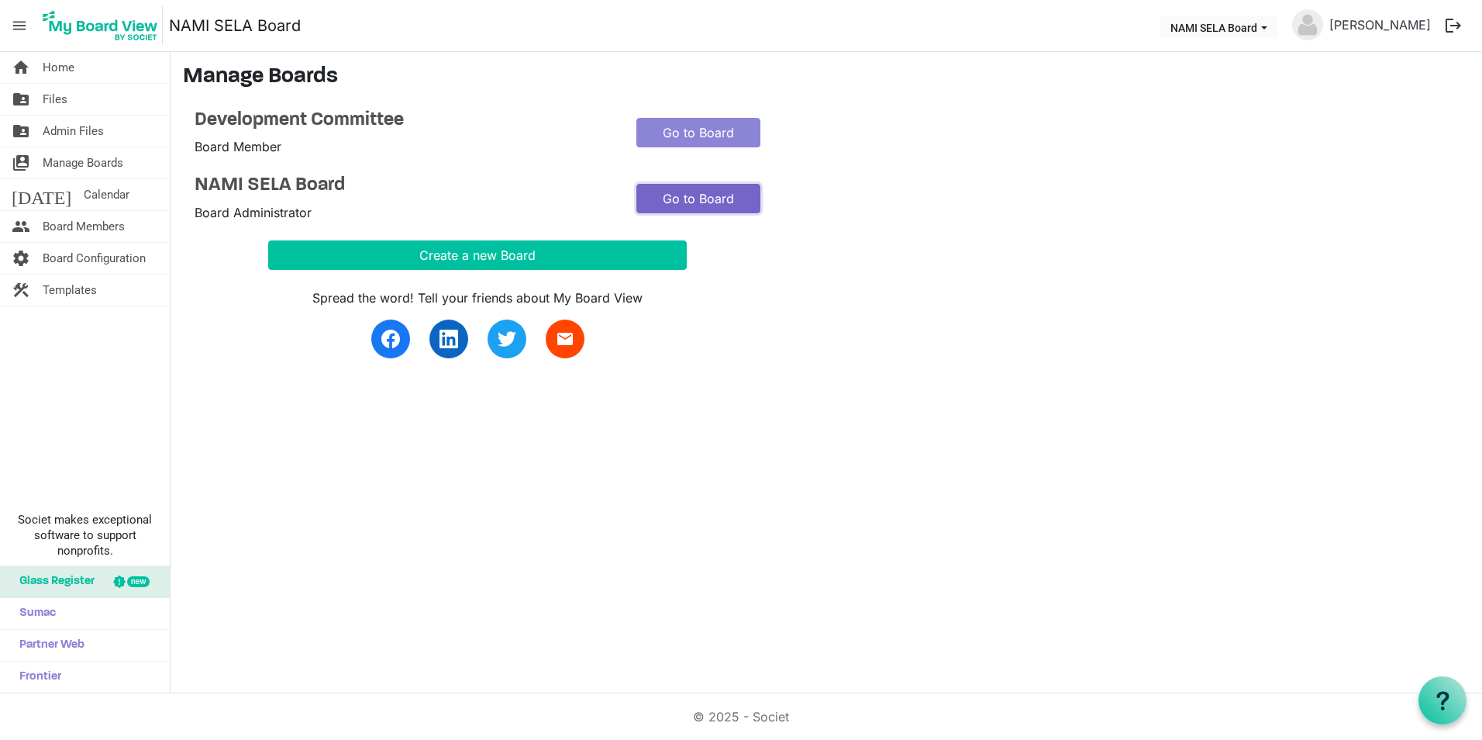
click at [725, 200] on link "Go to Board" at bounding box center [699, 198] width 124 height 29
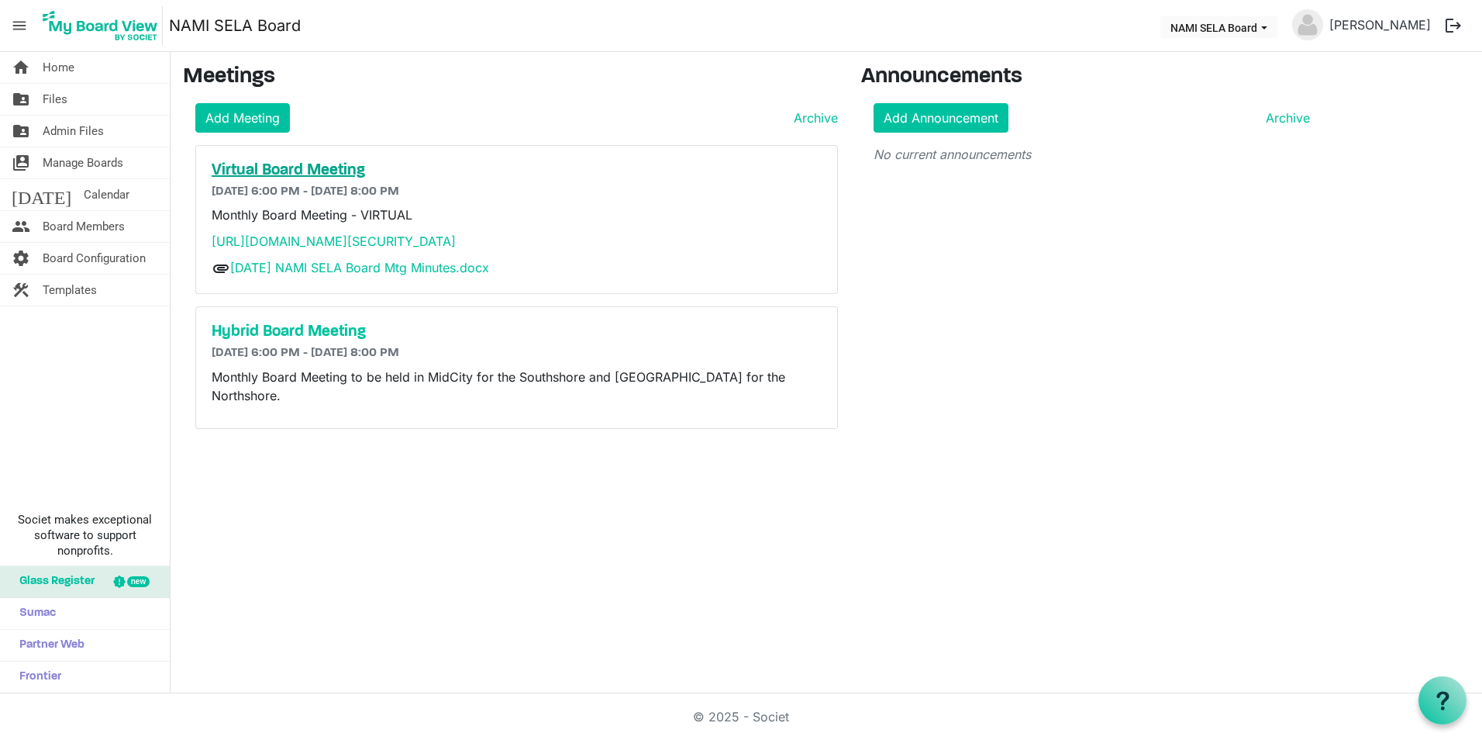
click at [274, 165] on h5 "Virtual Board Meeting" at bounding box center [517, 170] width 610 height 19
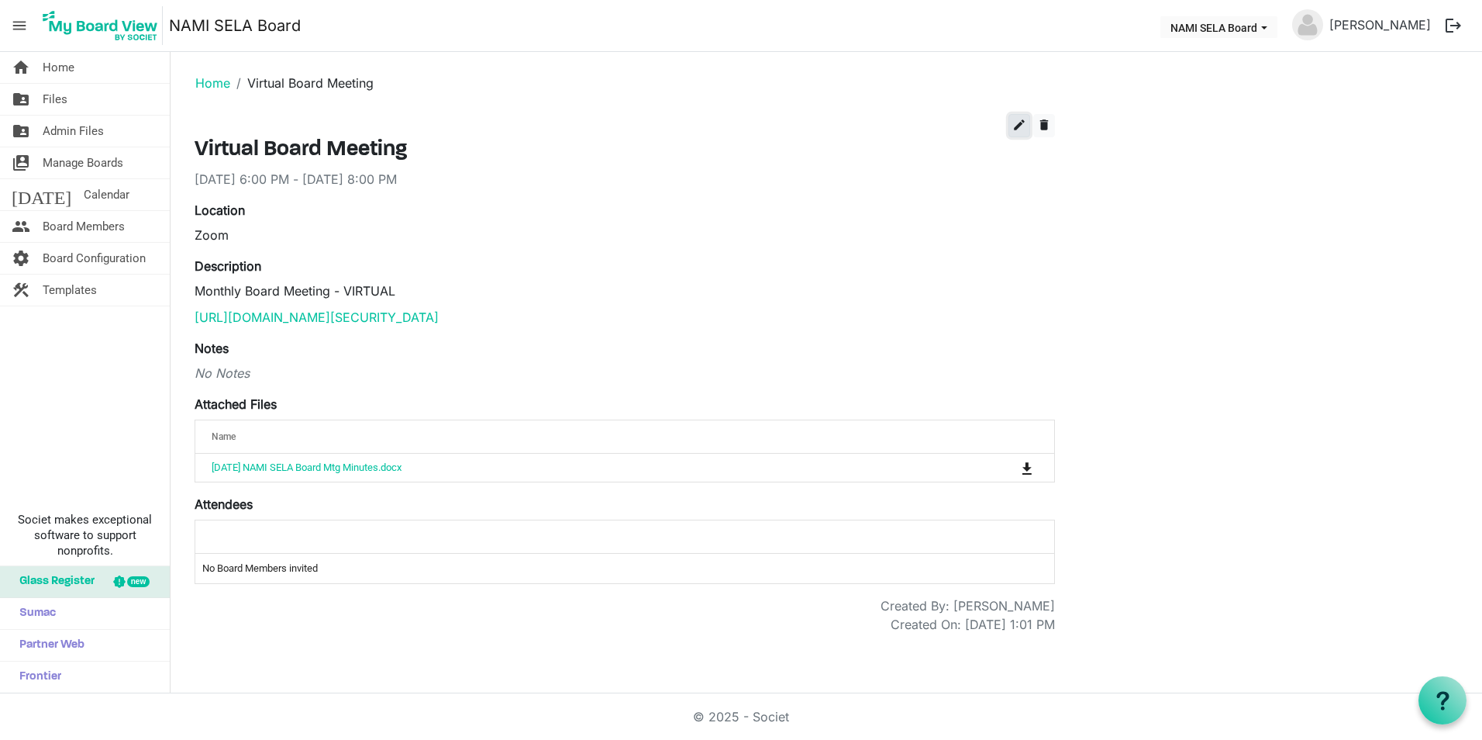
click at [1015, 129] on span "edit" at bounding box center [1020, 125] width 14 height 14
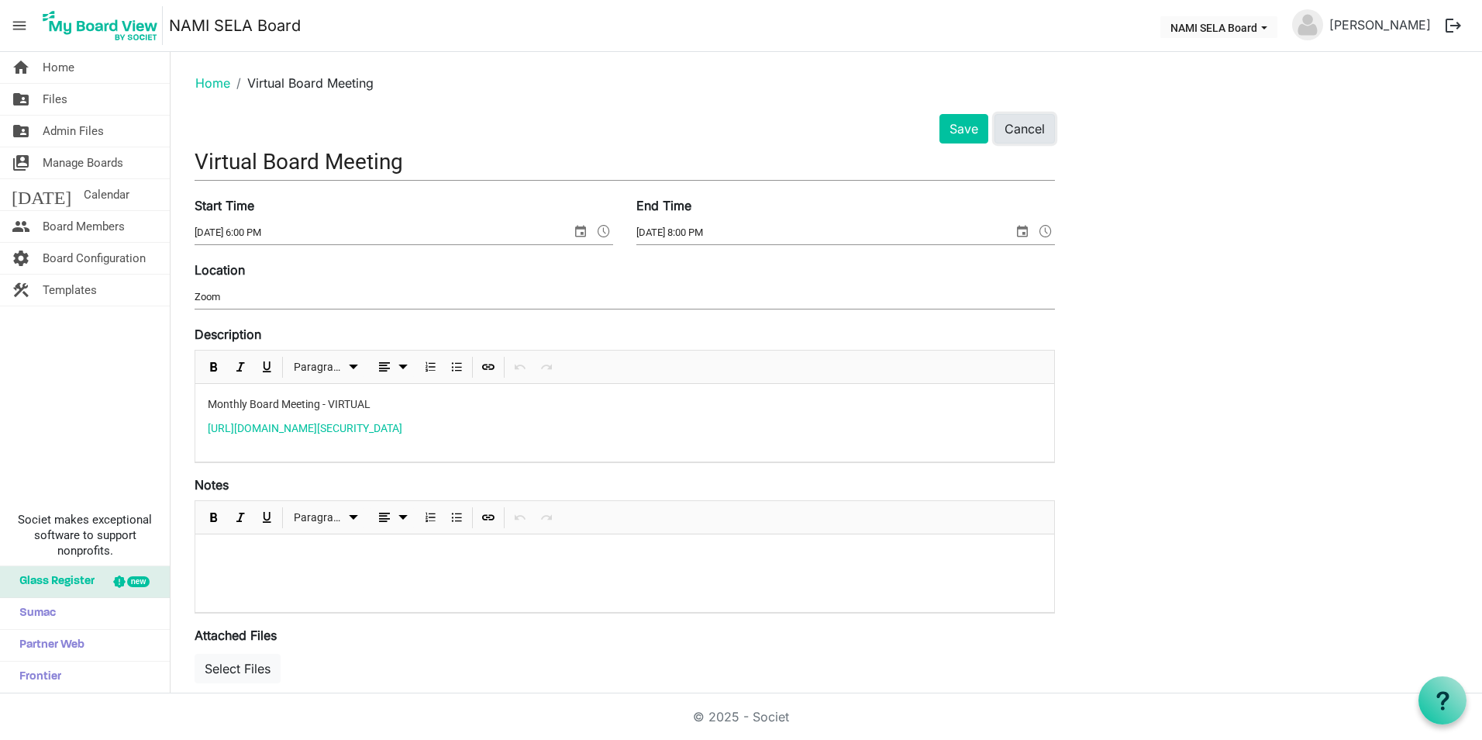
click at [1038, 133] on button "Cancel" at bounding box center [1025, 128] width 60 height 29
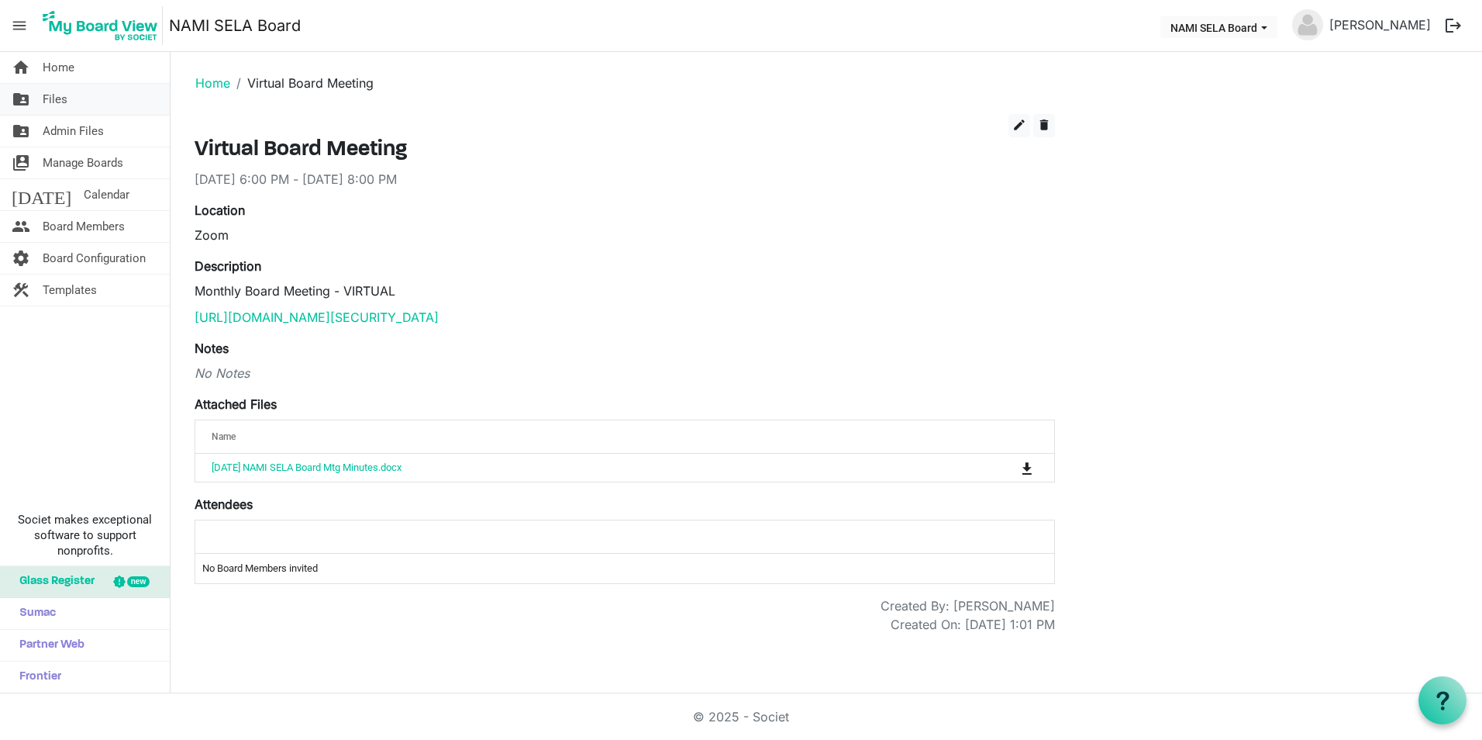
click at [91, 94] on link "folder_shared Files" at bounding box center [85, 99] width 170 height 31
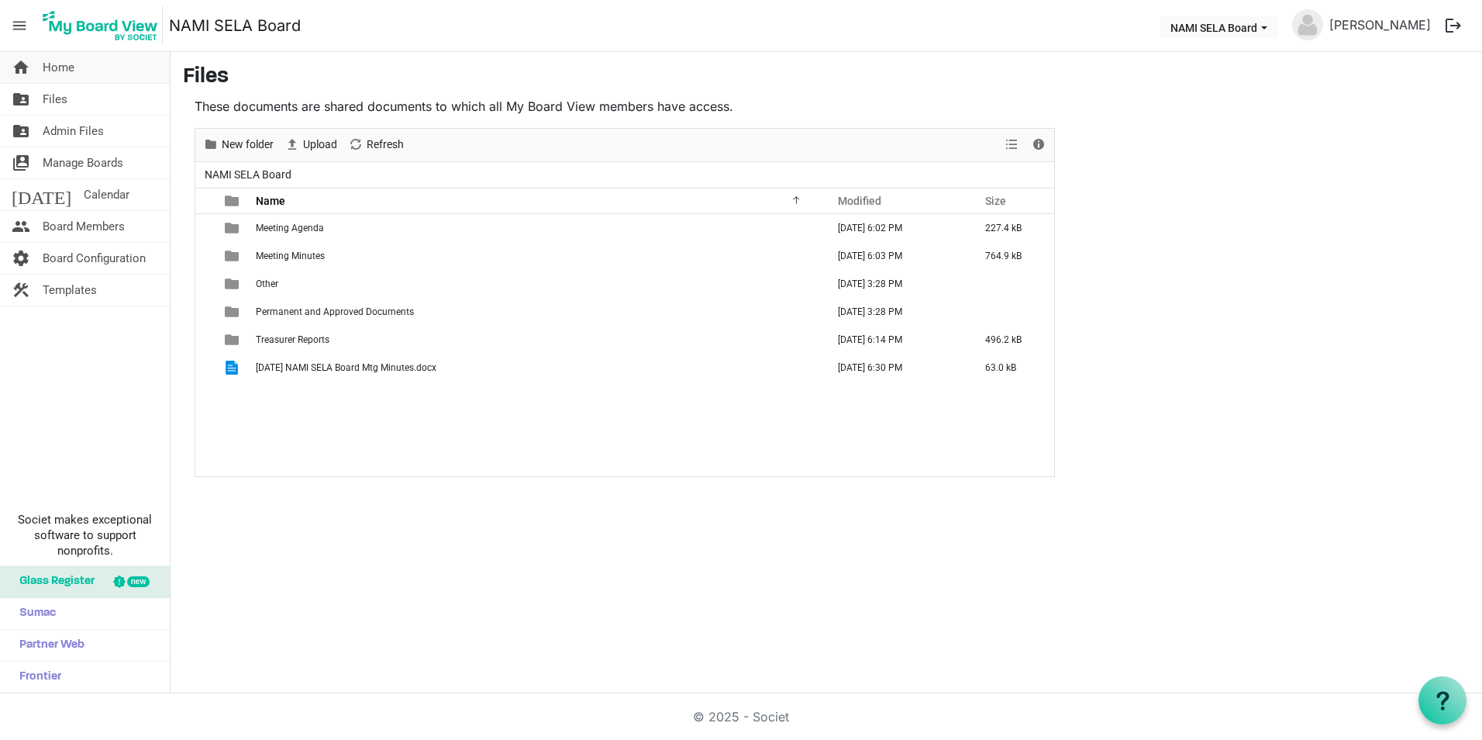
click at [85, 72] on link "home Home" at bounding box center [85, 67] width 170 height 31
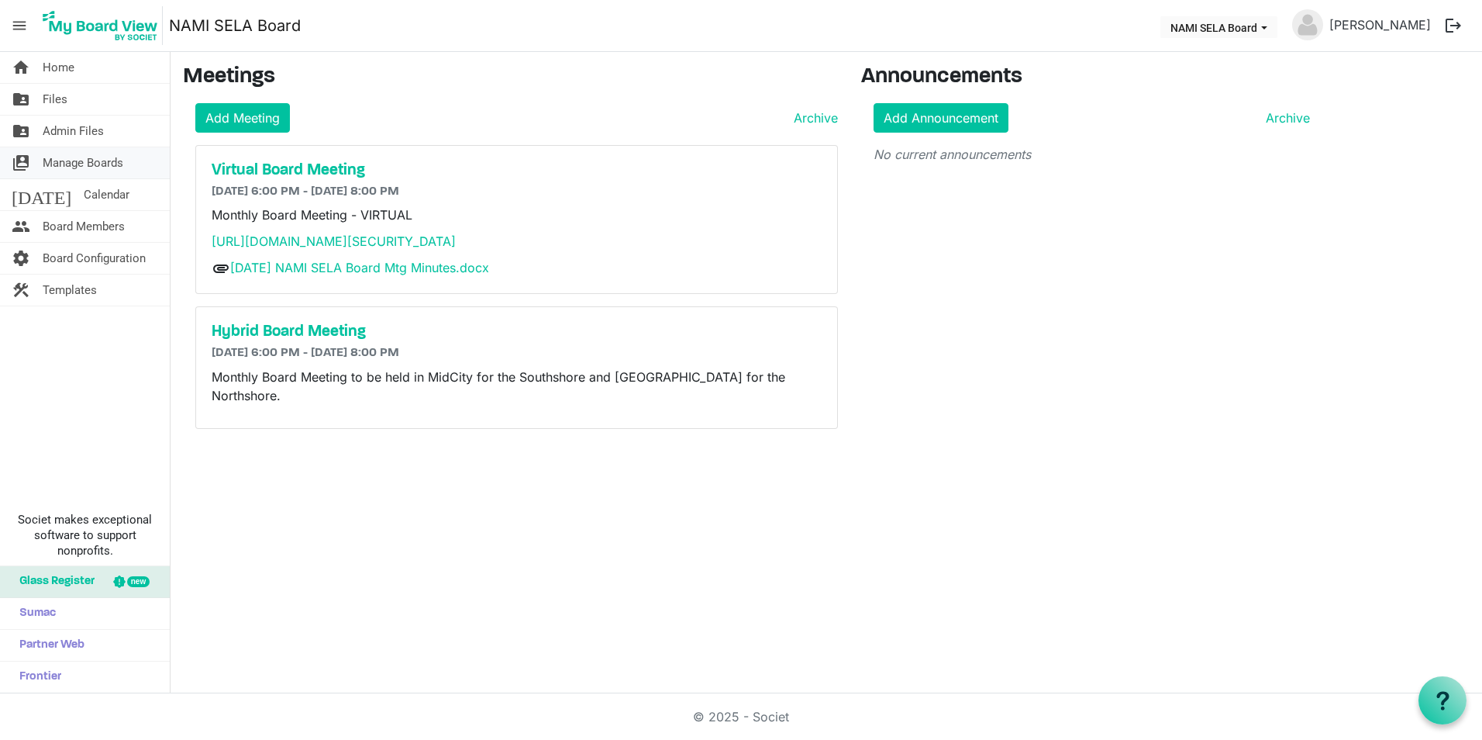
click at [93, 156] on span "Manage Boards" at bounding box center [83, 162] width 81 height 31
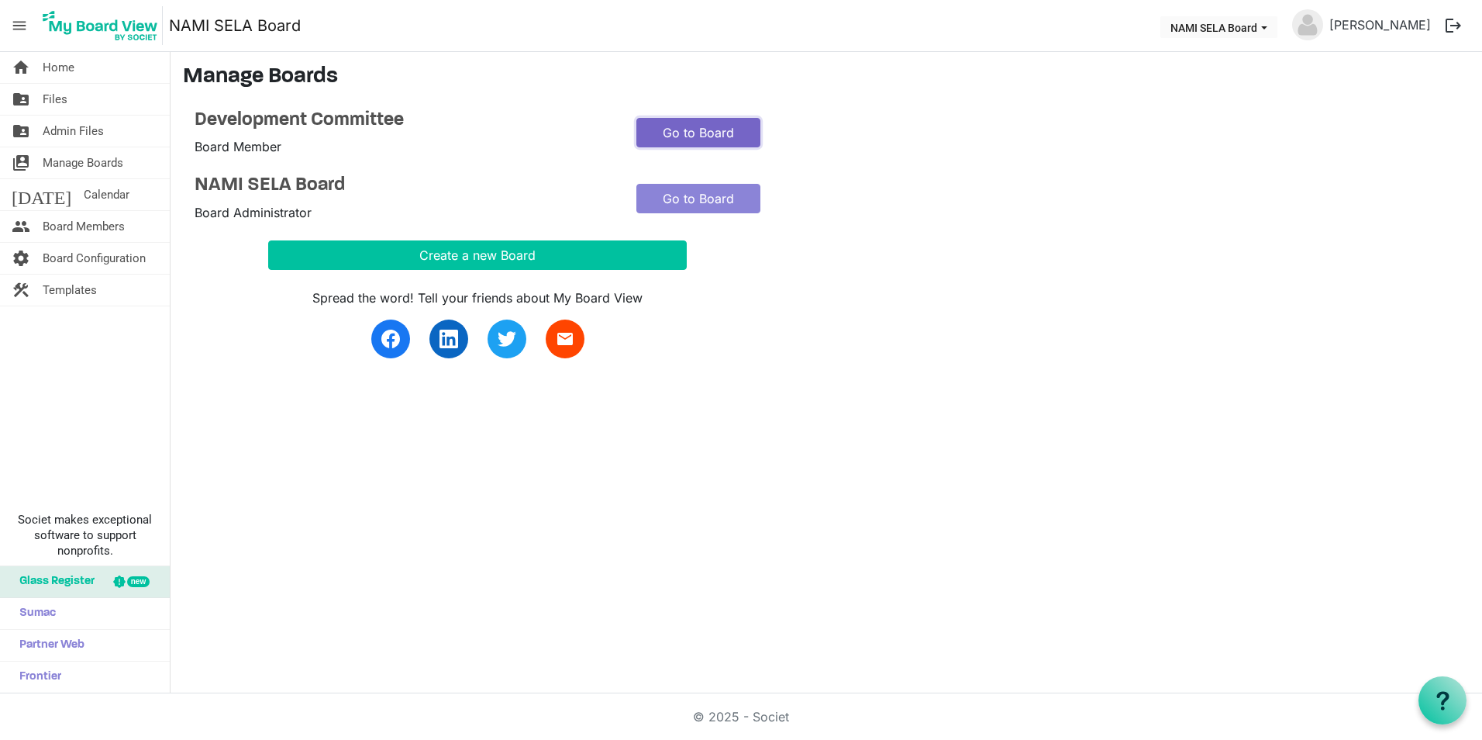
click at [666, 133] on link "Go to Board" at bounding box center [699, 132] width 124 height 29
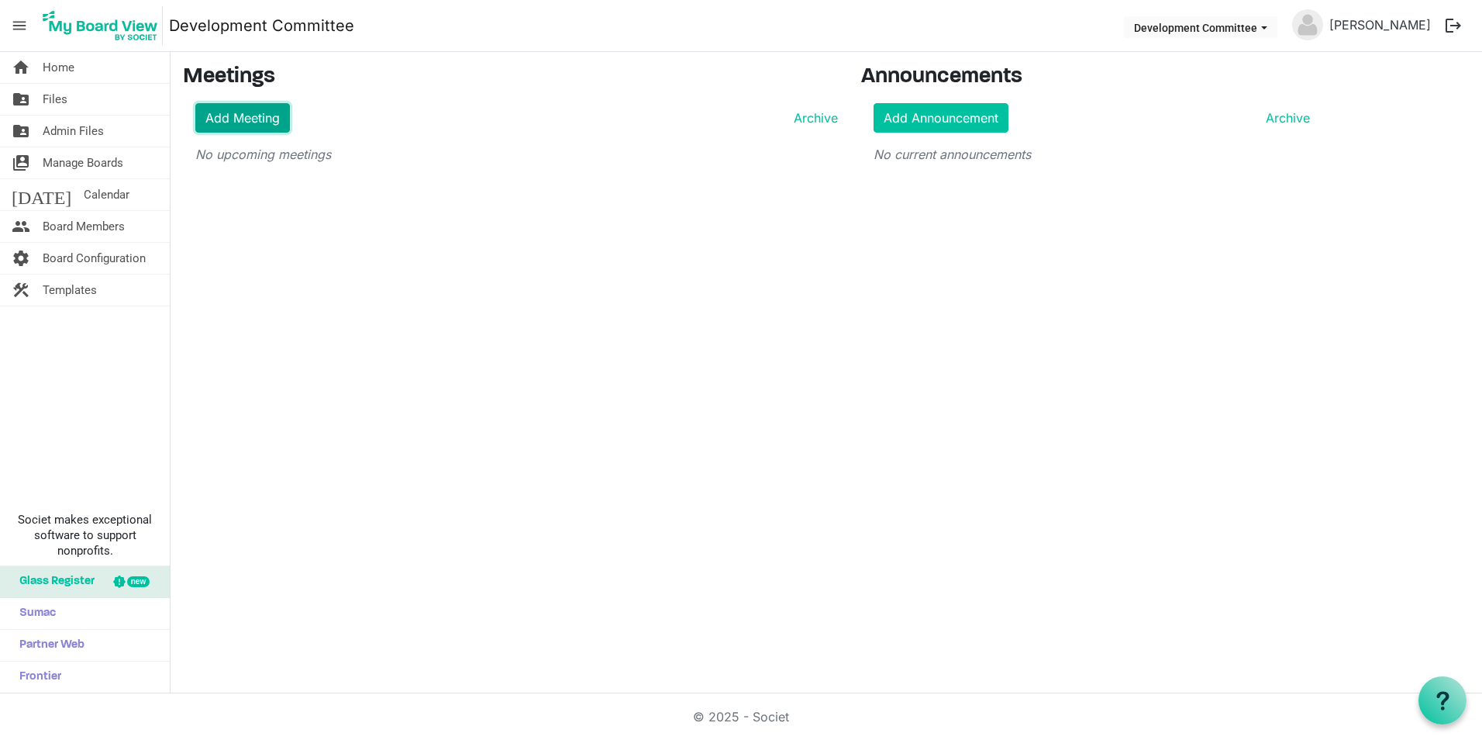
click at [267, 129] on link "Add Meeting" at bounding box center [242, 117] width 95 height 29
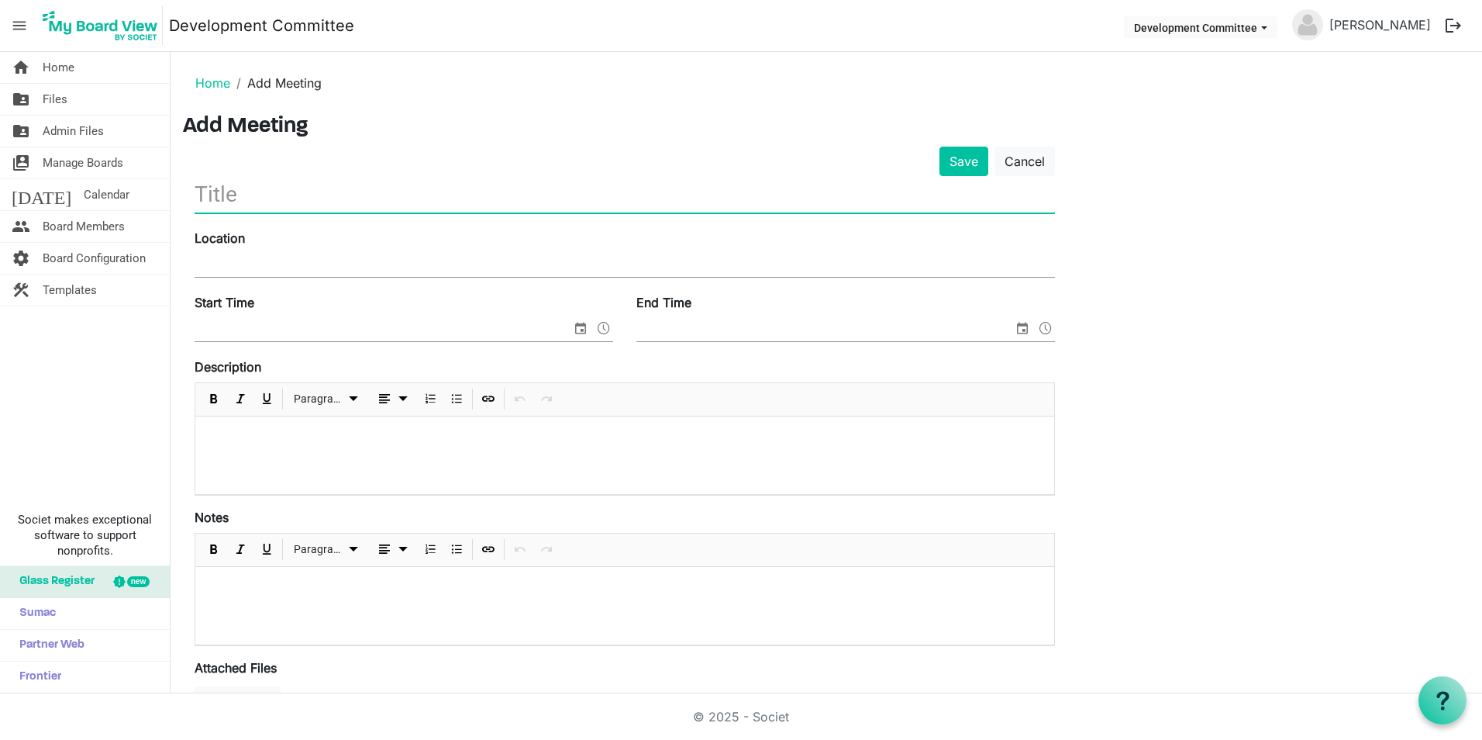
click at [414, 198] on input "text" at bounding box center [625, 194] width 861 height 36
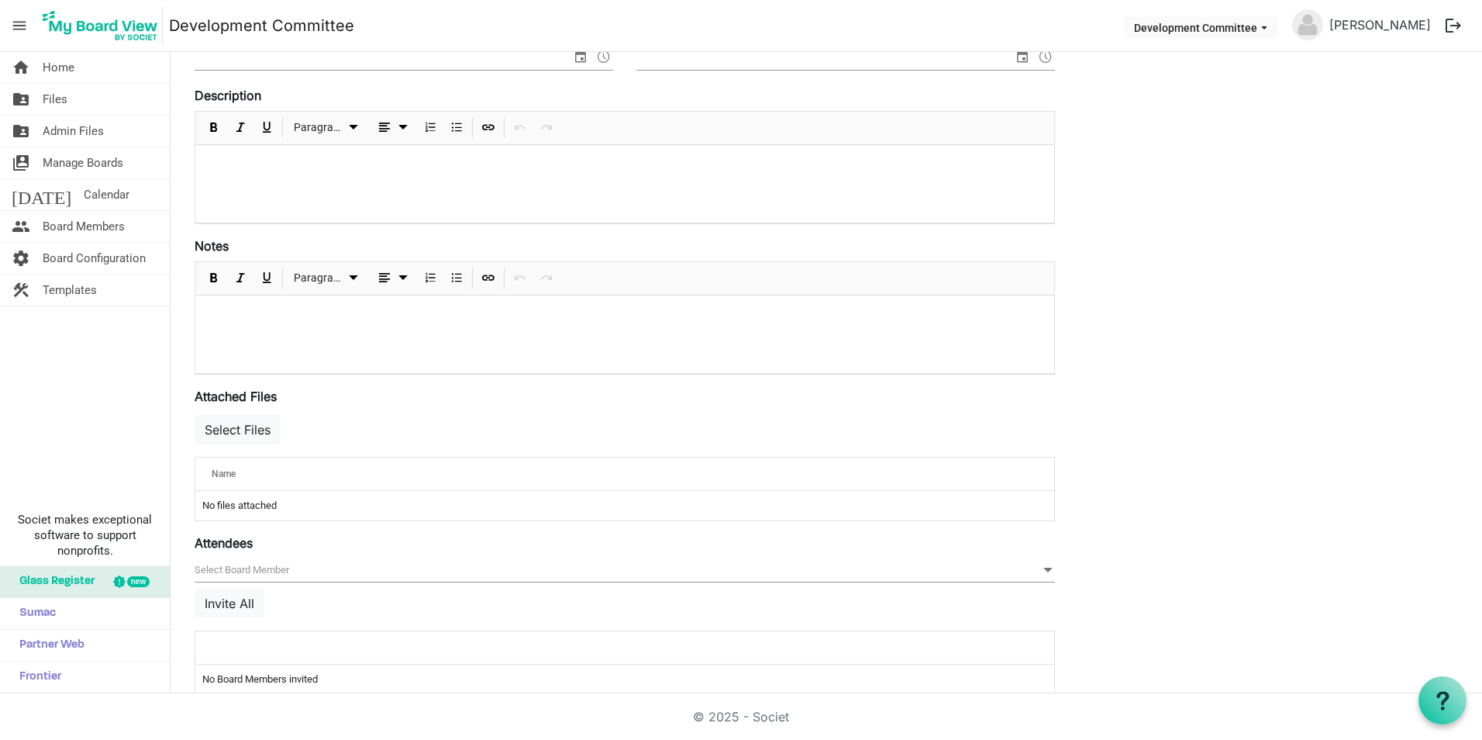
scroll to position [298, 0]
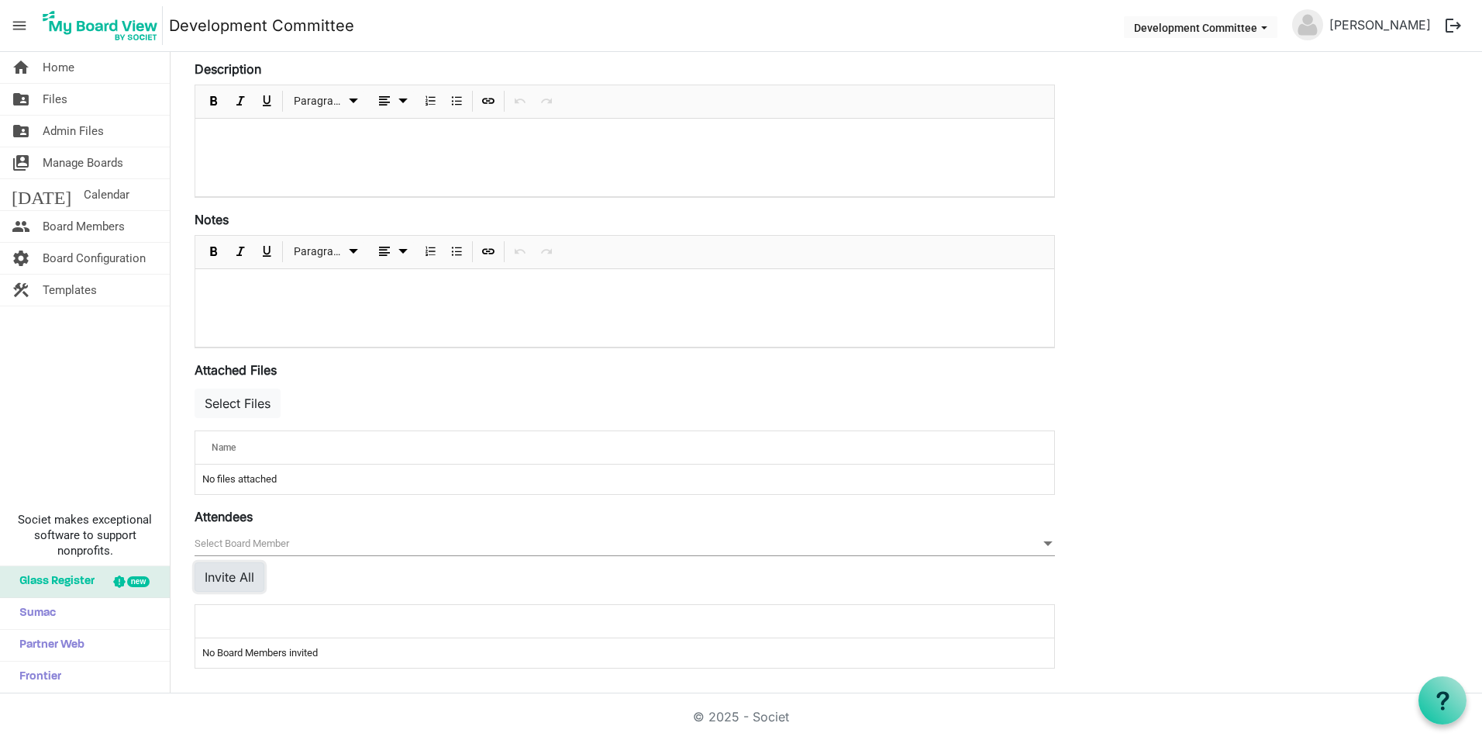
click at [229, 569] on button "Invite All" at bounding box center [230, 576] width 70 height 29
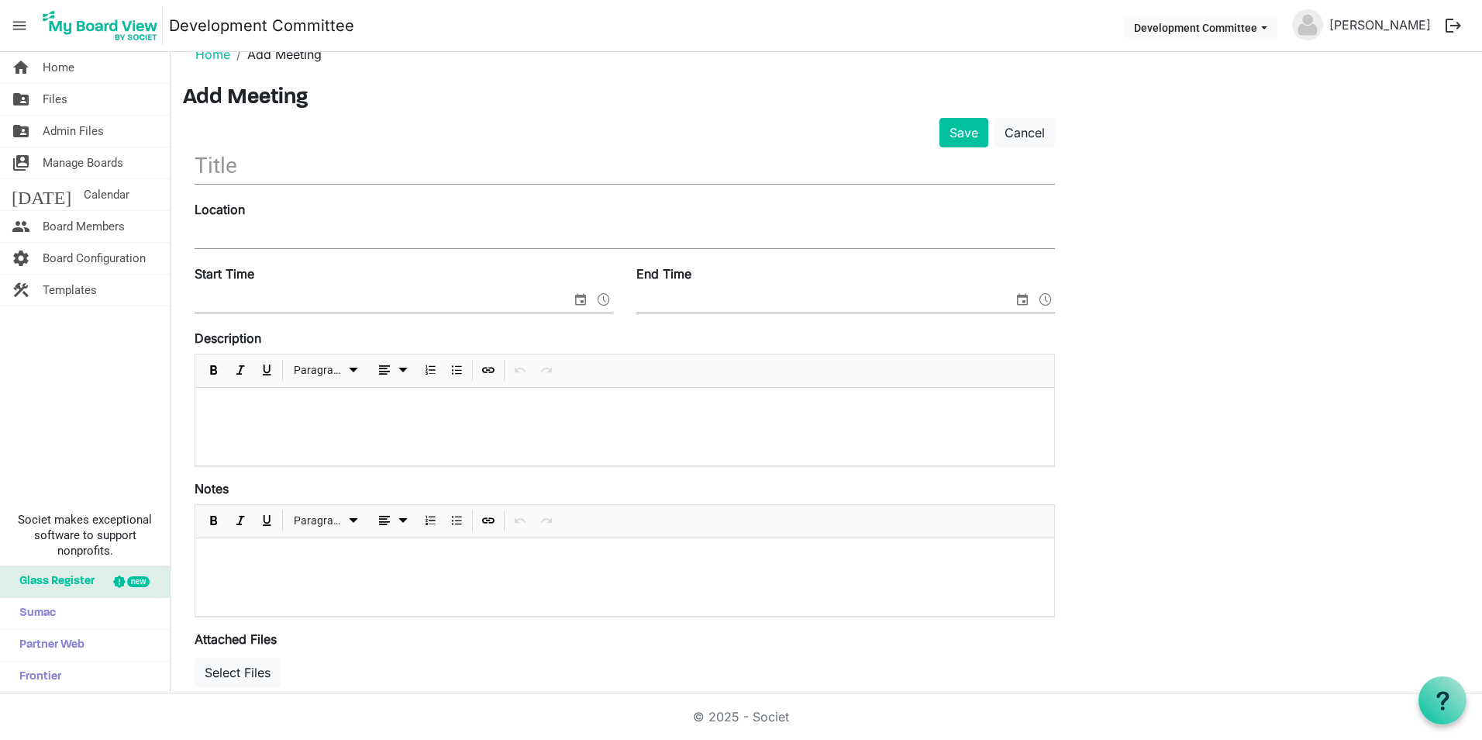
scroll to position [0, 0]
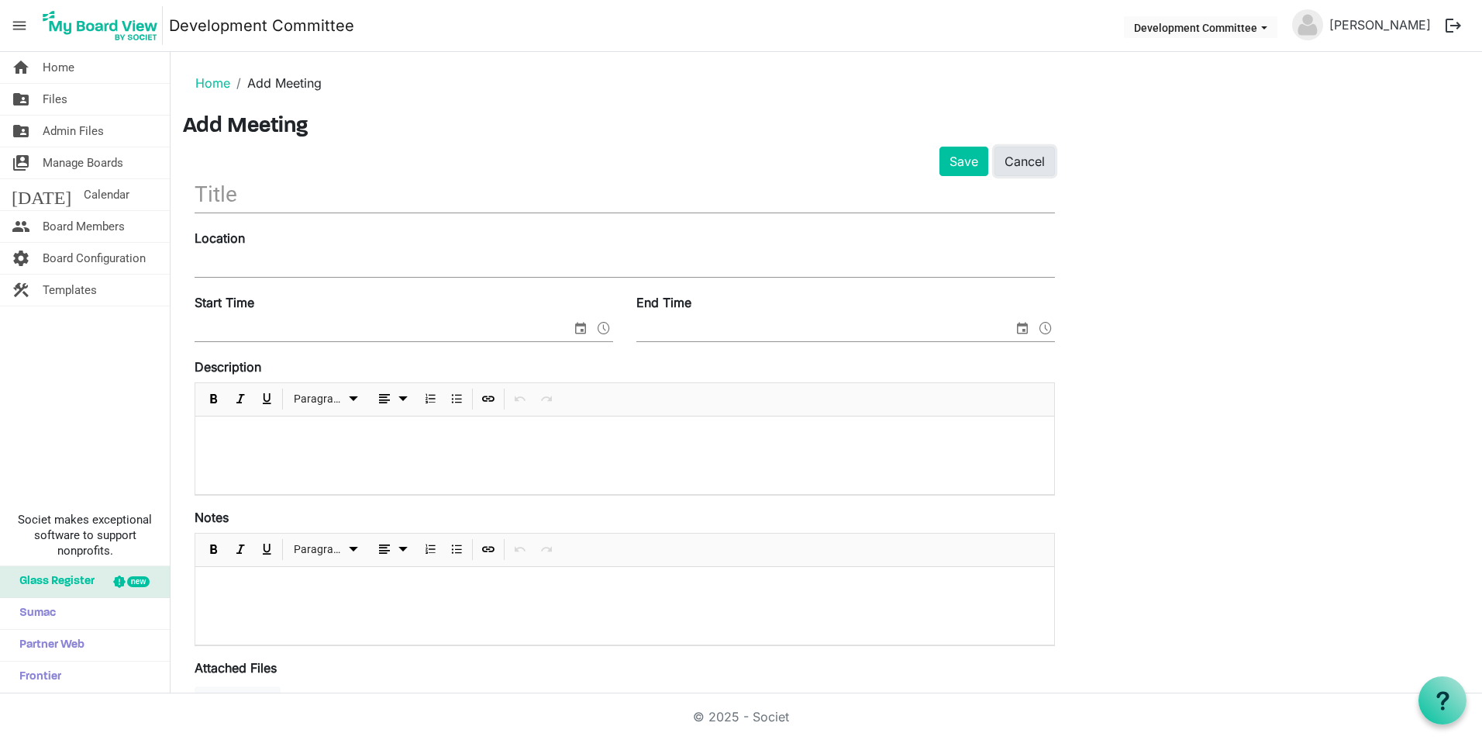
click at [1023, 162] on link "Cancel" at bounding box center [1025, 161] width 60 height 29
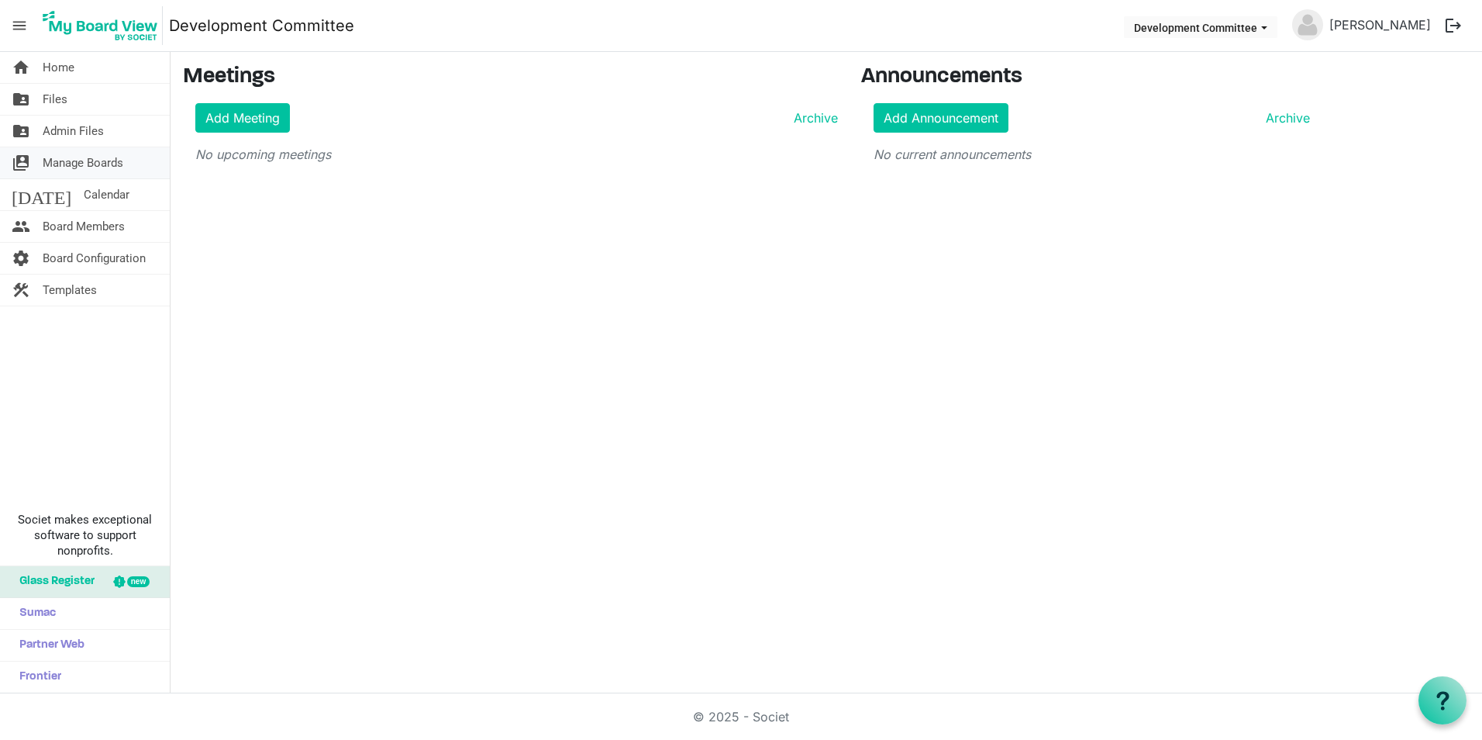
click at [92, 153] on span "Manage Boards" at bounding box center [83, 162] width 81 height 31
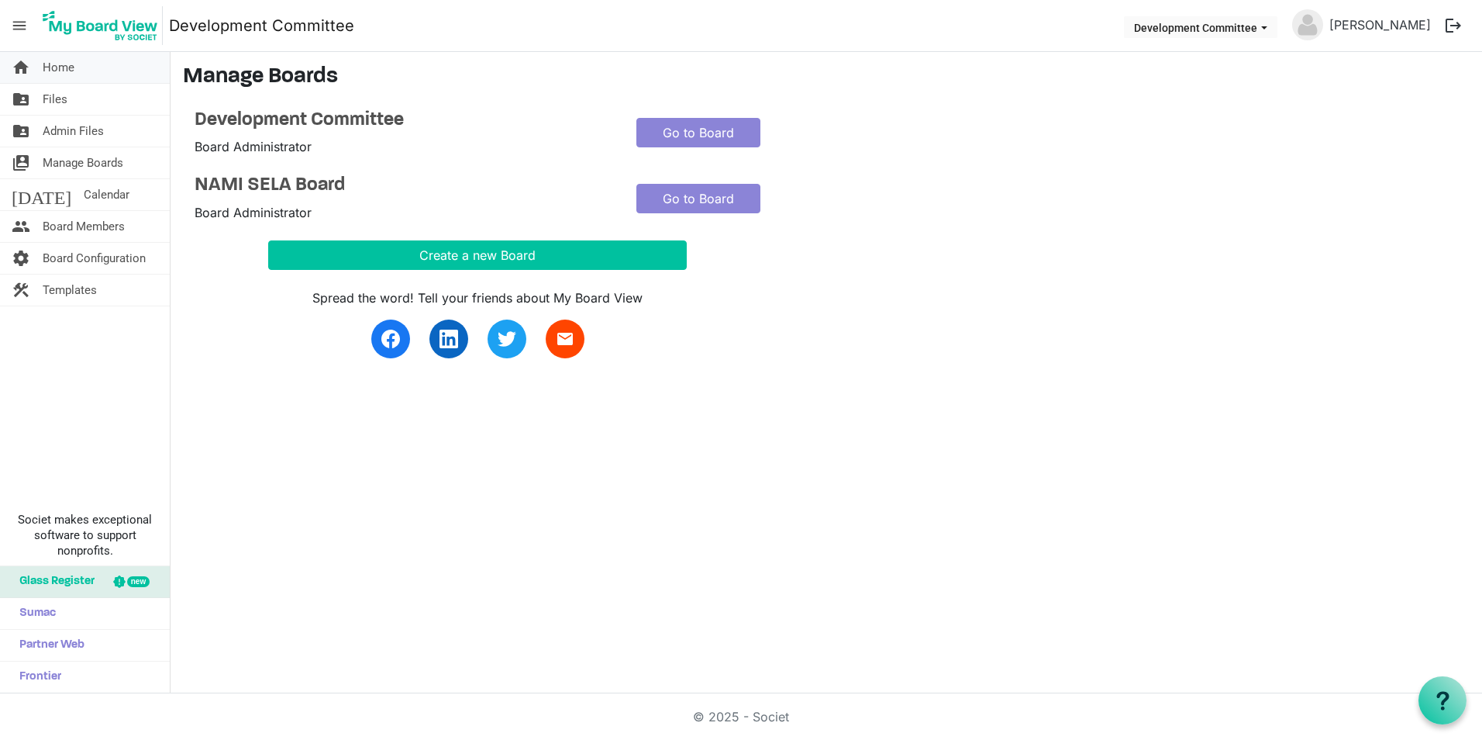
click at [91, 75] on link "home Home" at bounding box center [85, 67] width 170 height 31
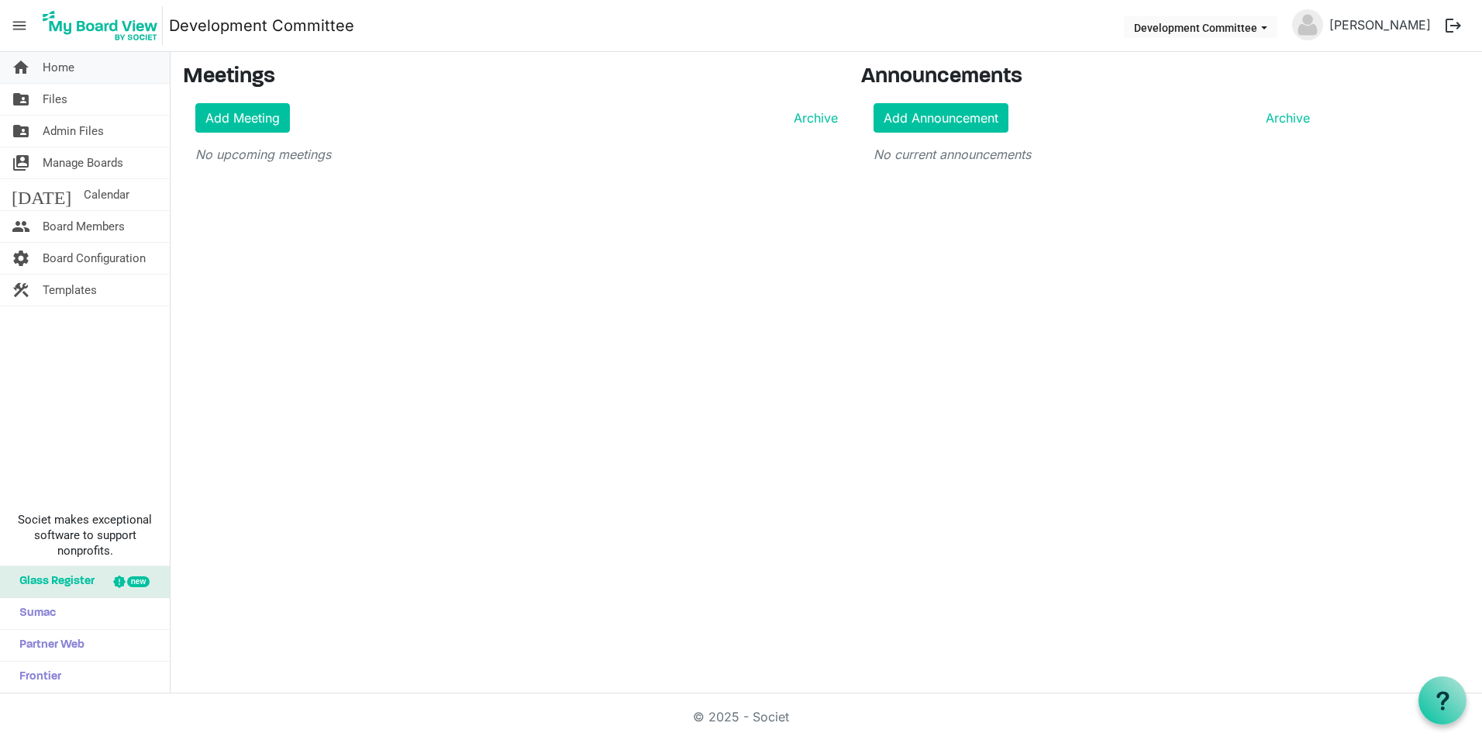
click at [68, 74] on span "Home" at bounding box center [59, 67] width 32 height 31
click at [599, 328] on div "home Home folder_shared Files folder_shared Admin Files switch_account Manage B…" at bounding box center [741, 372] width 1482 height 641
click at [1124, 313] on div "home Home folder_shared Files folder_shared Admin Files switch_account Manage B…" at bounding box center [741, 372] width 1482 height 641
drag, startPoint x: 1130, startPoint y: 395, endPoint x: 1101, endPoint y: 349, distance: 54.0
click at [1130, 395] on div "home Home folder_shared Files folder_shared Admin Files switch_account Manage B…" at bounding box center [741, 372] width 1482 height 641
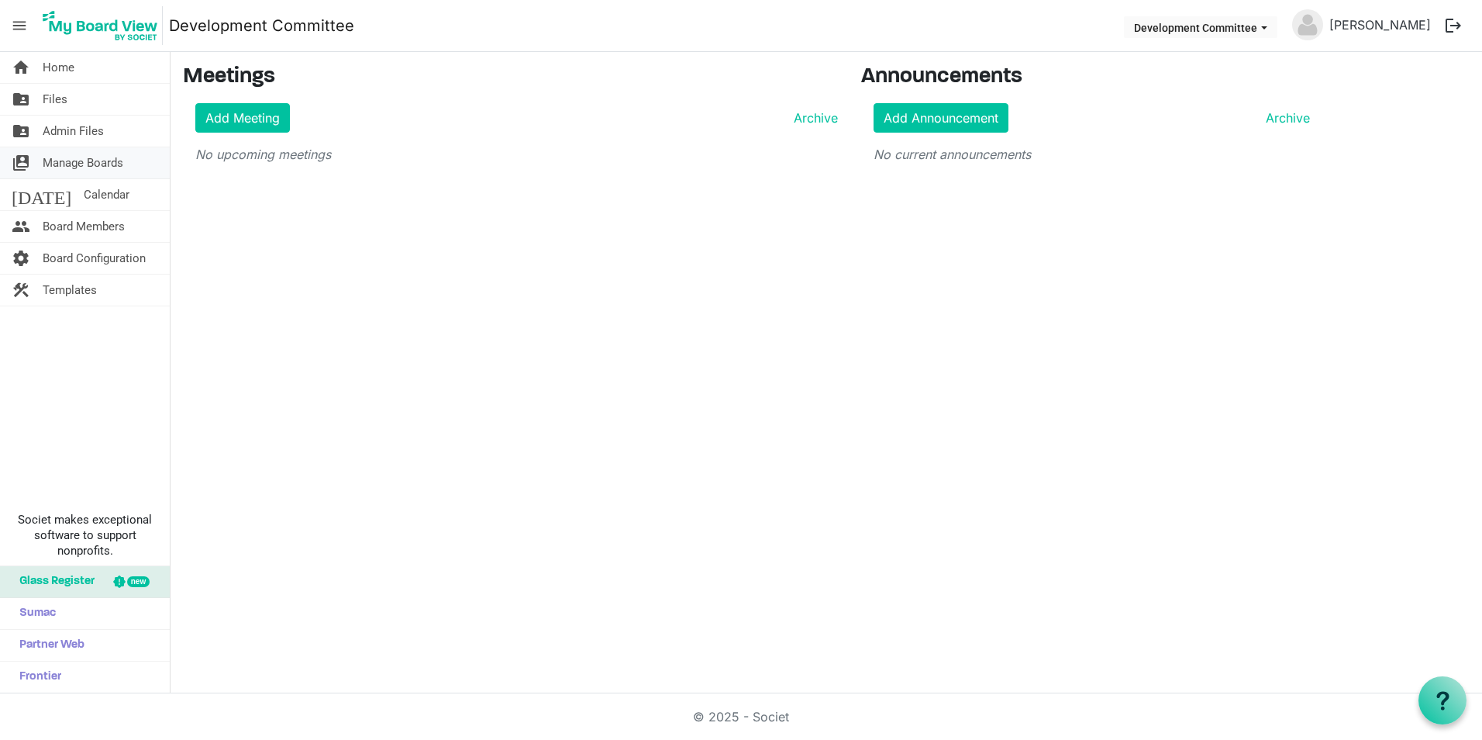
click at [126, 150] on link "switch_account Manage Boards" at bounding box center [85, 162] width 170 height 31
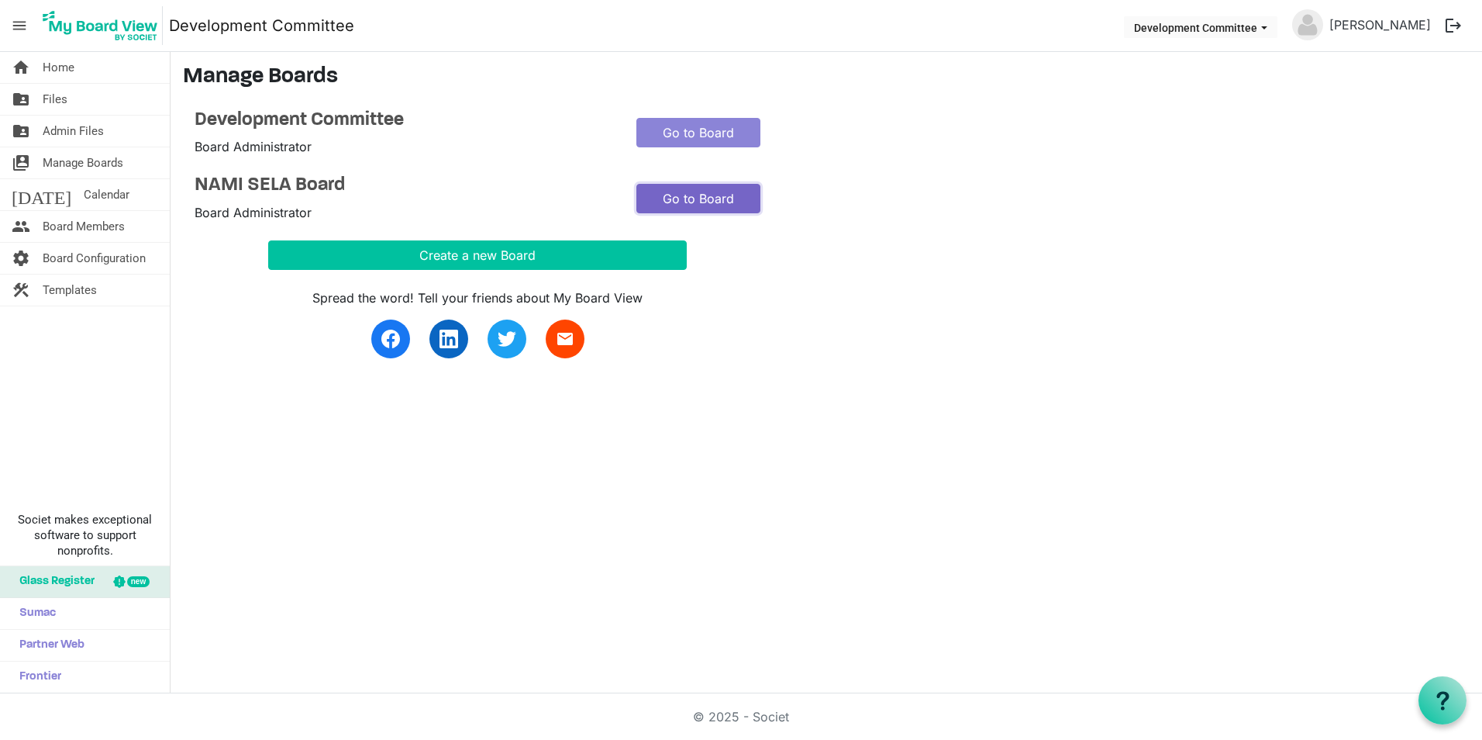
click at [705, 195] on link "Go to Board" at bounding box center [699, 198] width 124 height 29
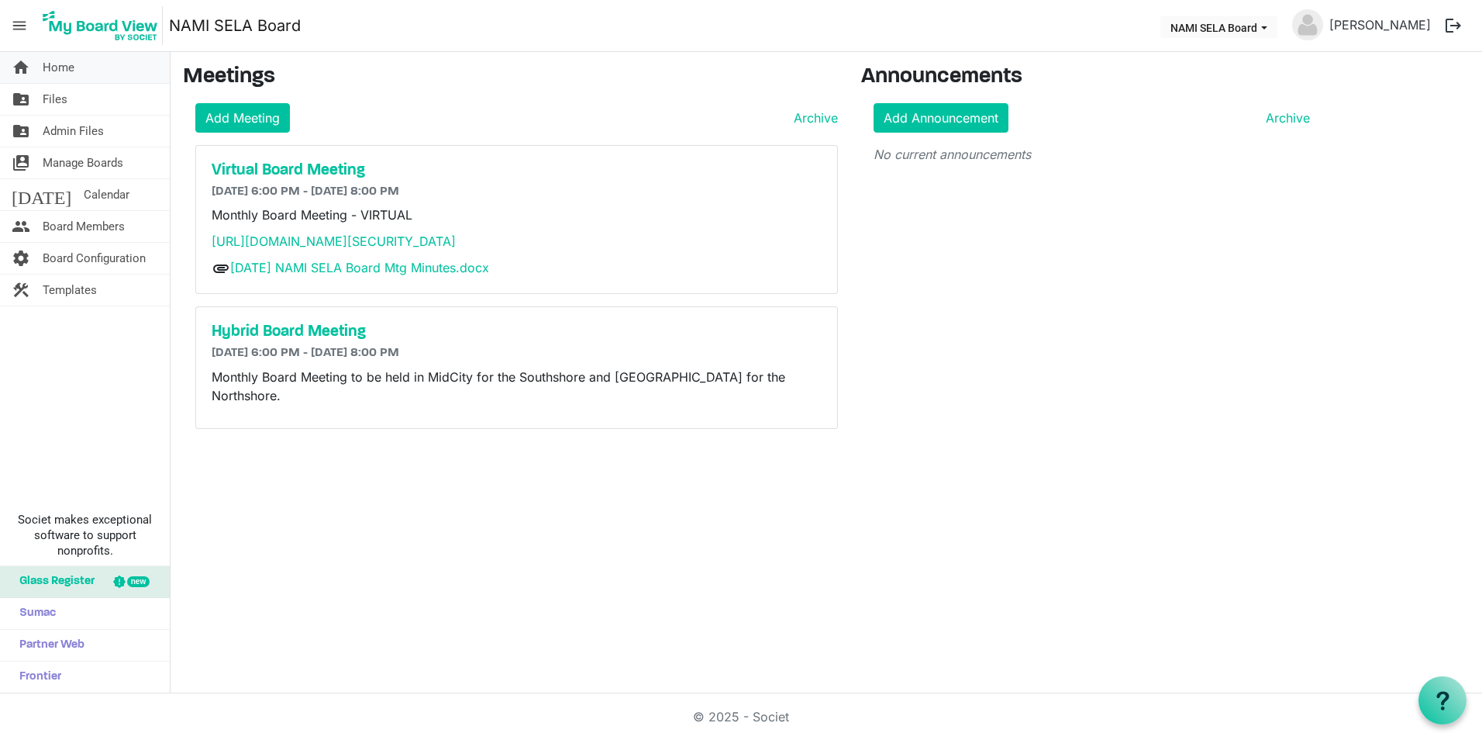
click at [88, 74] on link "home Home" at bounding box center [85, 67] width 170 height 31
click at [136, 164] on link "switch_account Manage Boards" at bounding box center [85, 162] width 170 height 31
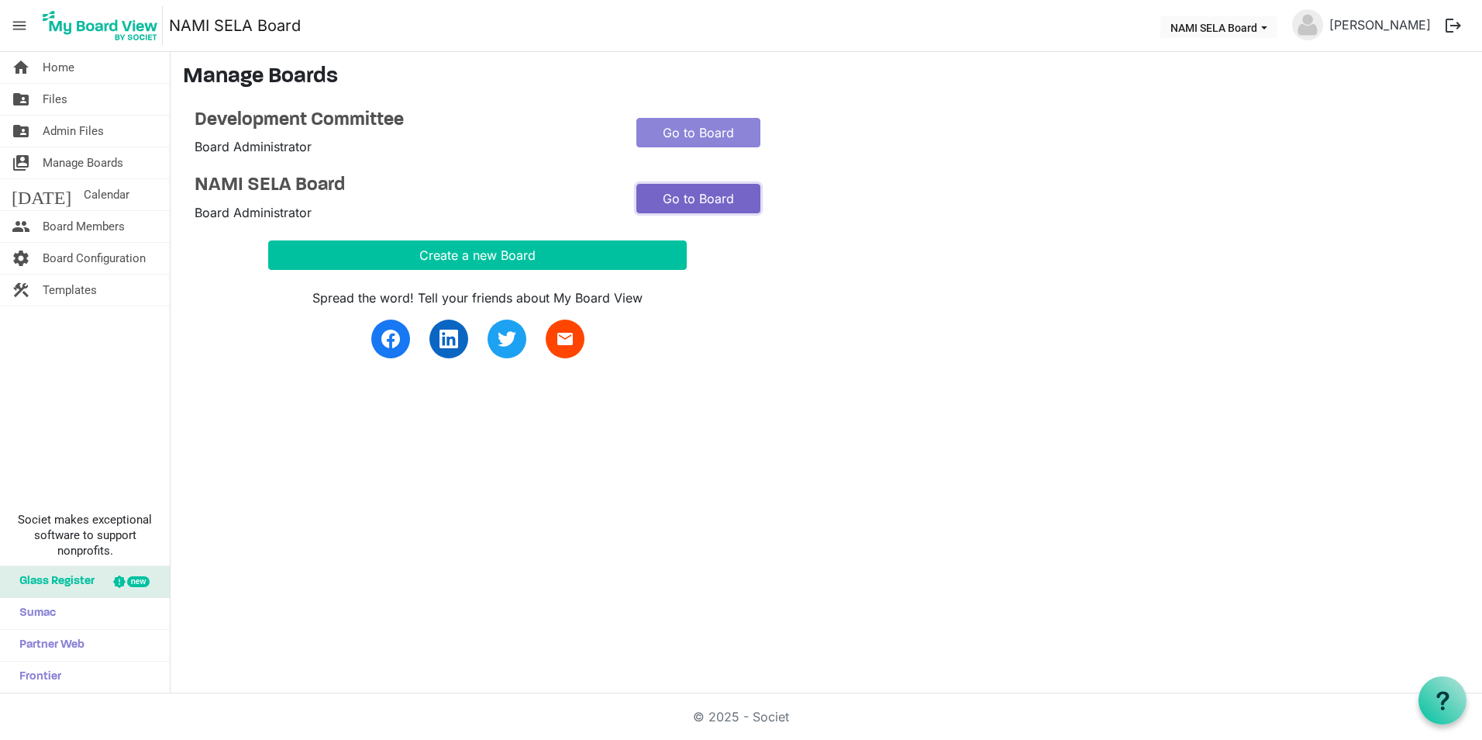
click at [699, 209] on link "Go to Board" at bounding box center [699, 198] width 124 height 29
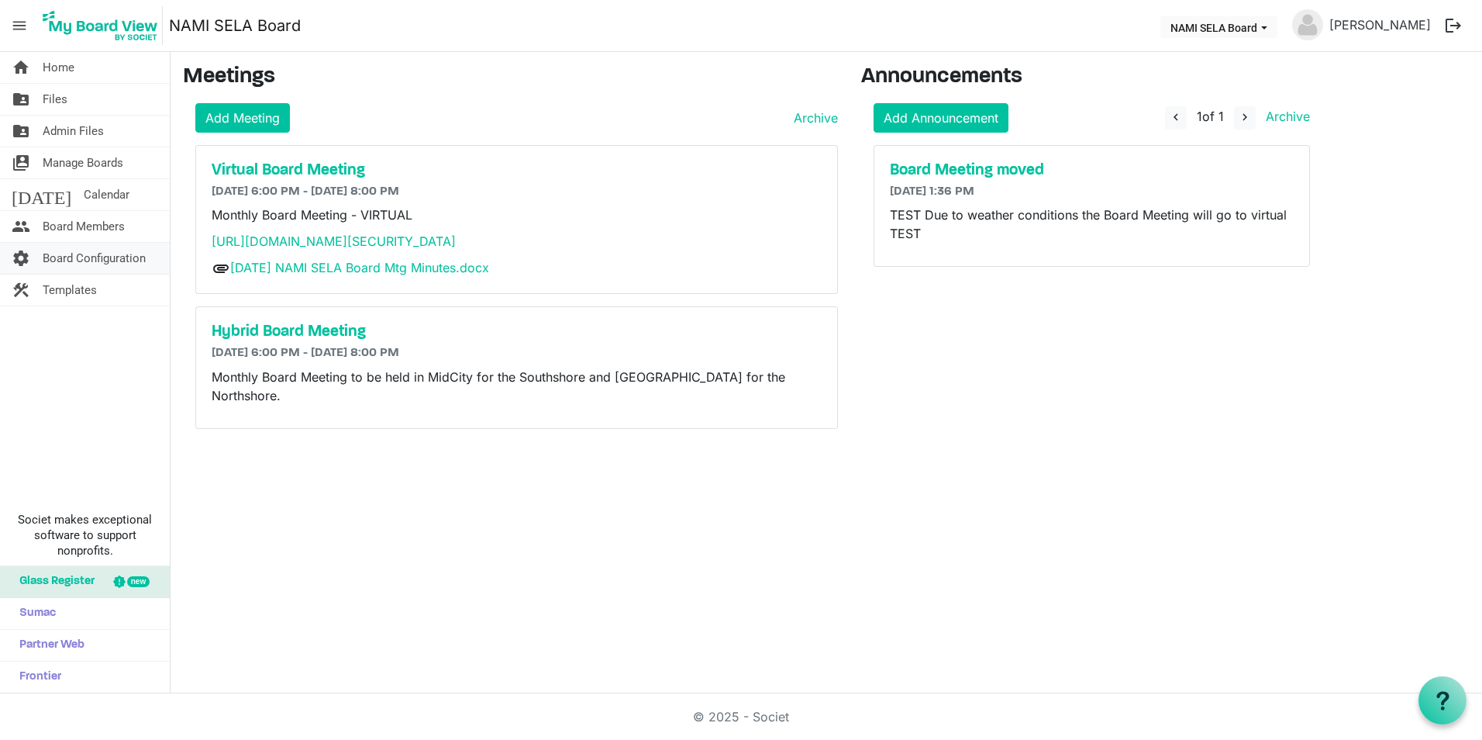
click at [136, 270] on span "Board Configuration" at bounding box center [94, 258] width 103 height 31
click at [876, 476] on div "home Home folder_shared Files folder_shared Admin Files switch_account Manage B…" at bounding box center [741, 372] width 1482 height 641
